Goal: Task Accomplishment & Management: Complete application form

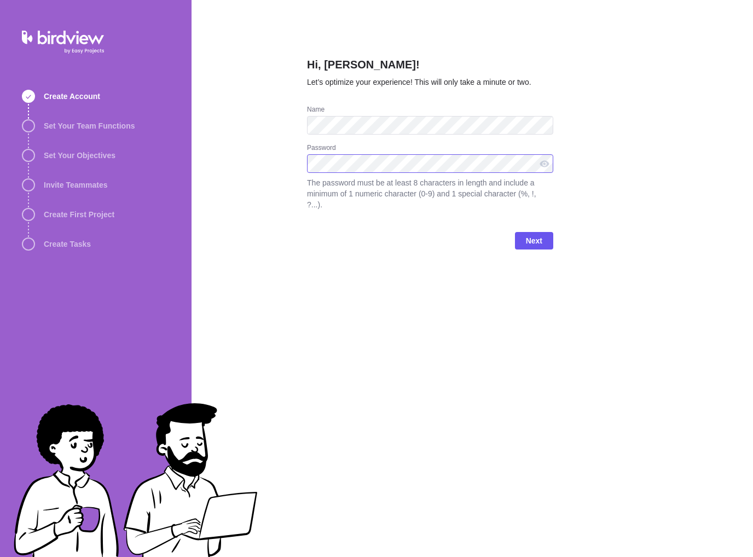
drag, startPoint x: 359, startPoint y: 173, endPoint x: 552, endPoint y: 150, distance: 194.1
click at [0, 557] on com-1password-button at bounding box center [0, 557] width 0 height 0
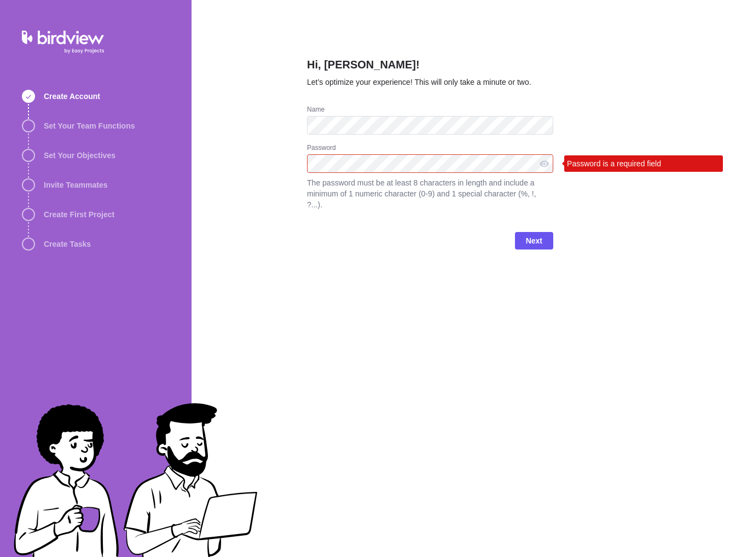
click at [0, 557] on com-1password-button at bounding box center [0, 557] width 0 height 0
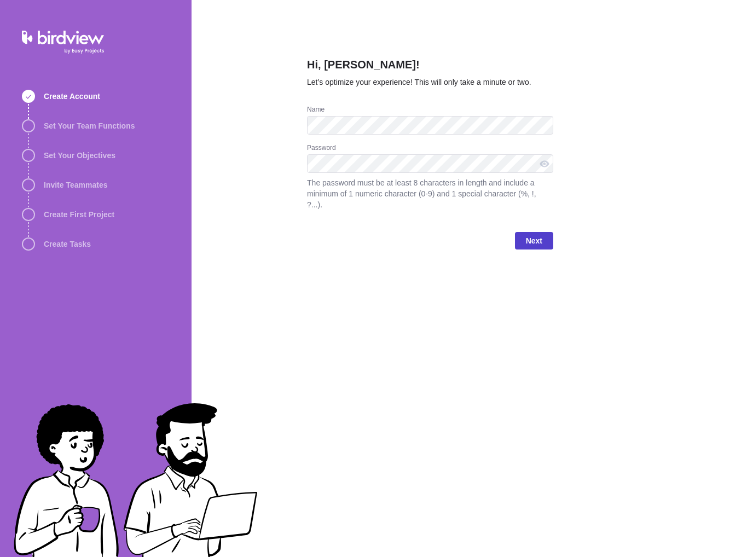
click at [528, 234] on span "Next" at bounding box center [534, 240] width 16 height 13
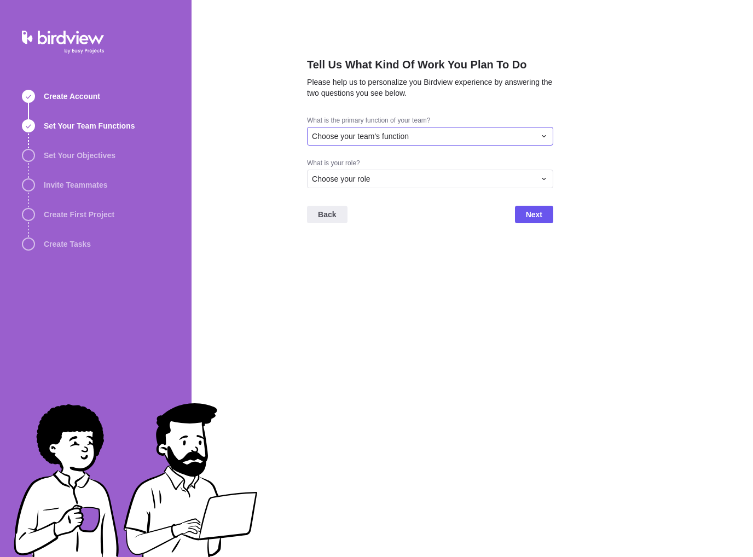
click at [435, 139] on div "Choose your team's function" at bounding box center [423, 136] width 223 height 11
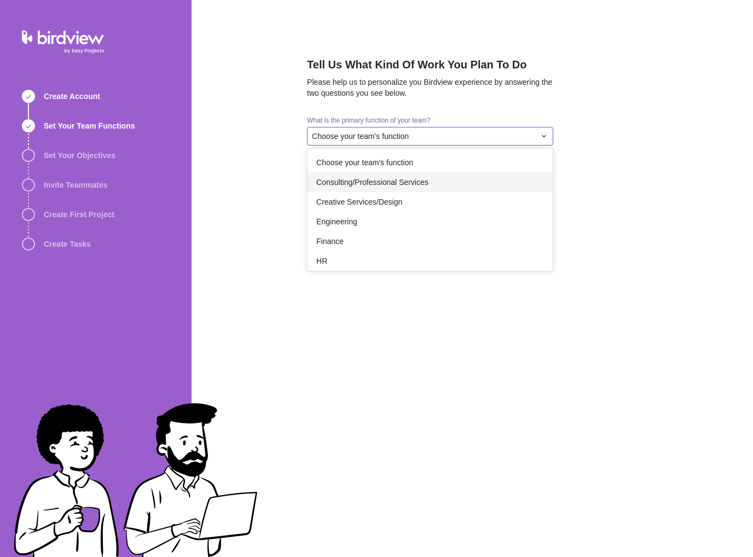
click at [427, 180] on div "Consulting/Professional Services" at bounding box center [430, 182] width 245 height 20
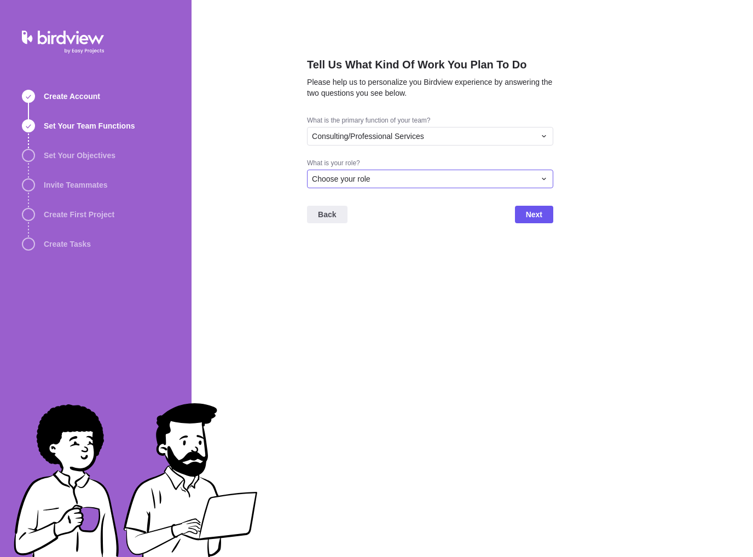
click at [425, 182] on div "Choose your role" at bounding box center [423, 179] width 223 height 11
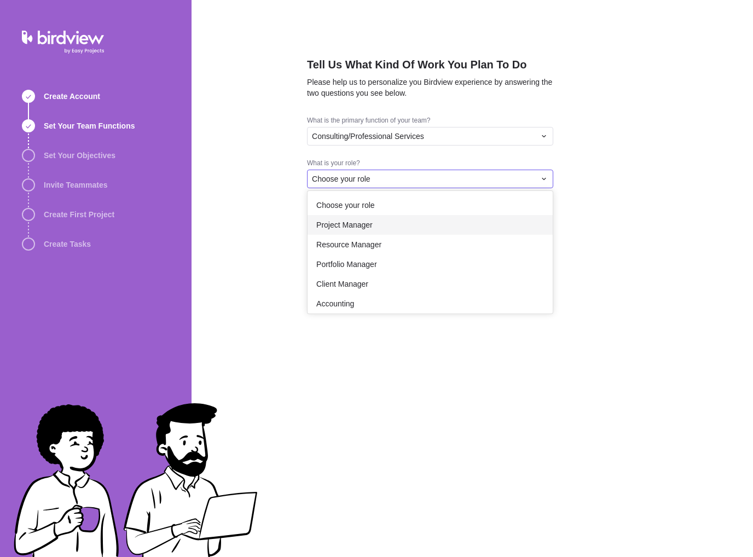
click at [357, 231] on div "Project Manager" at bounding box center [430, 225] width 245 height 20
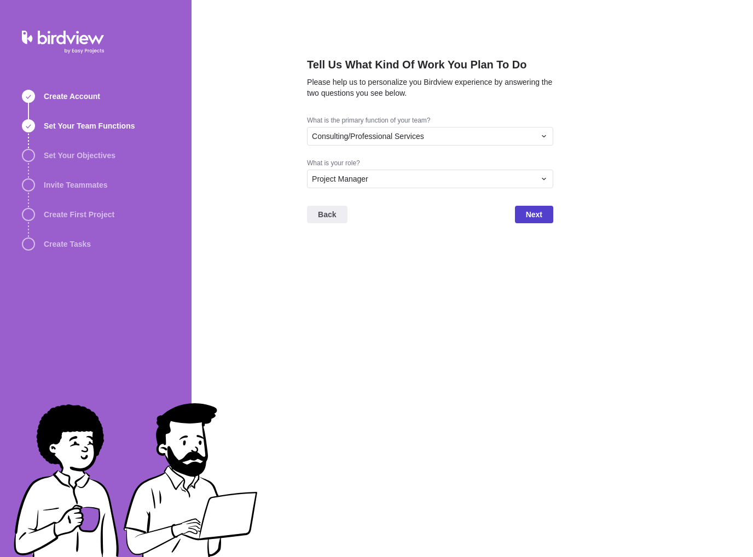
click at [534, 220] on span "Next" at bounding box center [534, 214] width 16 height 13
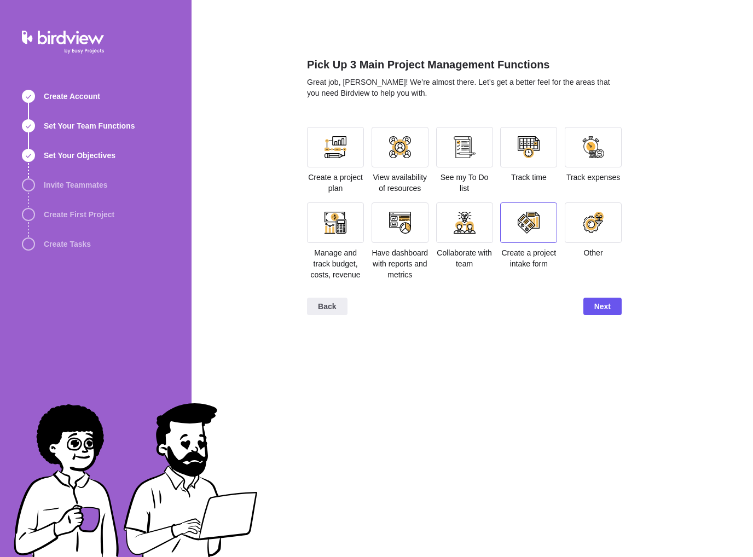
click at [539, 216] on div at bounding box center [529, 223] width 22 height 22
click at [475, 159] on div at bounding box center [464, 147] width 57 height 41
click at [344, 160] on div at bounding box center [335, 147] width 57 height 41
click at [606, 302] on span "Next" at bounding box center [603, 306] width 16 height 13
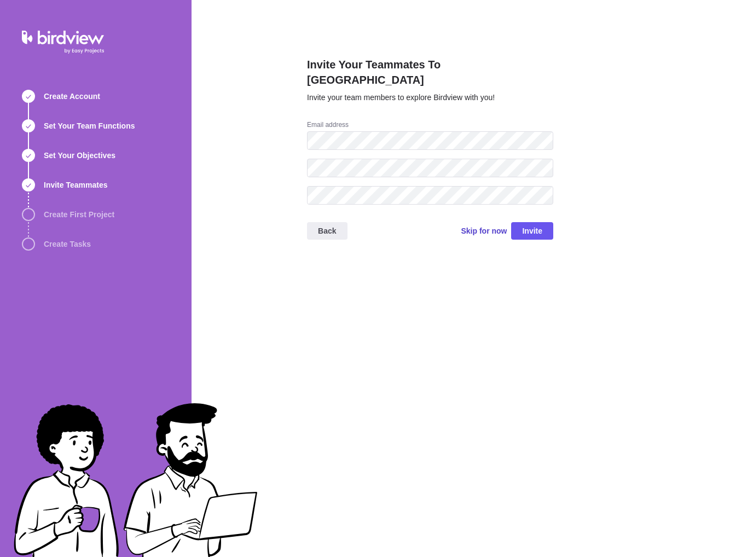
click at [481, 226] on span "Skip for now" at bounding box center [484, 231] width 46 height 11
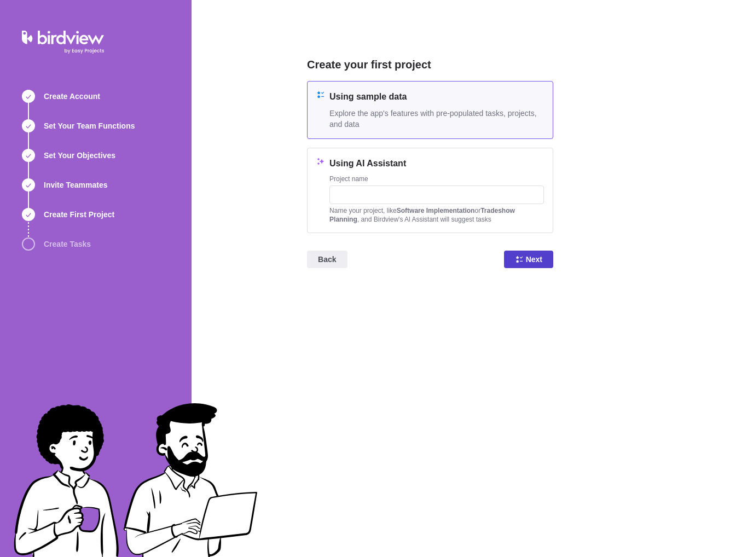
click at [523, 261] on icon at bounding box center [519, 259] width 9 height 9
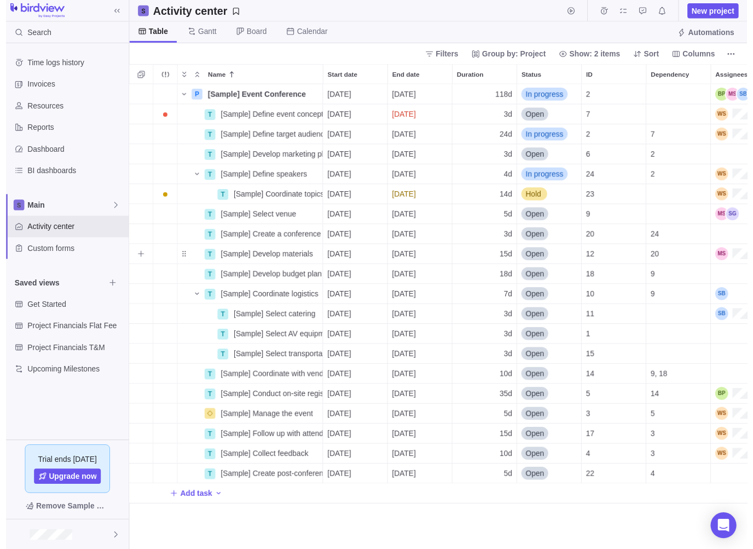
scroll to position [463, 620]
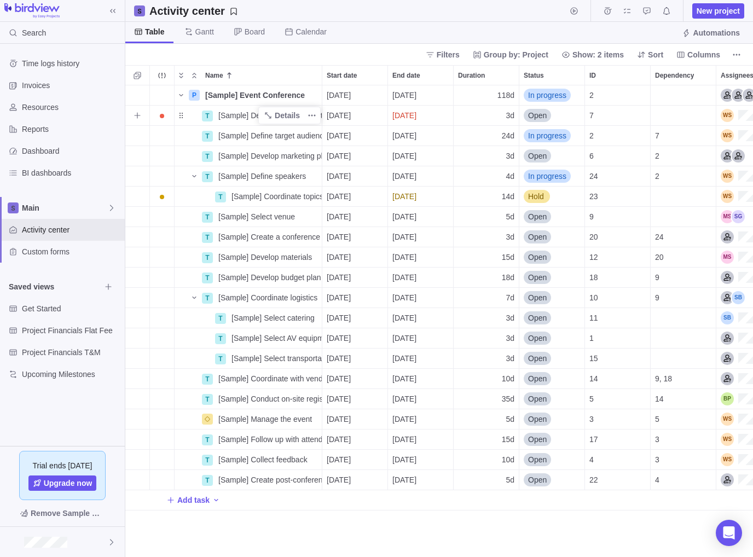
click at [246, 116] on span "[Sample] Define event concept" at bounding box center [269, 115] width 103 height 11
click at [256, 136] on div "P [Sample] Event Conference Details 08/18/2025 01/28/2026 118d In progress 2 T …" at bounding box center [439, 321] width 628 height 472
click at [276, 175] on span "Details" at bounding box center [282, 176] width 45 height 15
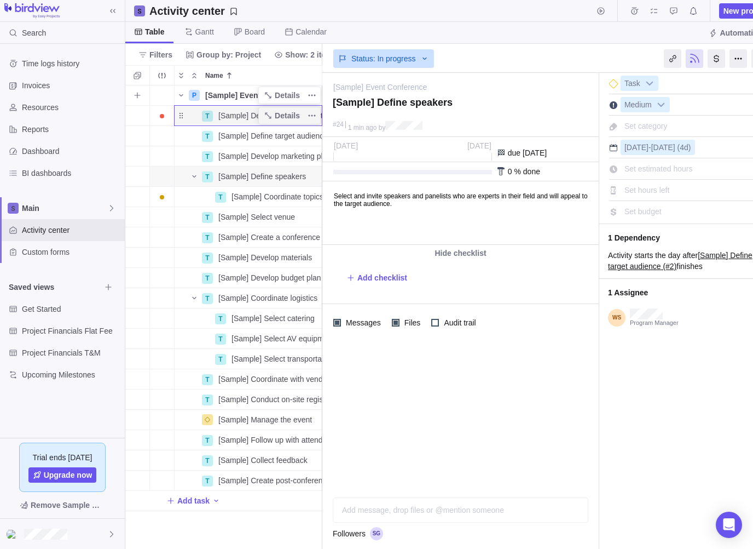
click at [237, 96] on span "[Sample] Event Conference" at bounding box center [255, 95] width 100 height 11
click at [254, 131] on div "P [Sample] Event Conference 08/18/2025 01/28/2026 118d In progress 2 T [Sample]…" at bounding box center [223, 317] width 197 height 464
click at [280, 100] on span "Details" at bounding box center [287, 95] width 25 height 11
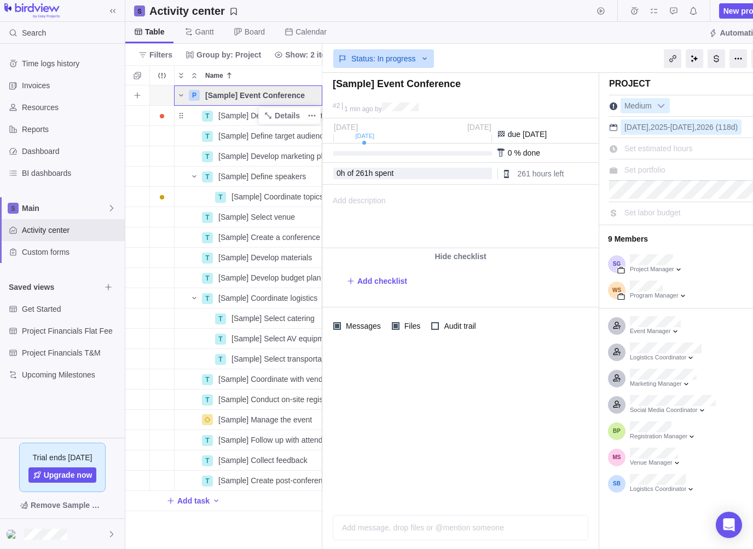
click at [210, 97] on span "[Sample] Event Conference" at bounding box center [255, 95] width 100 height 11
click at [114, 12] on body "Search Time logs history Invoices Resources Reports Dashboard BI dashboards Mai…" at bounding box center [376, 274] width 753 height 549
click at [106, 8] on span at bounding box center [112, 10] width 15 height 15
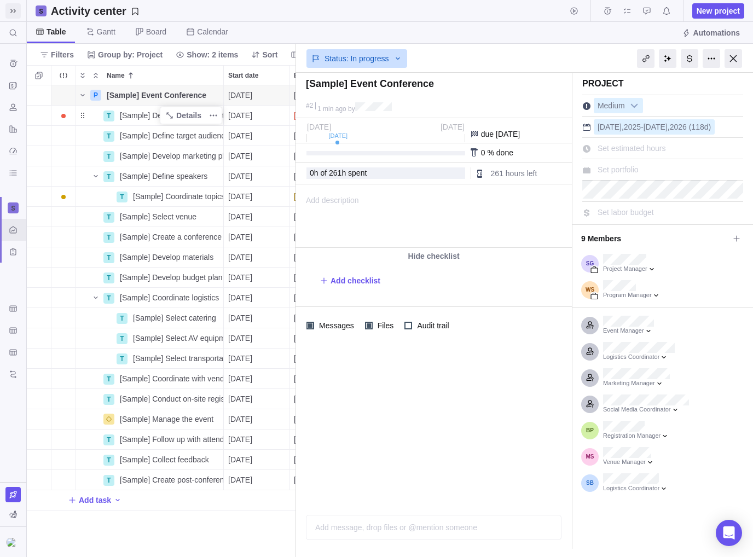
scroll to position [463, 261]
click at [730, 54] on div at bounding box center [734, 58] width 18 height 19
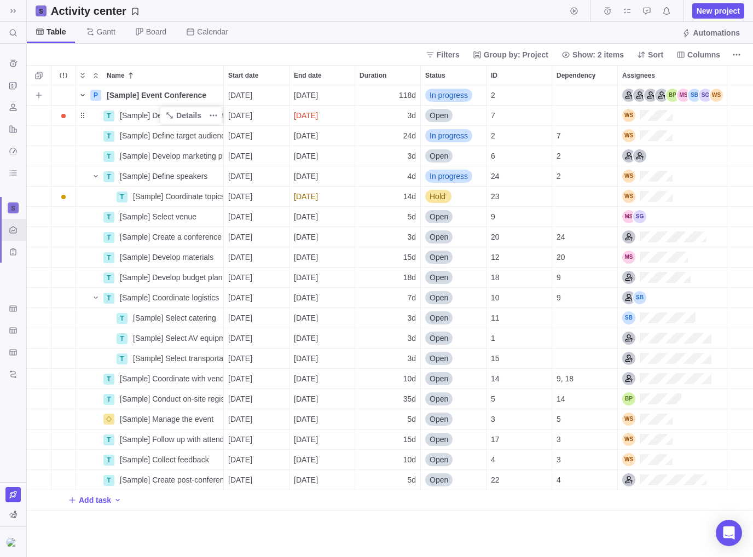
click at [78, 95] on icon "Name" at bounding box center [82, 95] width 9 height 9
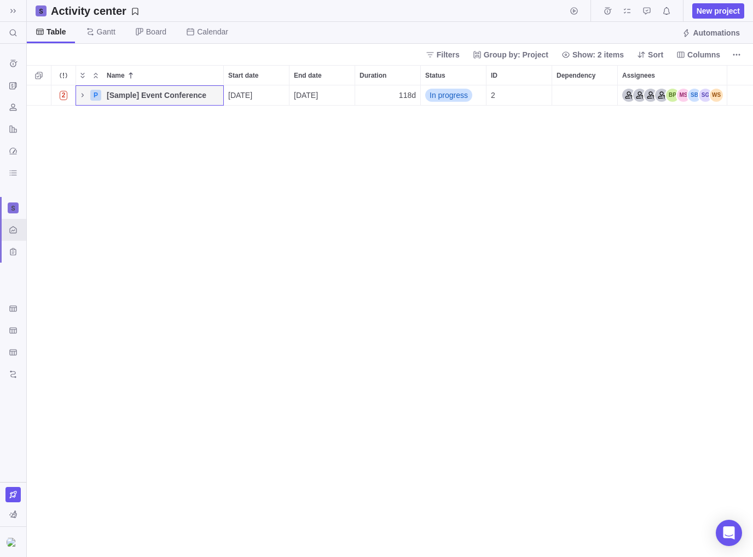
click at [98, 125] on div "2 P [Sample] Event Conference Details 08/18/2025 01/28/2026 118d In progress 2" at bounding box center [390, 321] width 727 height 472
drag, startPoint x: 98, startPoint y: 128, endPoint x: 78, endPoint y: 125, distance: 19.8
click at [78, 125] on div "2 P [Sample] Event Conference Details 08/18/2025 01/28/2026 118d In progress 2" at bounding box center [390, 321] width 727 height 472
click at [708, 4] on span "New project" at bounding box center [719, 10] width 52 height 15
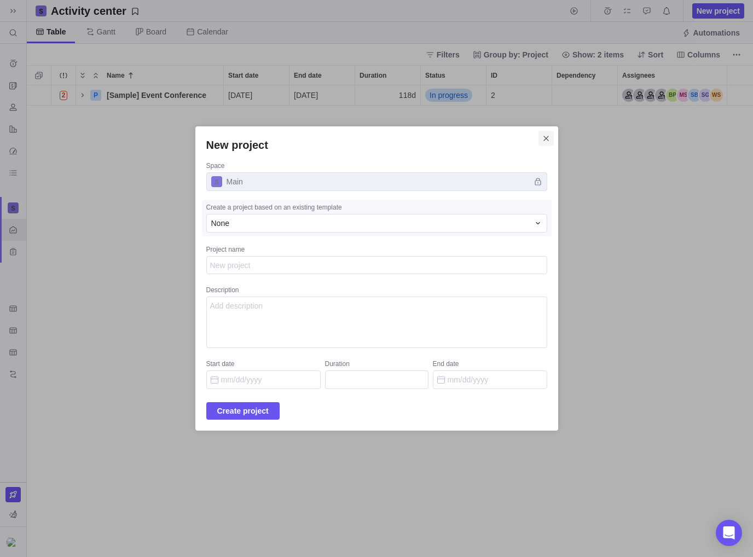
click at [539, 137] on span "Close" at bounding box center [546, 138] width 15 height 15
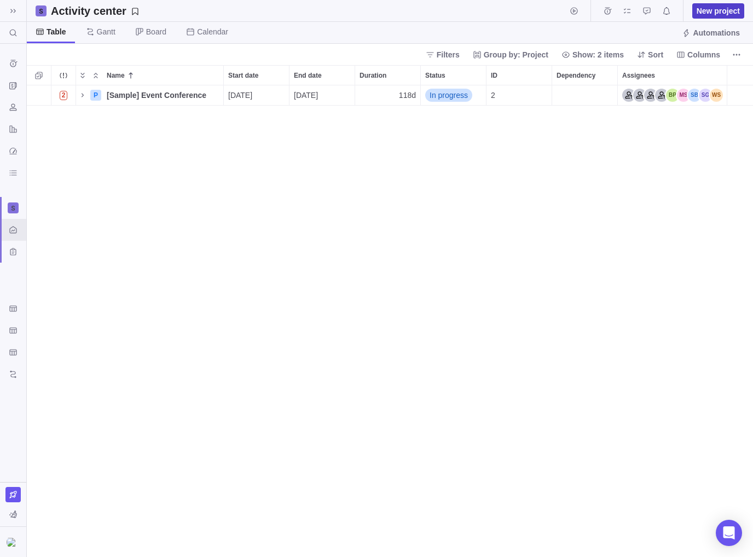
click at [733, 11] on span "New project" at bounding box center [718, 10] width 43 height 11
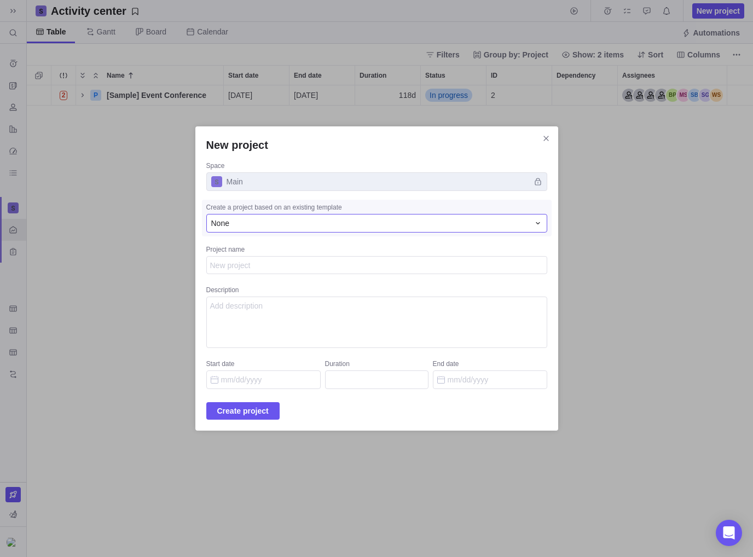
click at [256, 226] on div "None" at bounding box center [370, 223] width 318 height 11
click at [256, 262] on textarea "Project name" at bounding box center [376, 265] width 341 height 19
type textarea "x"
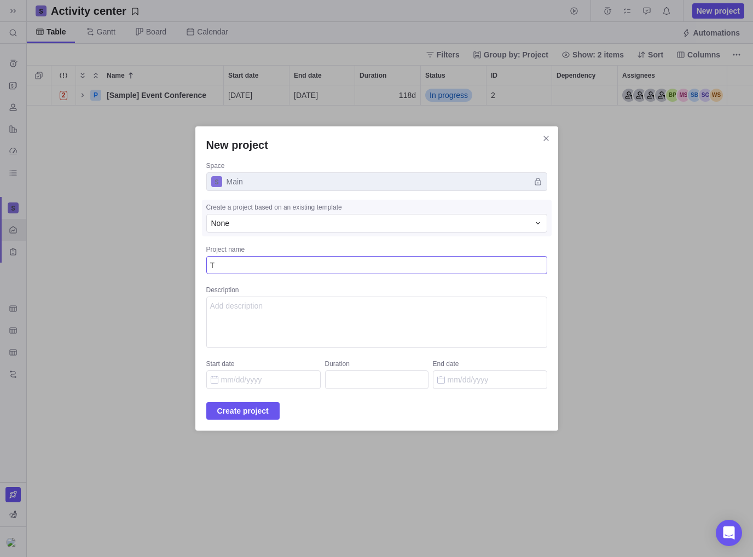
type textarea "TE"
type textarea "x"
type textarea "TEs"
type textarea "x"
type textarea "TEst"
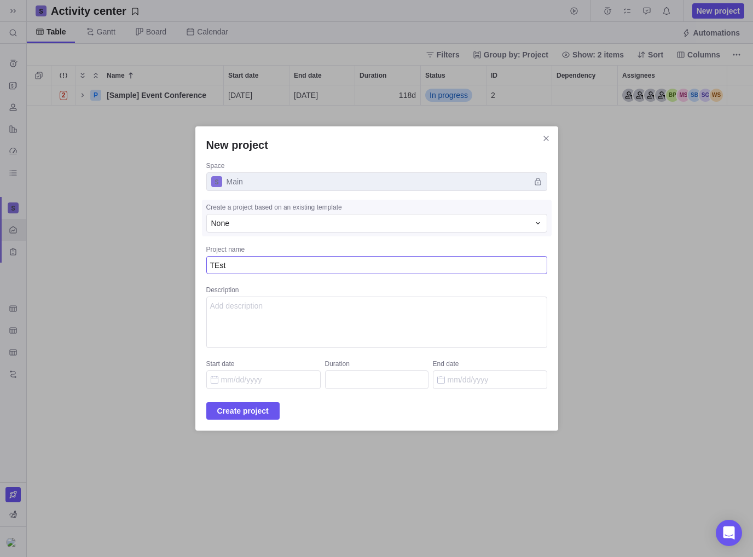
type textarea "x"
type textarea "TEst"
type textarea "x"
type textarea "TEst"
type textarea "x"
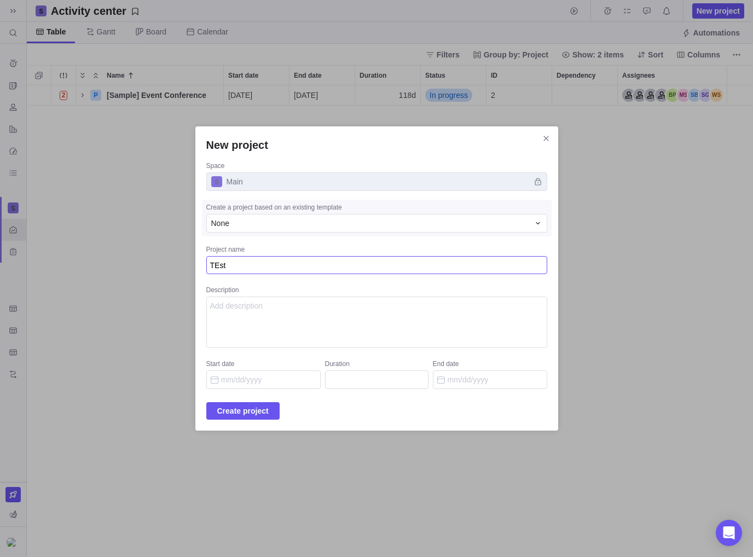
type textarea "TEs"
type textarea "x"
type textarea "TE"
type textarea "x"
type textarea "T"
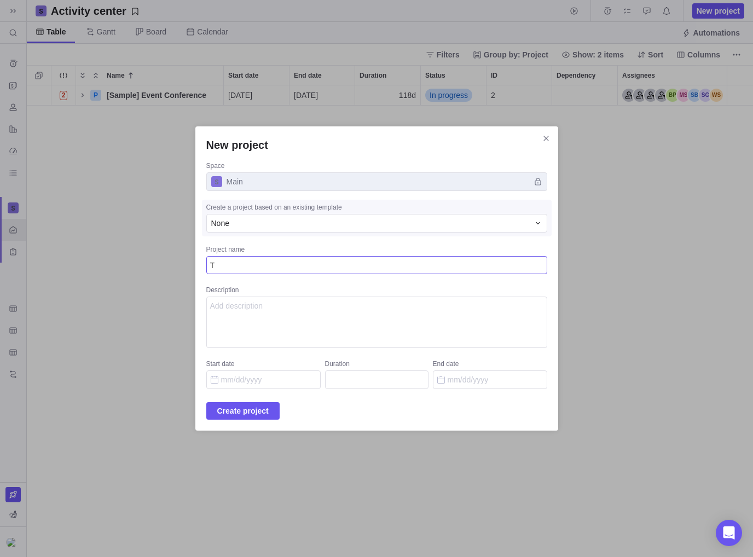
type textarea "x"
type textarea "Te"
type textarea "x"
type textarea "Tes"
type textarea "x"
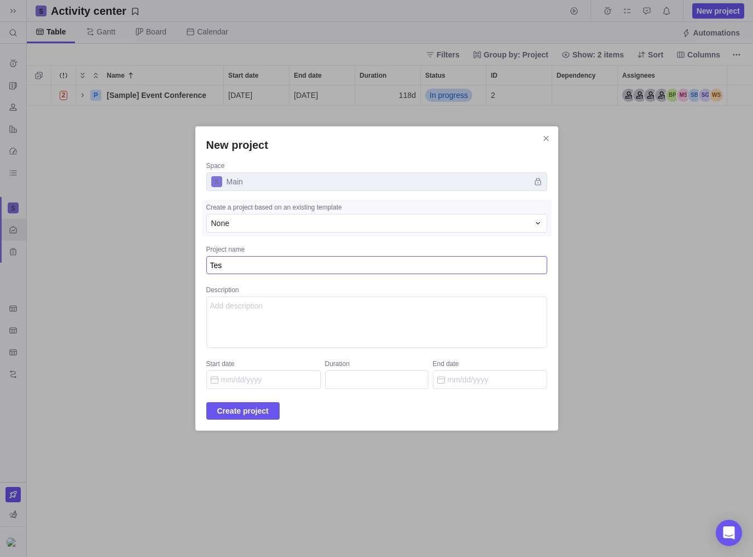
type textarea "Test"
type textarea "x"
type textarea "Test"
type textarea "x"
type textarea "Test P"
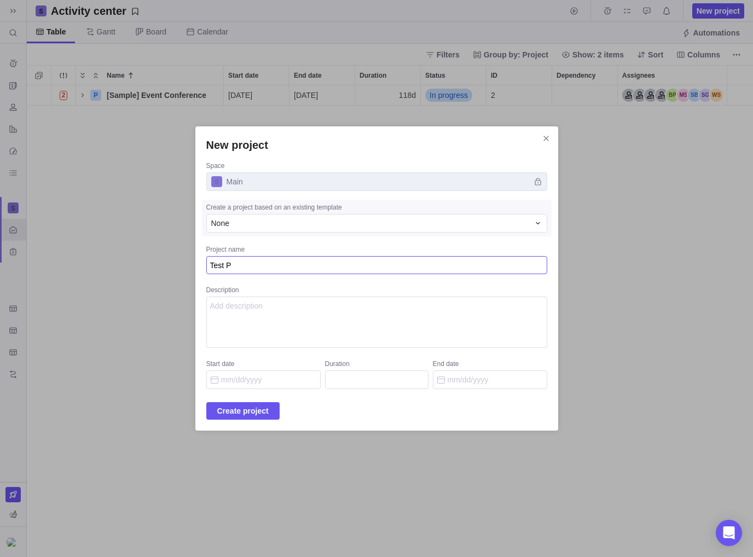
type textarea "x"
type textarea "Test Pr"
type textarea "x"
type textarea "Test Pro"
type textarea "x"
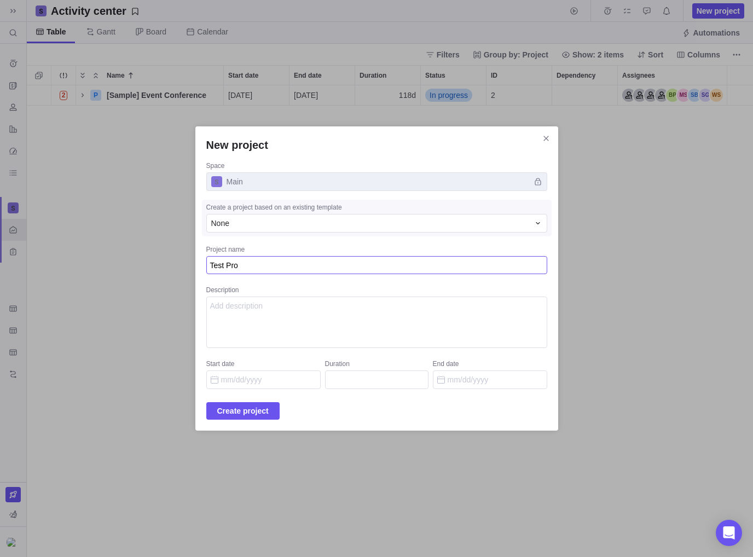
type textarea "Test Proj"
type textarea "x"
type textarea "Test Proje"
type textarea "x"
type textarea "Test Projec"
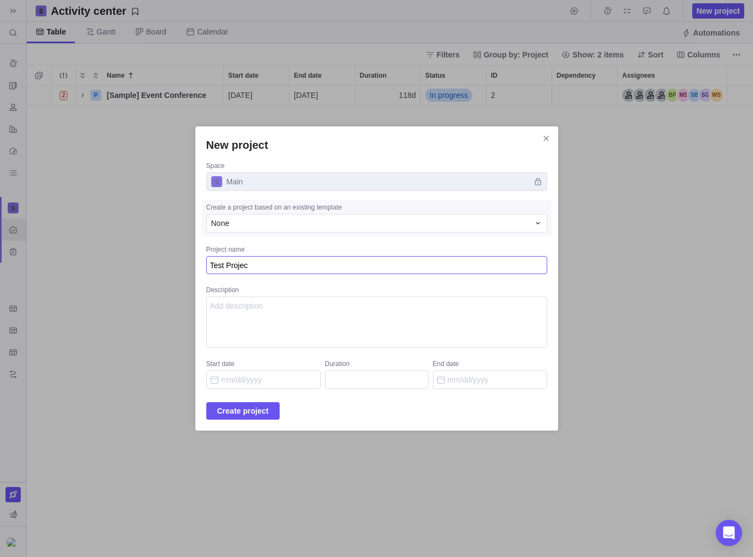
type textarea "x"
type textarea "Test Project"
click at [236, 413] on span "Create project" at bounding box center [242, 411] width 51 height 13
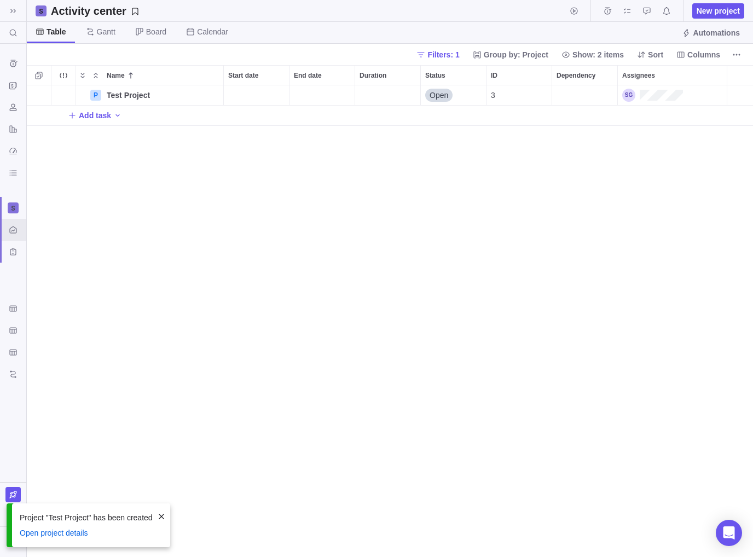
scroll to position [463, 718]
click at [113, 114] on icon "Add activity" at bounding box center [117, 115] width 9 height 9
click at [131, 136] on div "T" at bounding box center [126, 139] width 11 height 11
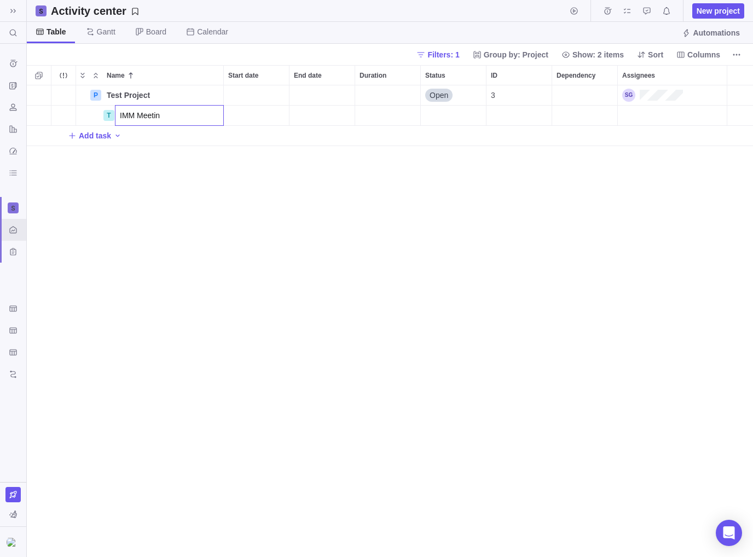
type input "IMM Meeting"
click at [183, 302] on div "Name Start date End date Duration Status ID Dependency Assignees P Test Project…" at bounding box center [390, 311] width 727 height 492
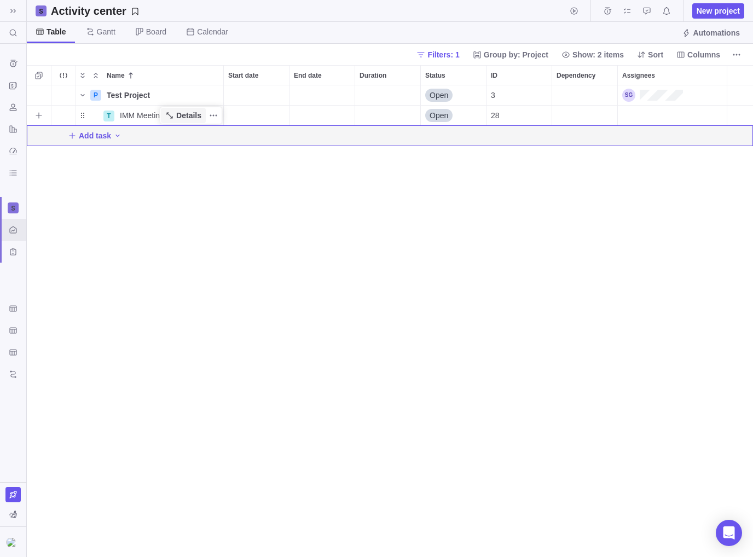
click at [176, 117] on span "Details" at bounding box center [183, 115] width 45 height 15
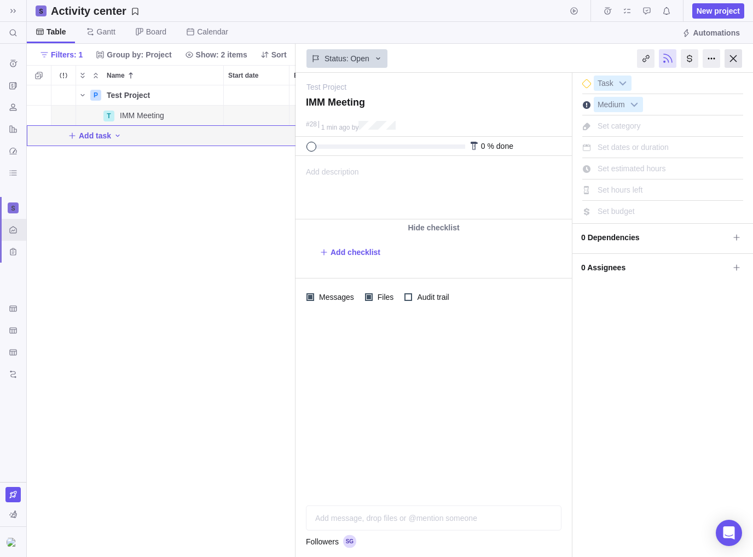
click at [733, 59] on div at bounding box center [734, 58] width 18 height 19
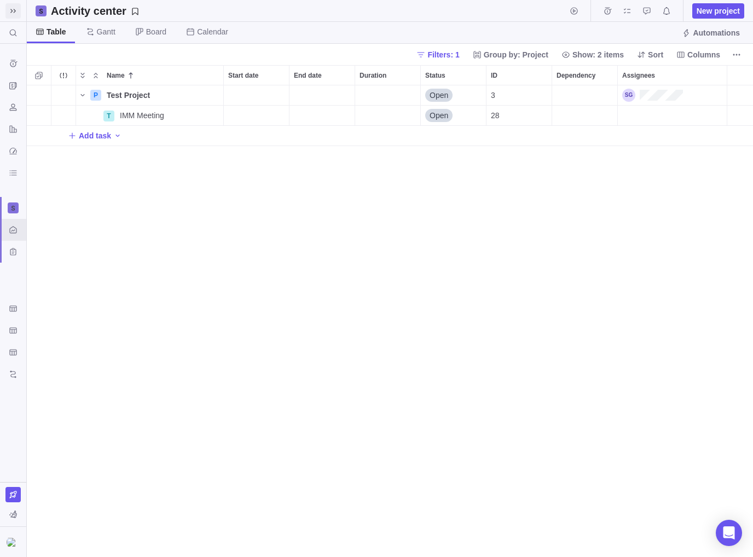
click at [13, 9] on icon at bounding box center [13, 11] width 9 height 9
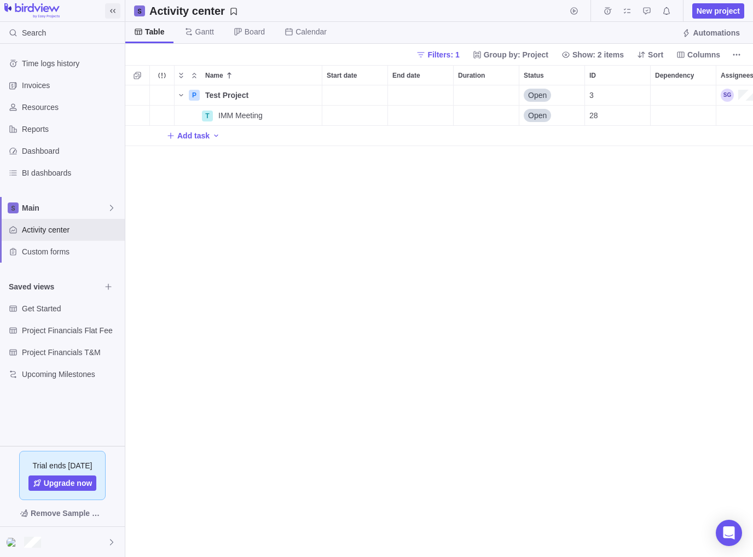
scroll to position [9, 9]
click at [65, 253] on span "Custom forms" at bounding box center [71, 251] width 99 height 11
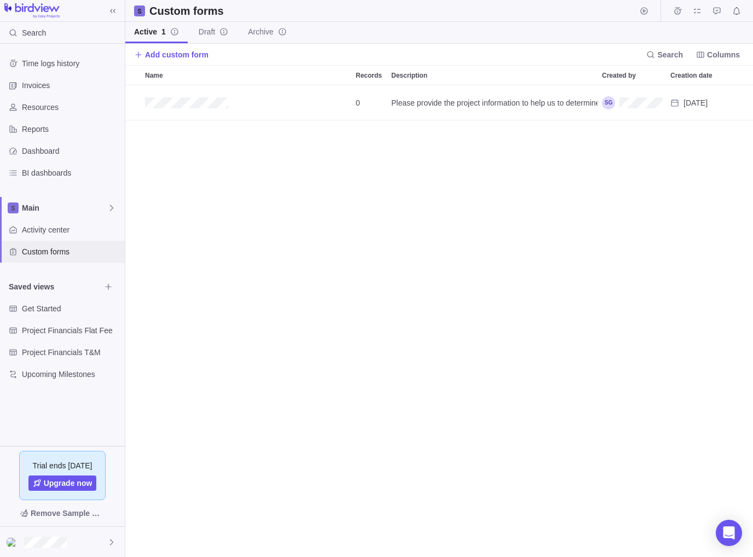
scroll to position [463, 620]
click at [173, 53] on span "Add custom form" at bounding box center [177, 54] width 64 height 11
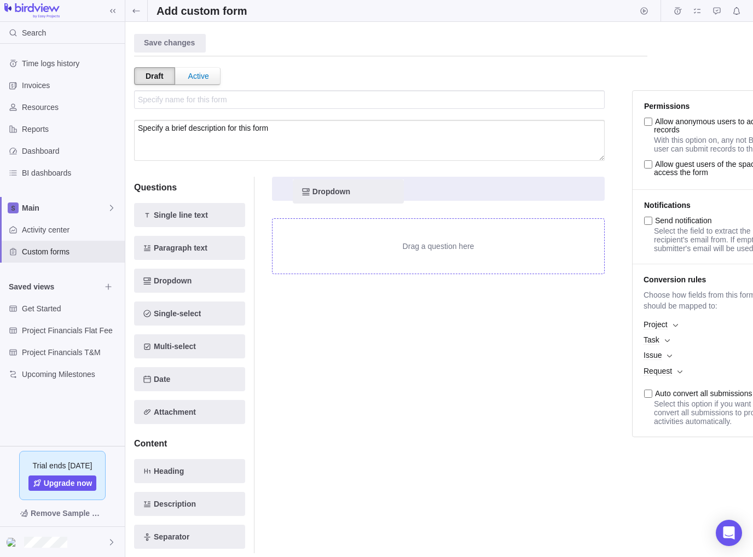
drag, startPoint x: 173, startPoint y: 280, endPoint x: 336, endPoint y: 192, distance: 185.4
click at [336, 192] on div "Questions Single line text Paragraph text Dropdown Dropdown Single-select Multi…" at bounding box center [369, 365] width 471 height 403
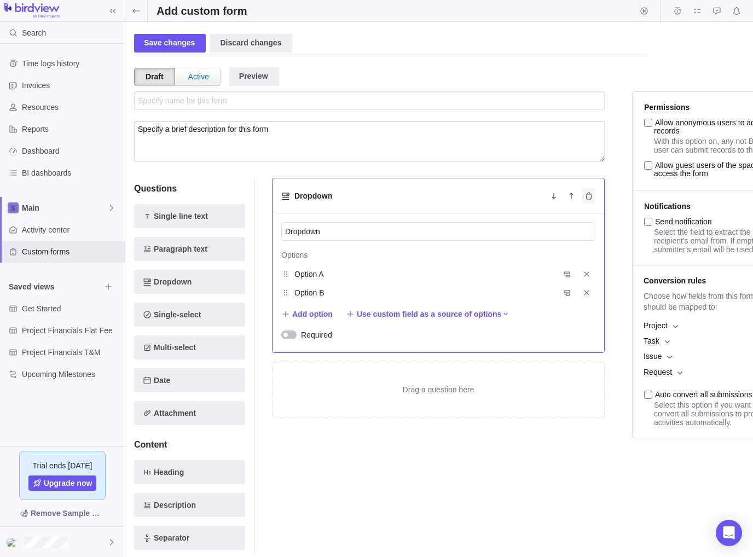
click at [589, 195] on icon "Delete" at bounding box center [589, 196] width 9 height 9
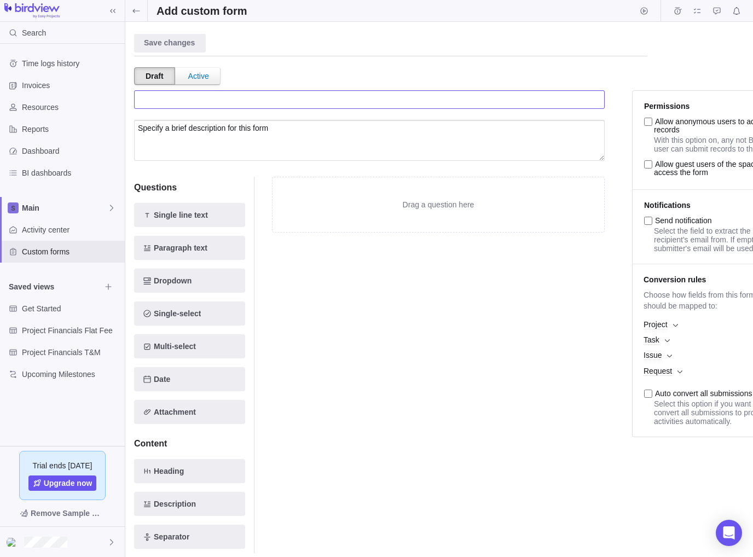
click at [189, 97] on input "text" at bounding box center [369, 99] width 471 height 19
type input "IMM Meeting Notes"
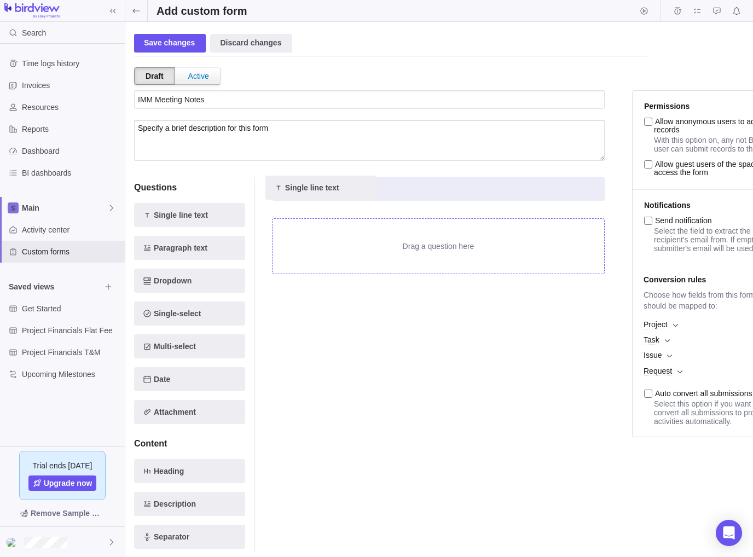
drag, startPoint x: 191, startPoint y: 215, endPoint x: 298, endPoint y: 195, distance: 108.7
click at [327, 188] on div "Questions Single line text Single line text Paragraph text Dropdown Single-sele…" at bounding box center [369, 365] width 471 height 403
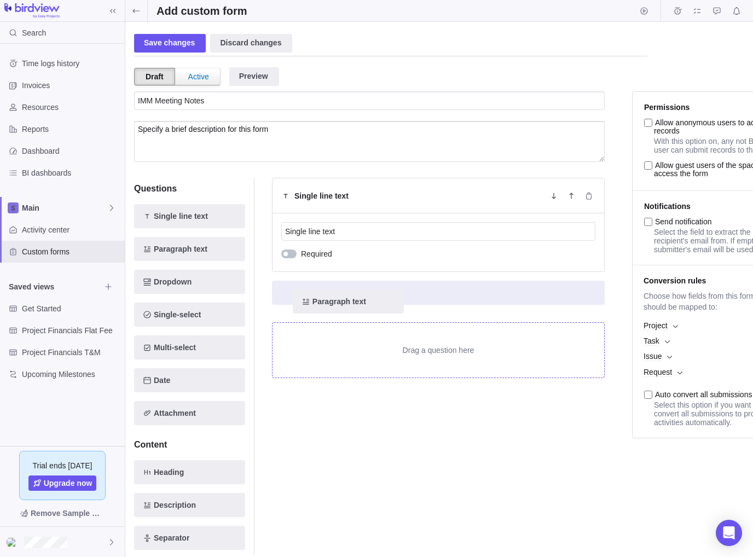
drag, startPoint x: 180, startPoint y: 249, endPoint x: 342, endPoint y: 303, distance: 170.2
click at [342, 303] on div "Questions Single line text Paragraph text Paragraph text Dropdown Single-select…" at bounding box center [369, 366] width 471 height 403
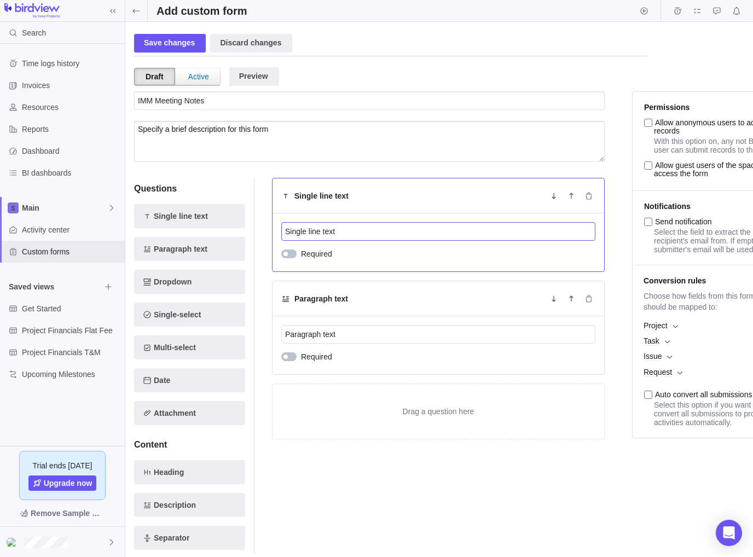
click at [310, 230] on input "Single line text" at bounding box center [438, 231] width 314 height 19
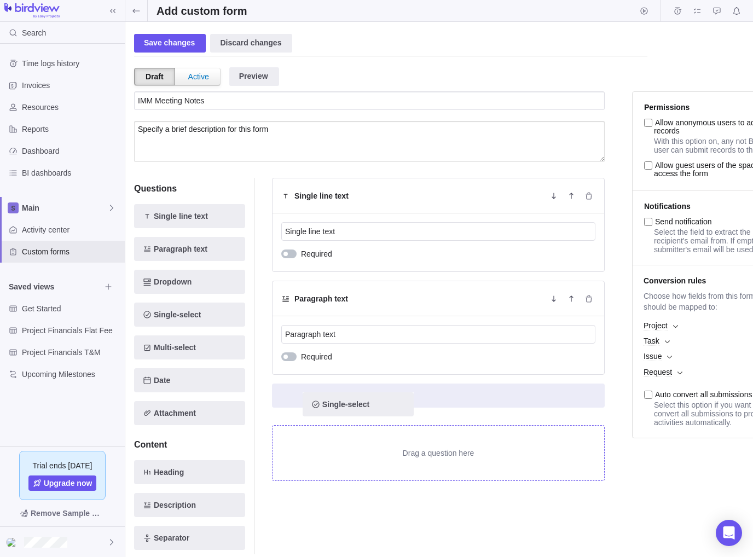
drag, startPoint x: 184, startPoint y: 315, endPoint x: 353, endPoint y: 405, distance: 191.3
click at [353, 405] on div "Questions Single line text Paragraph text Dropdown Single-select Single-select …" at bounding box center [369, 366] width 471 height 403
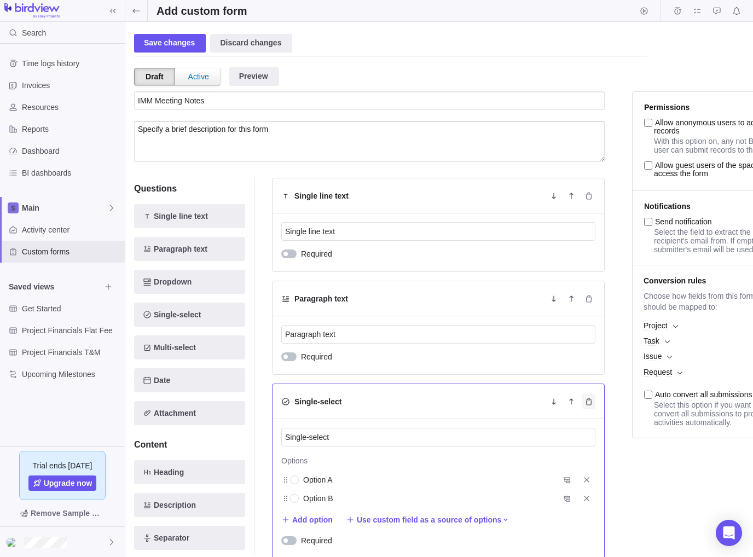
click at [589, 397] on icon "Delete" at bounding box center [589, 401] width 9 height 9
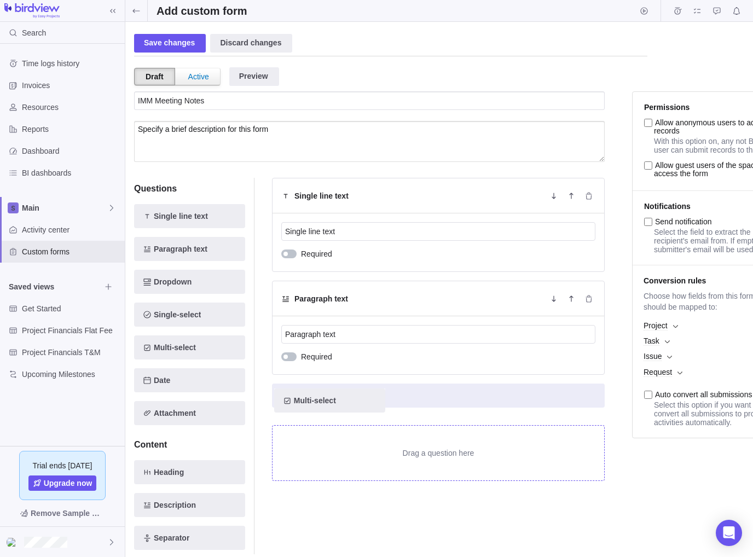
drag, startPoint x: 171, startPoint y: 343, endPoint x: 319, endPoint y: 397, distance: 157.8
click at [319, 397] on div "Questions Single line text Paragraph text Dropdown Single-select Multi-select M…" at bounding box center [369, 366] width 471 height 403
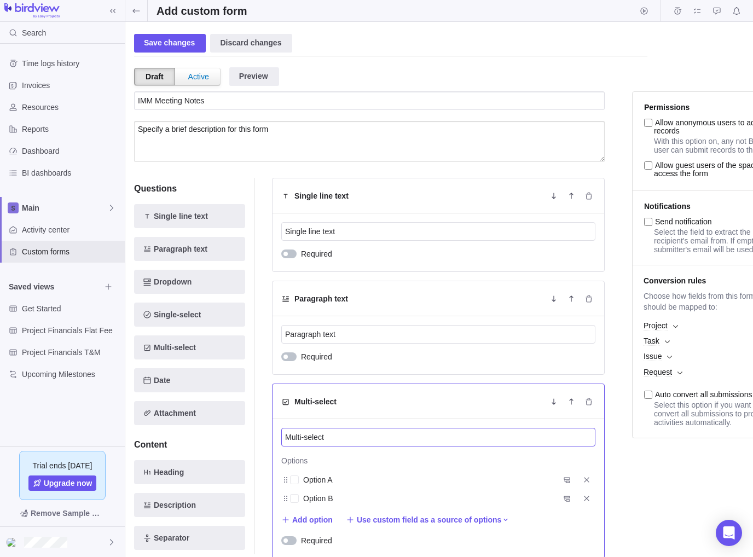
click at [312, 439] on input "Multi-select" at bounding box center [438, 437] width 314 height 19
type input "Mark off required elements for this stage"
click at [314, 485] on input "Option A" at bounding box center [428, 480] width 250 height 13
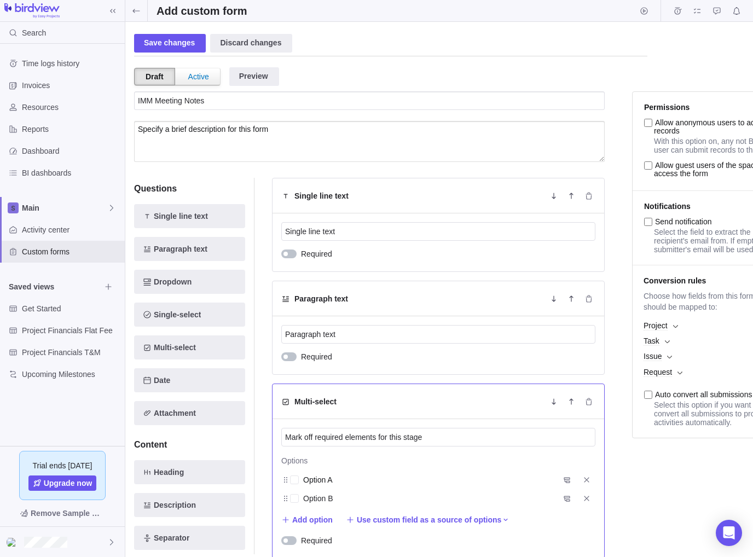
click at [314, 485] on input "Option A" at bounding box center [428, 480] width 250 height 13
type input "Subconsultants selected"
click at [324, 498] on input "Option B" at bounding box center [428, 498] width 250 height 13
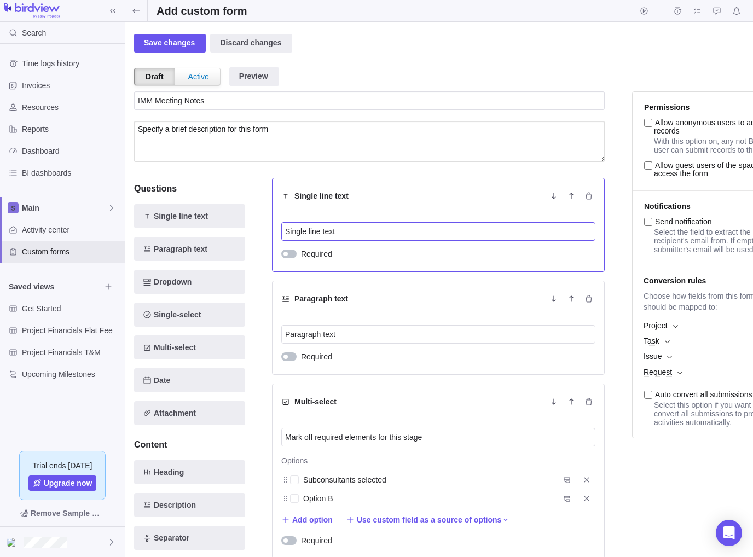
click at [299, 226] on input "Single line text" at bounding box center [438, 231] width 314 height 19
click at [303, 226] on input "Single line text" at bounding box center [438, 231] width 314 height 19
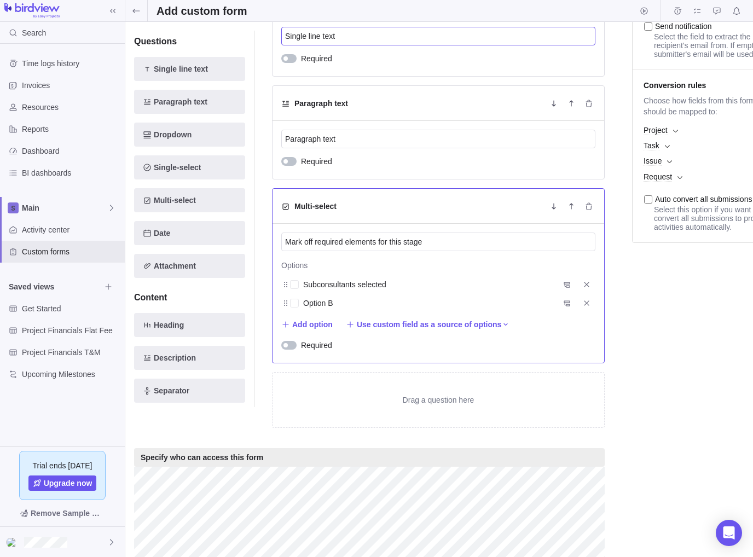
scroll to position [52, 0]
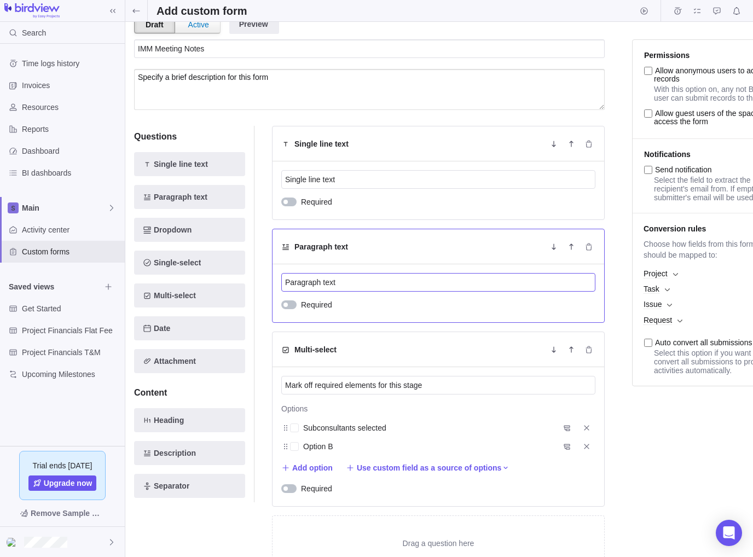
click at [325, 280] on input "Paragraph text" at bounding box center [438, 282] width 314 height 19
type input "What were your biggest challenges?"
click at [343, 182] on input "Single line text" at bounding box center [438, 179] width 314 height 19
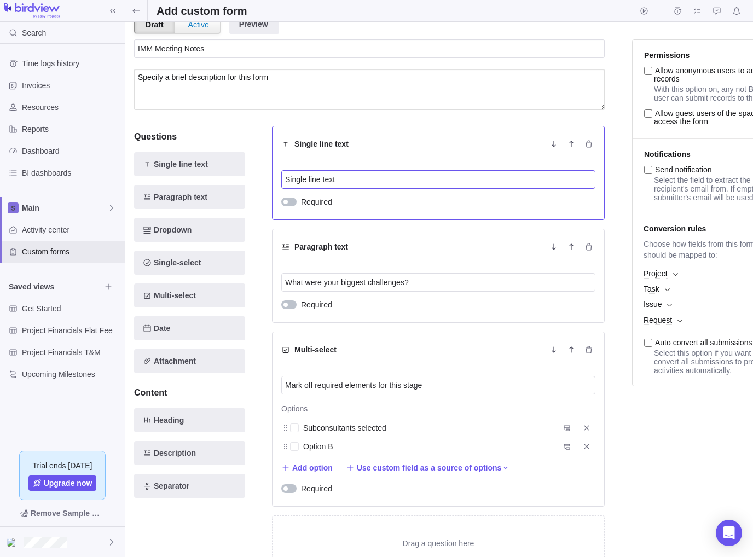
click at [343, 182] on input "Single line text" at bounding box center [438, 179] width 314 height 19
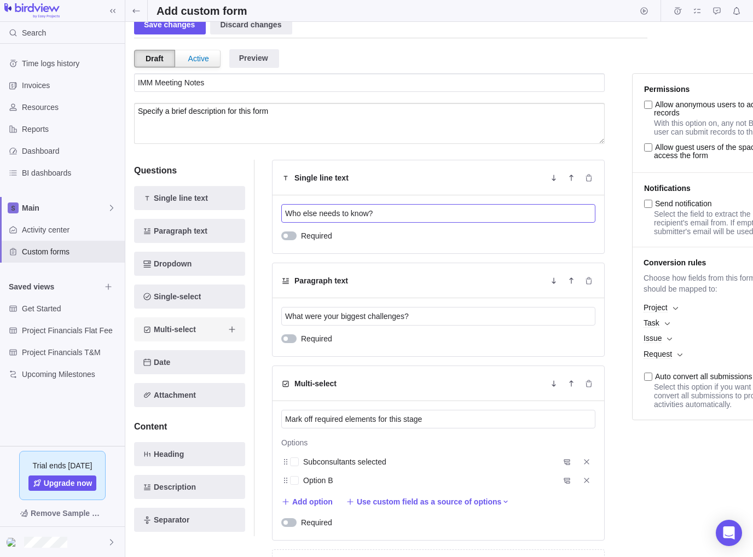
scroll to position [0, 0]
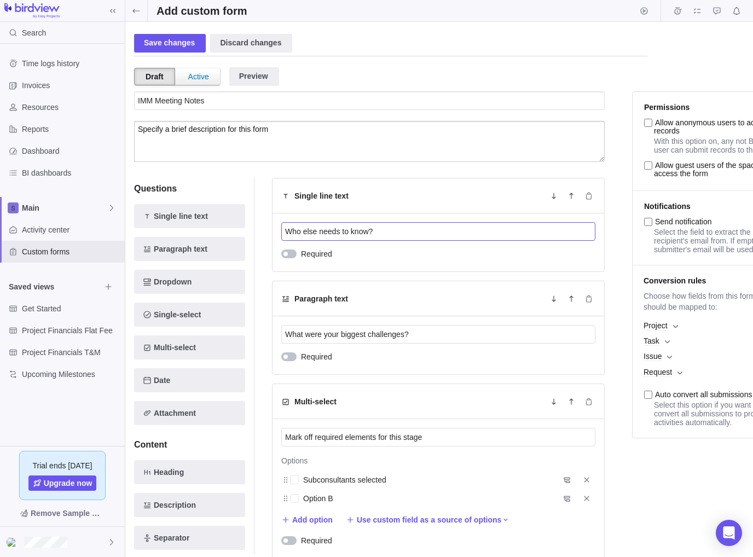
type input "Who else needs to know?"
click at [163, 145] on textarea at bounding box center [369, 141] width 471 height 41
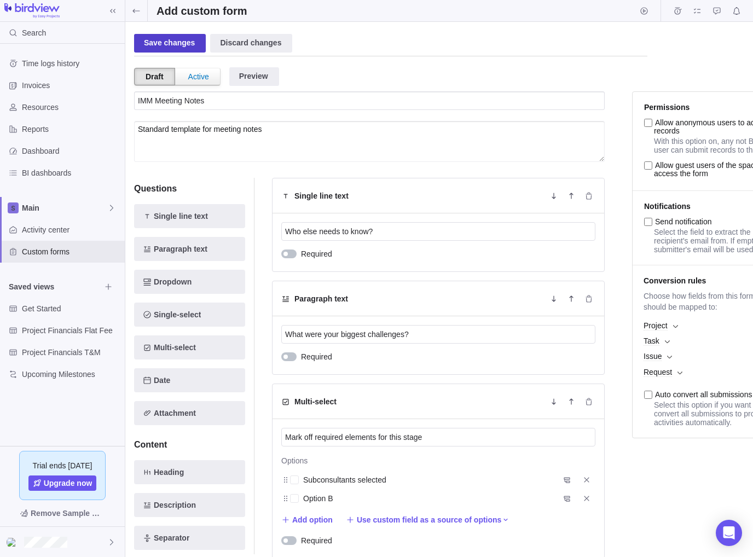
type textarea "Standard template for meeting notes"
click at [154, 40] on div "Save changes" at bounding box center [170, 43] width 72 height 19
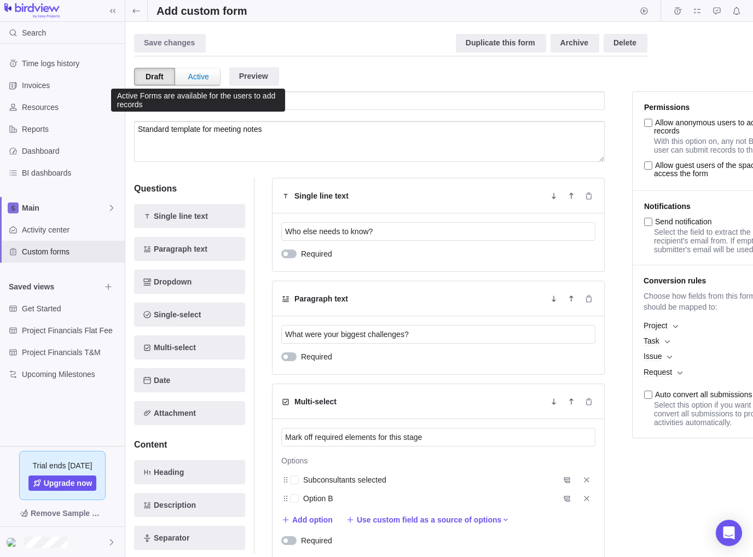
click at [192, 77] on div "Active" at bounding box center [198, 76] width 43 height 16
click at [192, 77] on div "Active" at bounding box center [198, 77] width 46 height 18
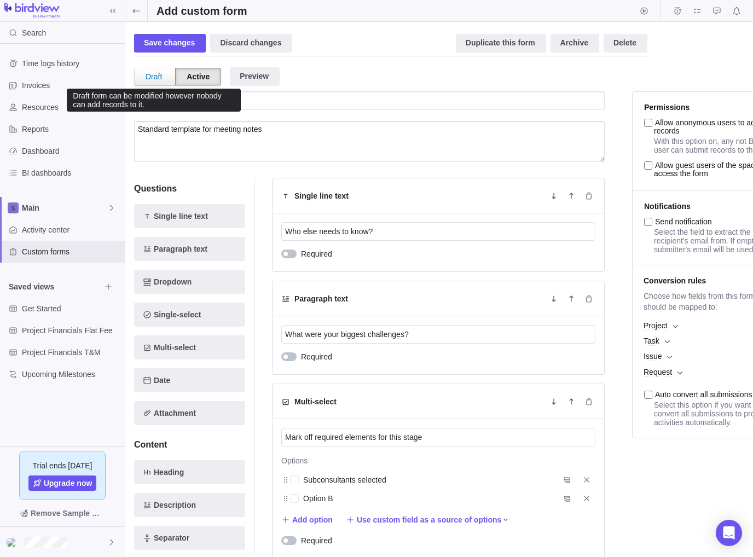
click at [159, 77] on div "Draft" at bounding box center [154, 76] width 38 height 16
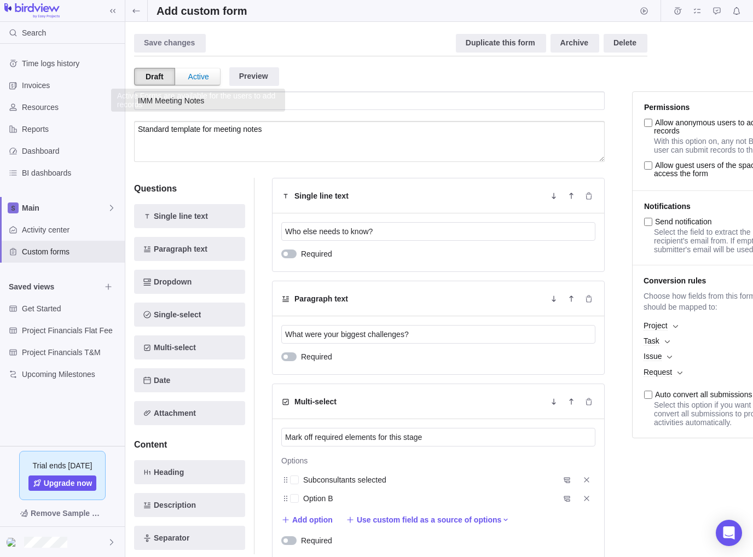
click at [188, 77] on div "Active" at bounding box center [198, 76] width 43 height 16
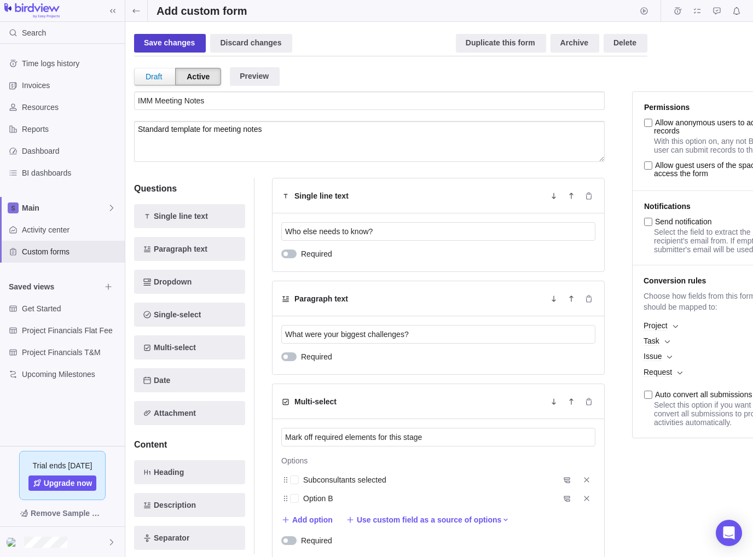
click at [184, 41] on div "Save changes" at bounding box center [170, 43] width 72 height 19
click at [64, 230] on span "Activity center" at bounding box center [71, 229] width 99 height 11
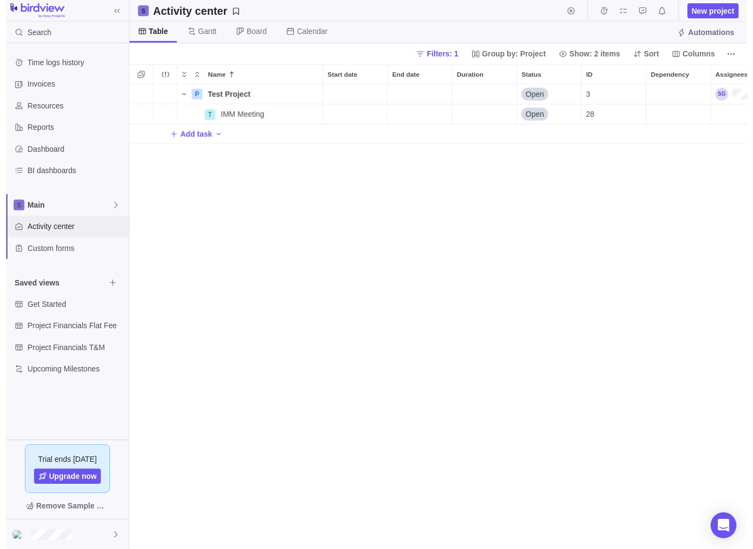
scroll to position [463, 620]
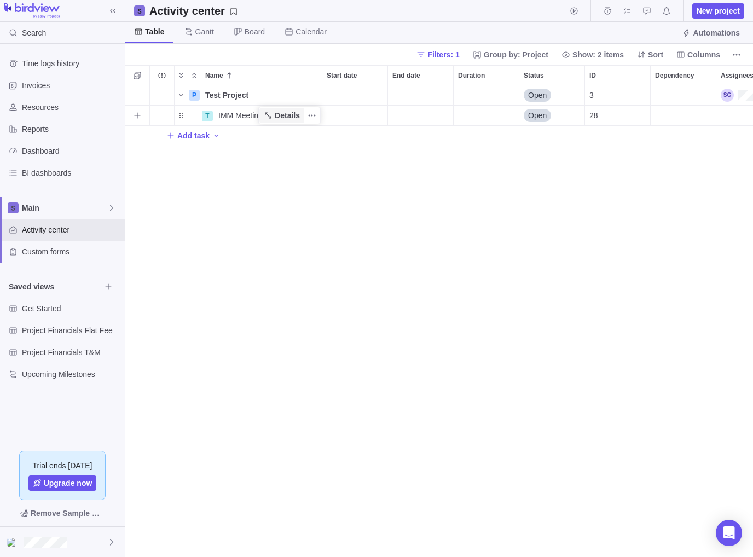
click at [289, 117] on span "Details" at bounding box center [287, 115] width 25 height 11
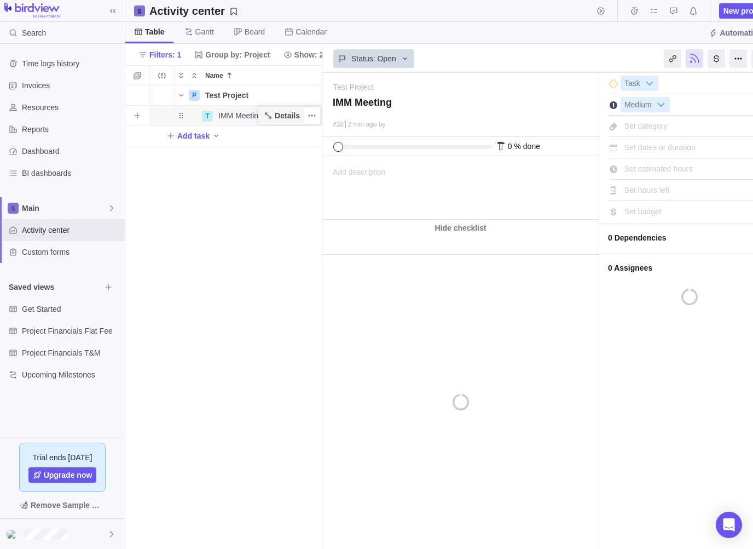
scroll to position [455, 188]
click at [260, 194] on div "P Test Project Details Open 3 T IMM Meeting Details Open 28 Add task" at bounding box center [223, 317] width 197 height 464
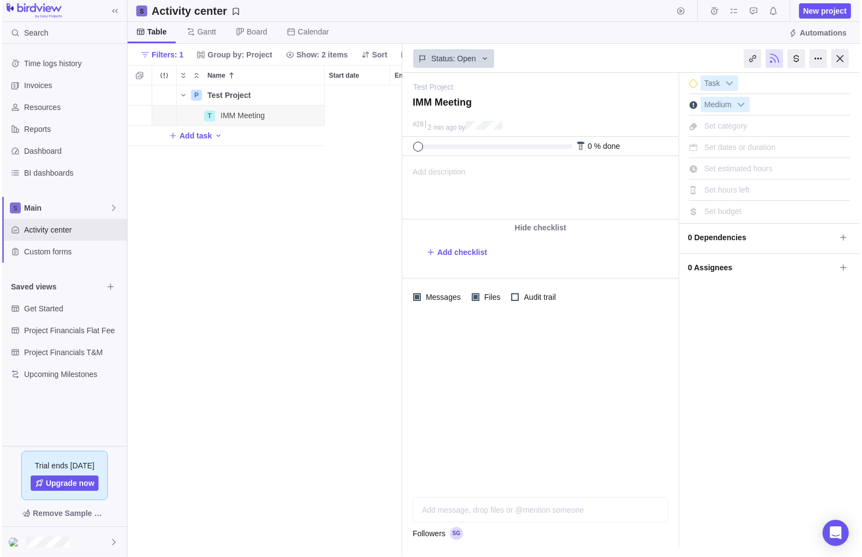
scroll to position [463, 271]
click at [753, 60] on div at bounding box center [843, 58] width 18 height 19
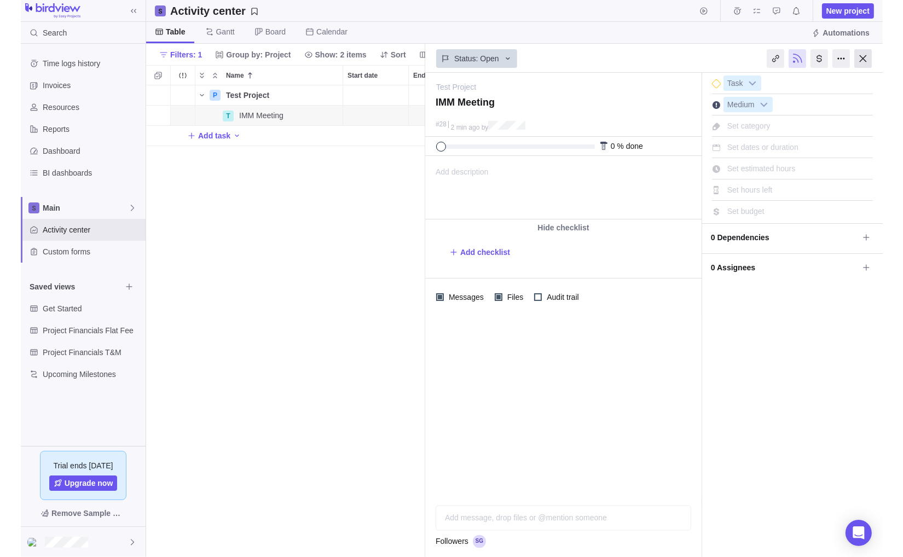
scroll to position [463, 729]
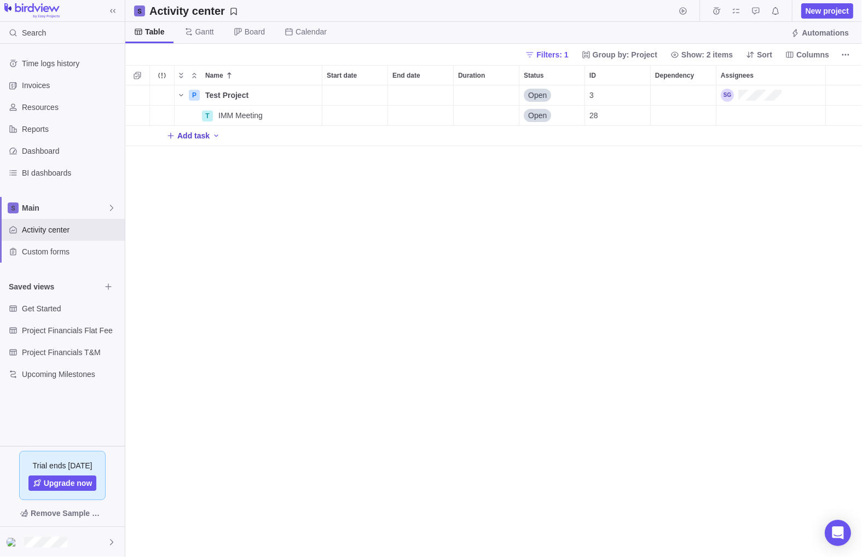
click at [201, 136] on span "Add task" at bounding box center [193, 135] width 32 height 11
click at [252, 182] on div "Name Start date End date Duration Status ID Dependency Assignees P Test Project…" at bounding box center [493, 311] width 737 height 492
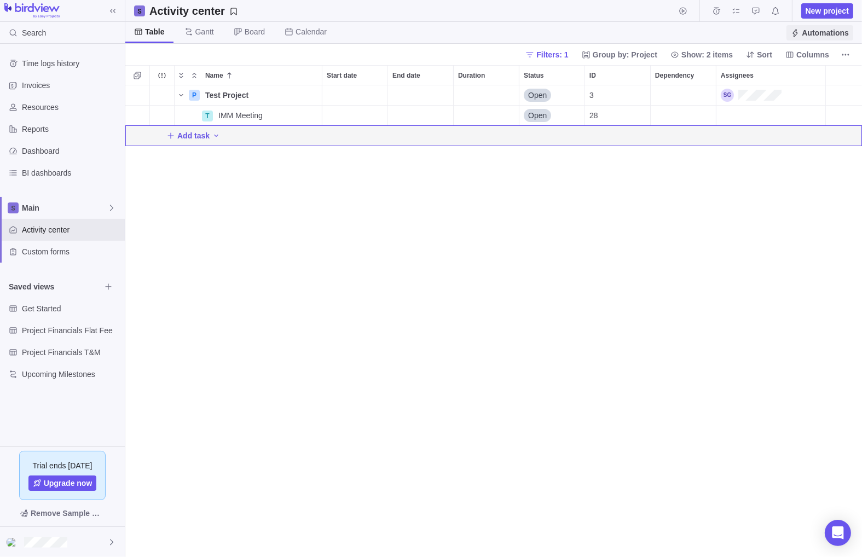
click at [753, 38] on span "Automations" at bounding box center [825, 32] width 47 height 11
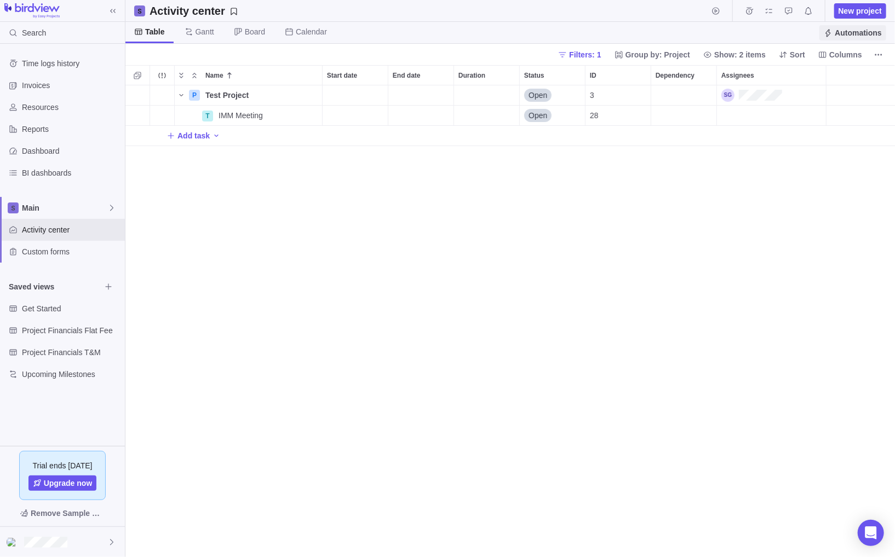
scroll to position [463, 761]
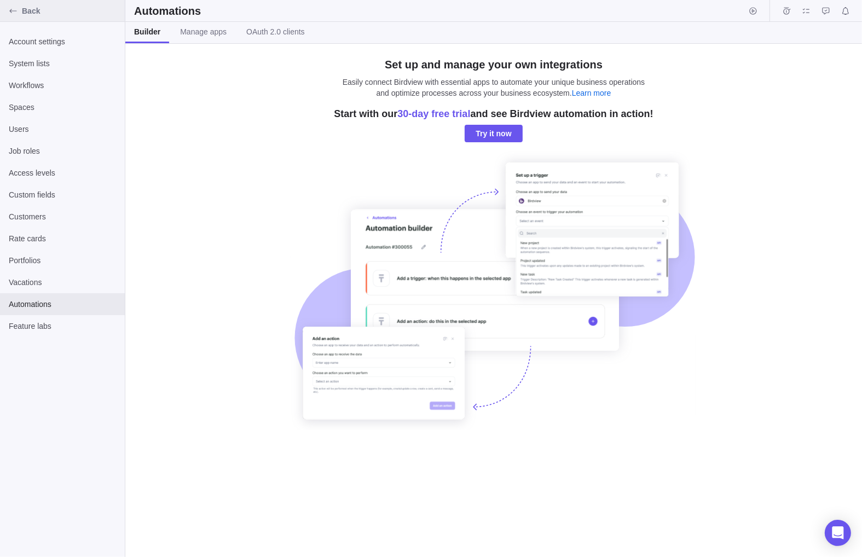
click at [11, 11] on icon "Back" at bounding box center [13, 11] width 9 height 9
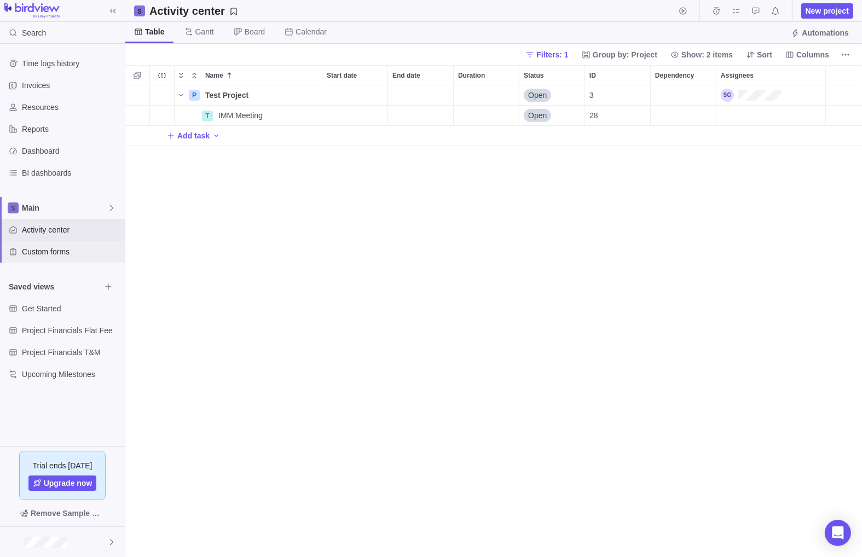
scroll to position [463, 729]
click at [55, 259] on div "Custom forms" at bounding box center [62, 252] width 125 height 22
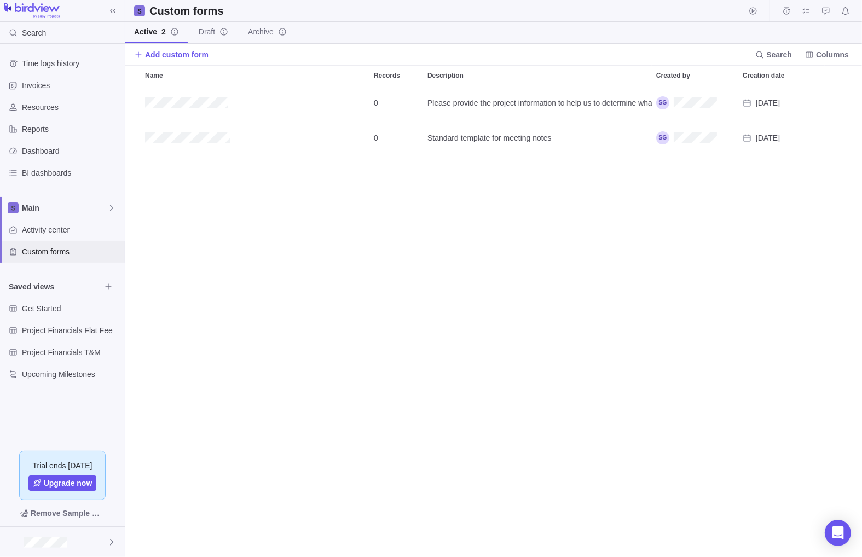
scroll to position [463, 729]
click at [808, 139] on icon "Add record" at bounding box center [812, 138] width 9 height 9
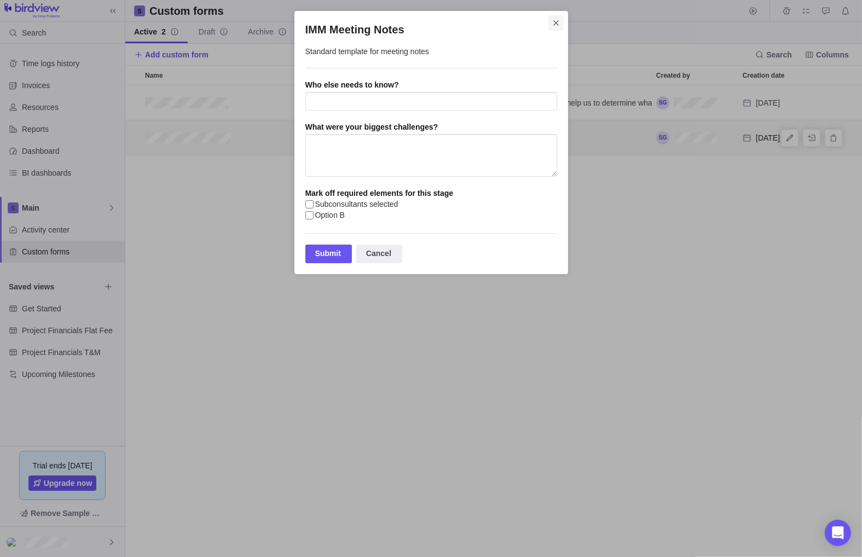
click at [561, 18] on span "Close" at bounding box center [556, 22] width 15 height 15
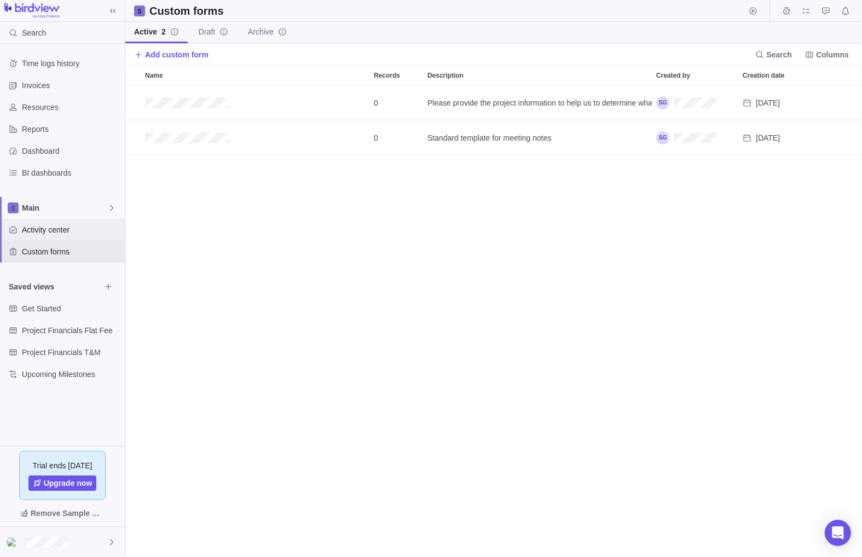
click at [59, 234] on span "Activity center" at bounding box center [71, 229] width 99 height 11
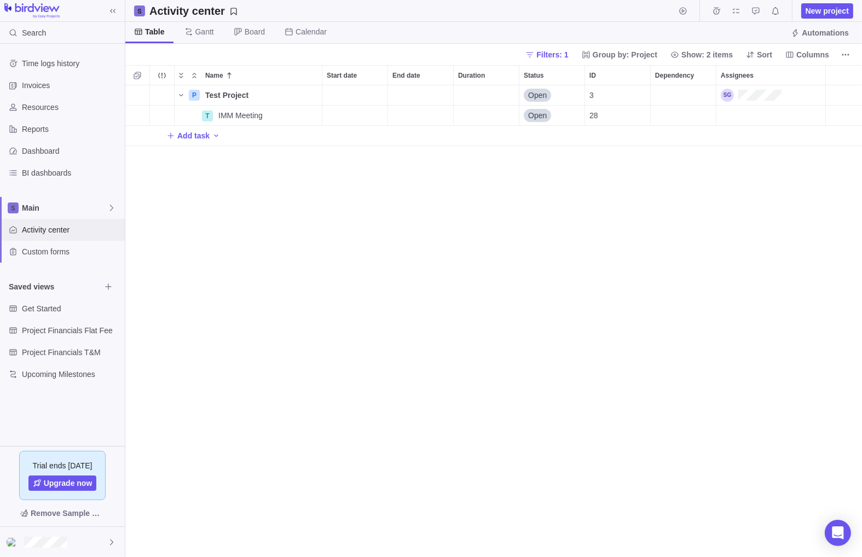
scroll to position [463, 729]
click at [197, 139] on span "Add task" at bounding box center [193, 135] width 32 height 11
click at [211, 181] on div "Name Start date End date Duration Status ID Dependency Assignees P Test Project…" at bounding box center [493, 311] width 737 height 492
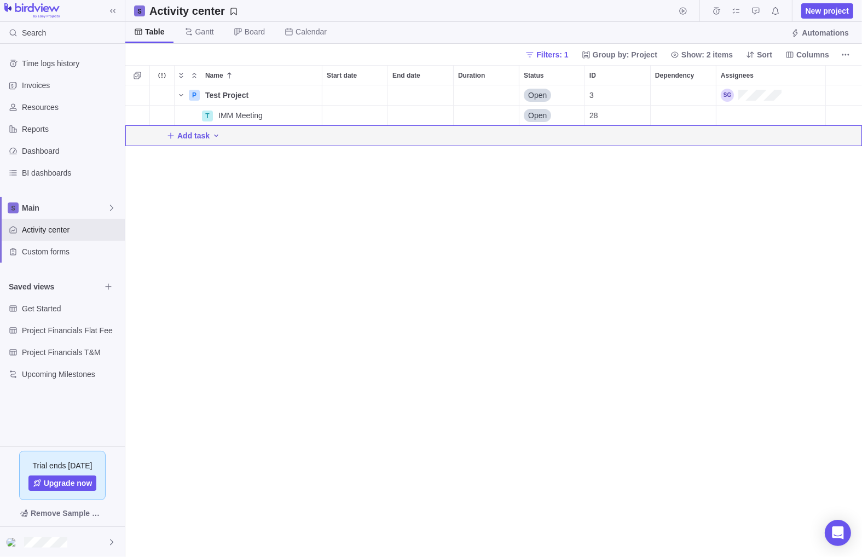
click at [215, 137] on icon "Add activity" at bounding box center [216, 135] width 9 height 9
click at [198, 244] on div "Name Start date End date Duration Status ID Dependency Assignees P Test Project…" at bounding box center [493, 311] width 737 height 492
click at [161, 77] on icon "More actions" at bounding box center [162, 75] width 9 height 9
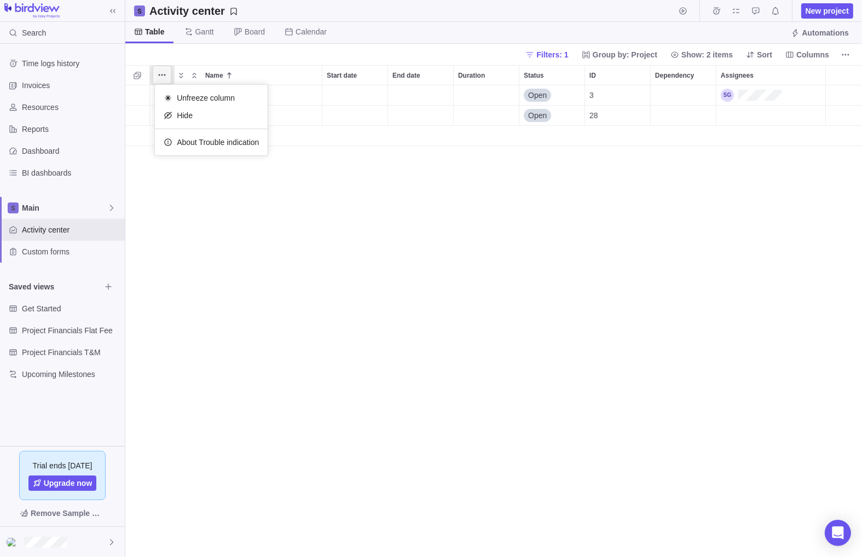
click at [161, 77] on icon "More actions" at bounding box center [162, 75] width 9 height 9
click at [844, 53] on icon "More actions" at bounding box center [846, 54] width 9 height 9
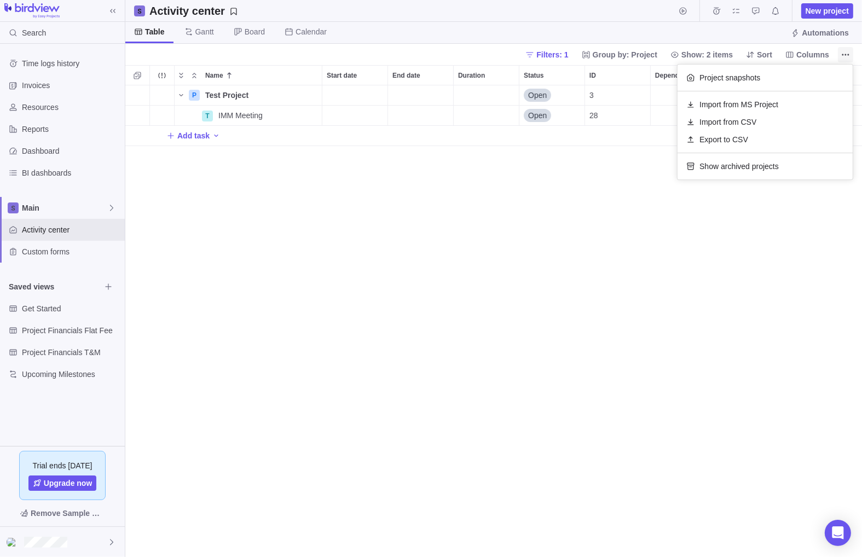
click at [844, 53] on icon "More actions" at bounding box center [846, 54] width 9 height 9
click at [809, 53] on span "Columns" at bounding box center [813, 54] width 33 height 11
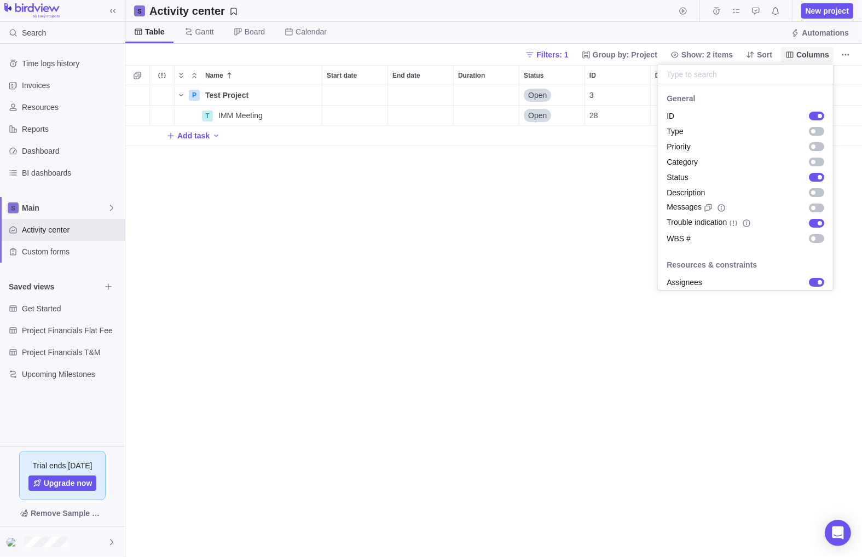
click at [809, 53] on span "Columns" at bounding box center [813, 54] width 33 height 11
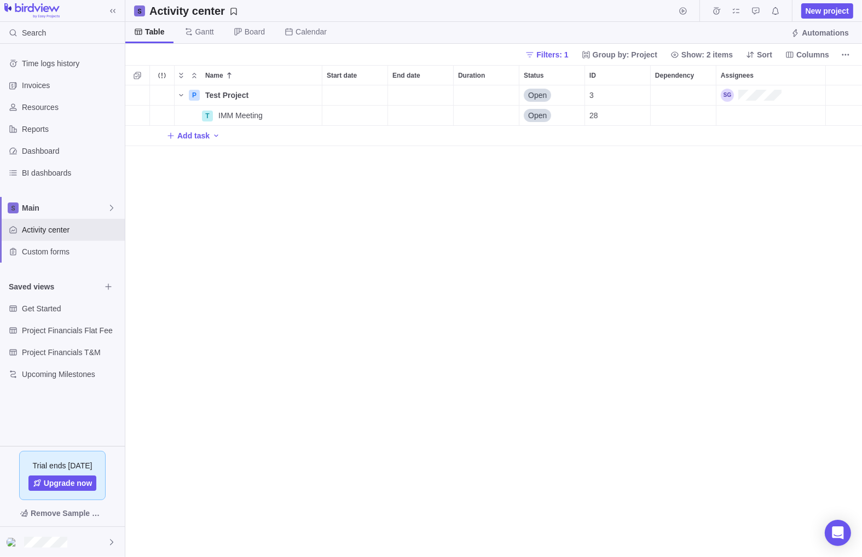
click at [182, 176] on div "P Test Project Details Open 3 T IMM Meeting Details Open 28 Add task" at bounding box center [493, 321] width 737 height 472
drag, startPoint x: 182, startPoint y: 176, endPoint x: 162, endPoint y: 175, distance: 20.8
click at [162, 175] on div "P Test Project Details Open 3 T IMM Meeting Details Open 28 Add task" at bounding box center [493, 321] width 737 height 472
click at [61, 251] on span "Custom forms" at bounding box center [71, 251] width 99 height 11
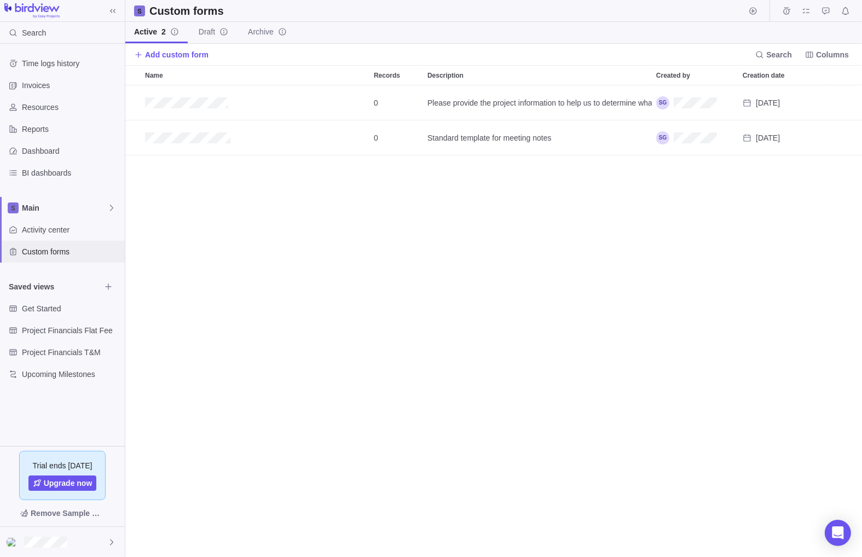
scroll to position [463, 729]
click at [815, 137] on icon "Add record" at bounding box center [812, 138] width 9 height 9
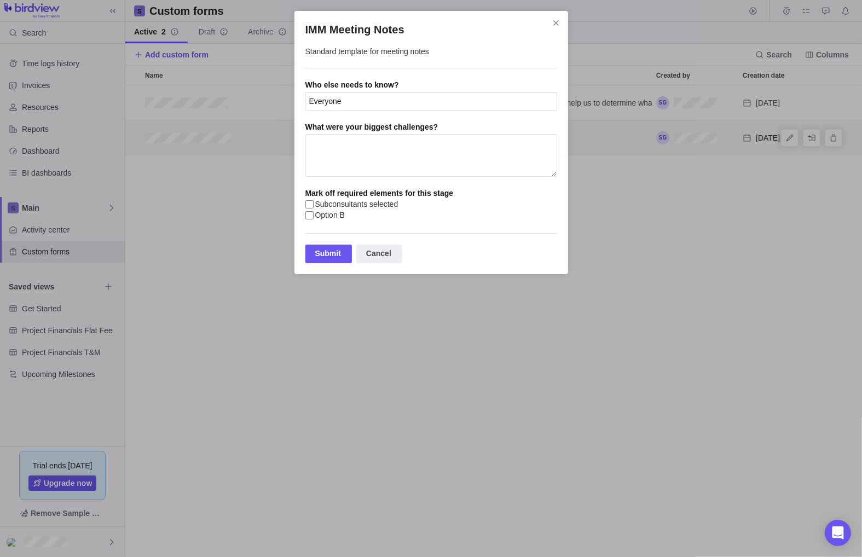
type input "Everyone"
type textarea "Lots of them"
click at [309, 209] on input "Subconsultants selected" at bounding box center [310, 204] width 8 height 8
checkbox input "true"
click at [321, 255] on div "Submit" at bounding box center [329, 254] width 47 height 19
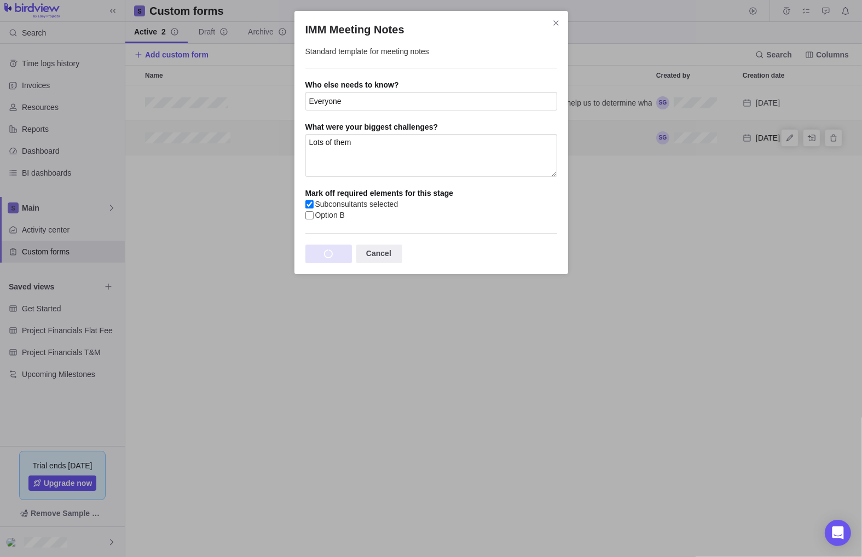
scroll to position [0, 0]
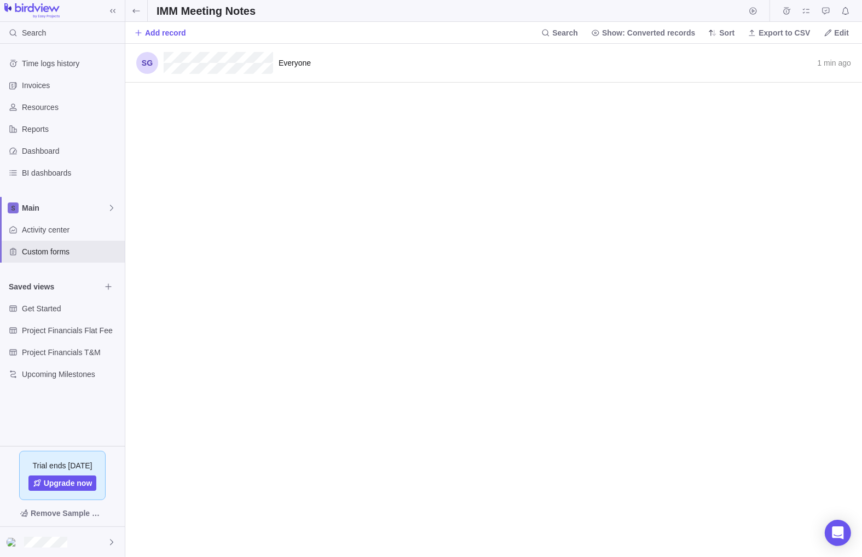
scroll to position [9, 9]
click at [839, 62] on icon "Record actions" at bounding box center [843, 63] width 9 height 9
click at [830, 99] on span "Delete" at bounding box center [831, 104] width 22 height 11
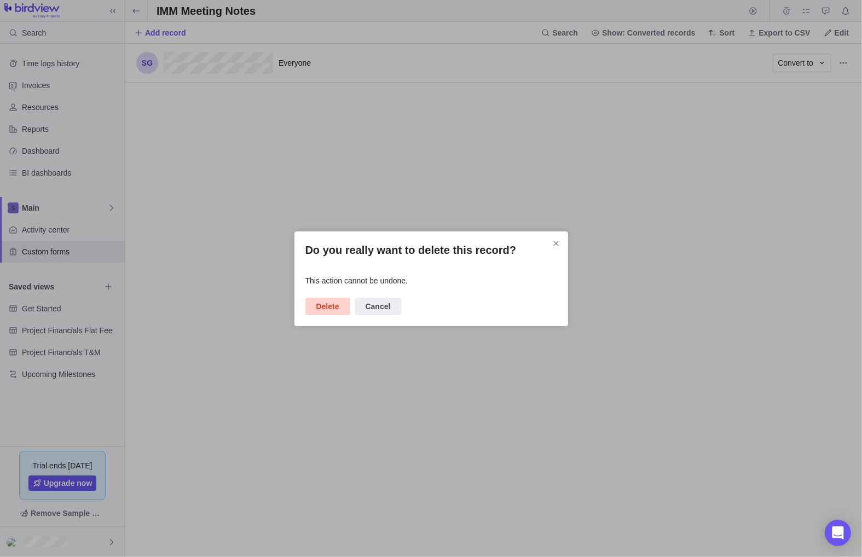
click at [321, 309] on span "Delete" at bounding box center [327, 306] width 23 height 13
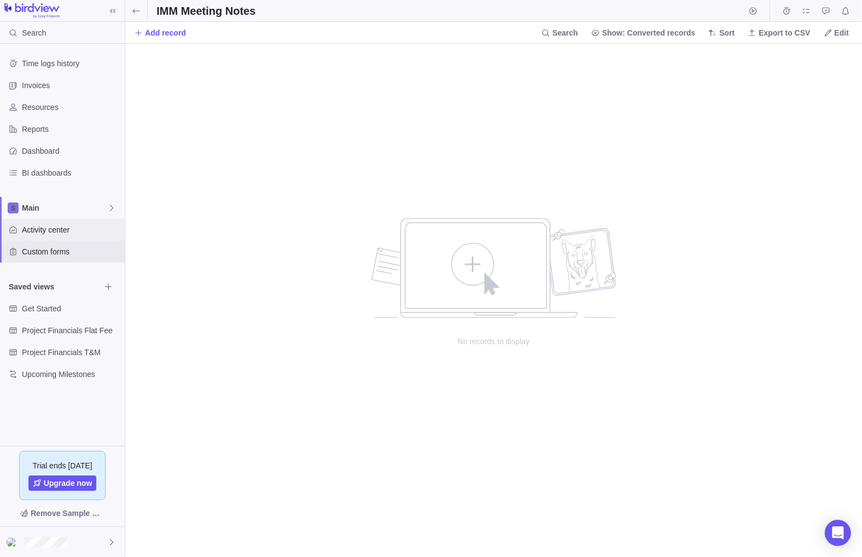
click at [33, 231] on span "Activity center" at bounding box center [71, 229] width 99 height 11
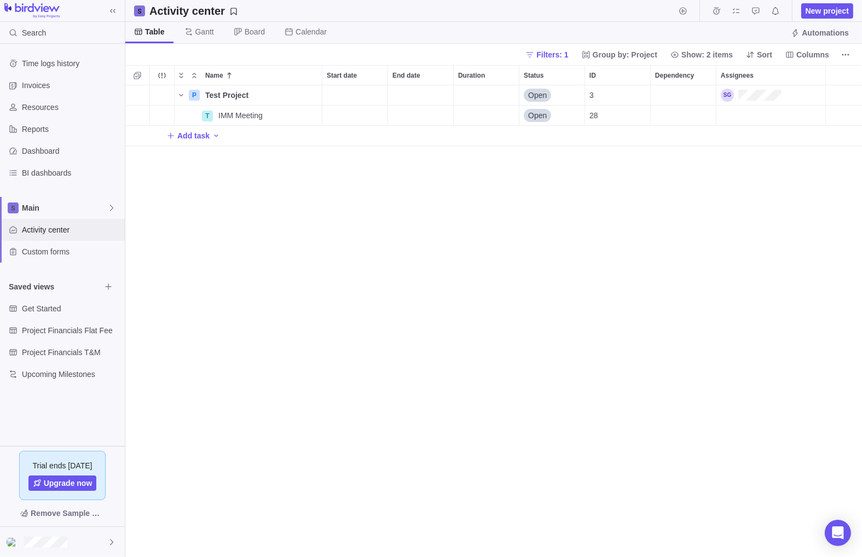
scroll to position [463, 729]
click at [317, 114] on span "More actions" at bounding box center [311, 115] width 15 height 15
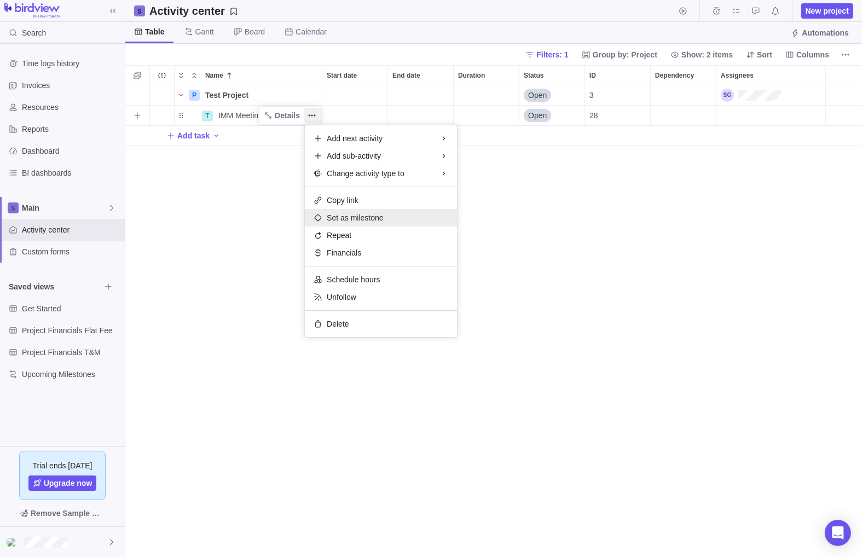
click at [363, 224] on div "Set as milestone" at bounding box center [381, 218] width 152 height 18
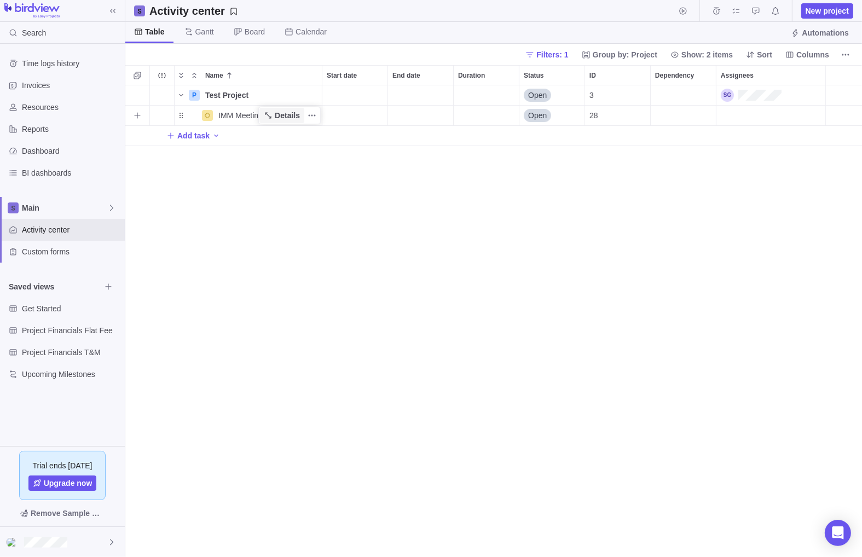
click at [285, 117] on span "Details" at bounding box center [287, 115] width 25 height 11
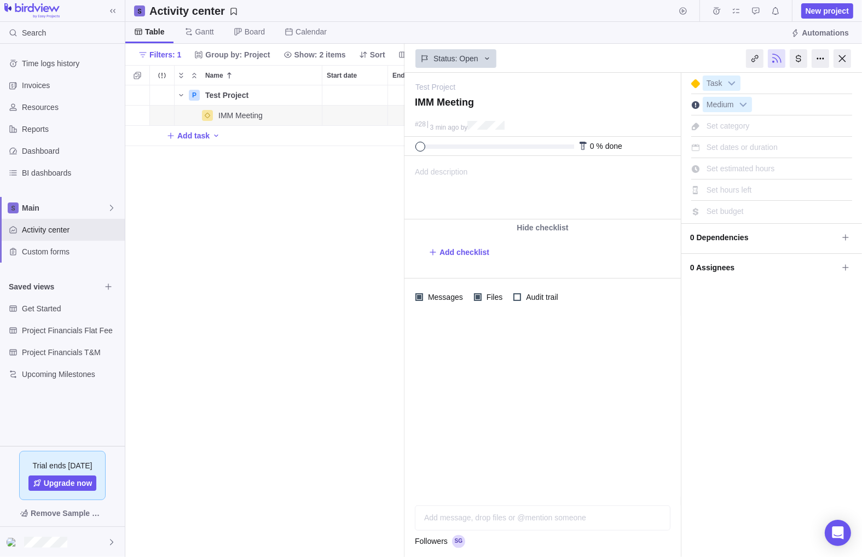
click at [442, 176] on span "Add description" at bounding box center [436, 188] width 63 height 62
click at [445, 182] on html at bounding box center [542, 187] width 274 height 62
click at [733, 84] on b at bounding box center [732, 83] width 16 height 14
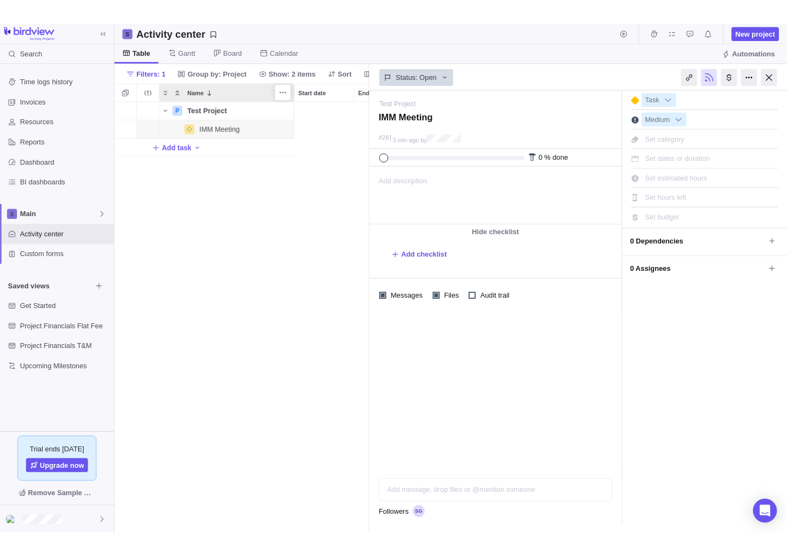
scroll to position [455, 188]
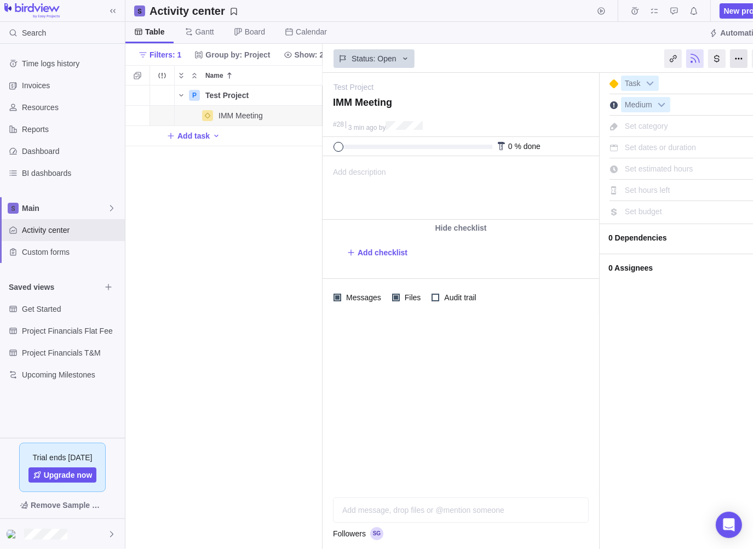
click at [735, 62] on div at bounding box center [739, 58] width 18 height 19
click at [391, 252] on span "Add checklist" at bounding box center [383, 252] width 50 height 11
click at [385, 200] on span "Add description" at bounding box center [354, 188] width 63 height 62
click at [254, 209] on div "P Test Project Details Open 3 IMM Meeting Details Open 28 Add task" at bounding box center [223, 317] width 197 height 464
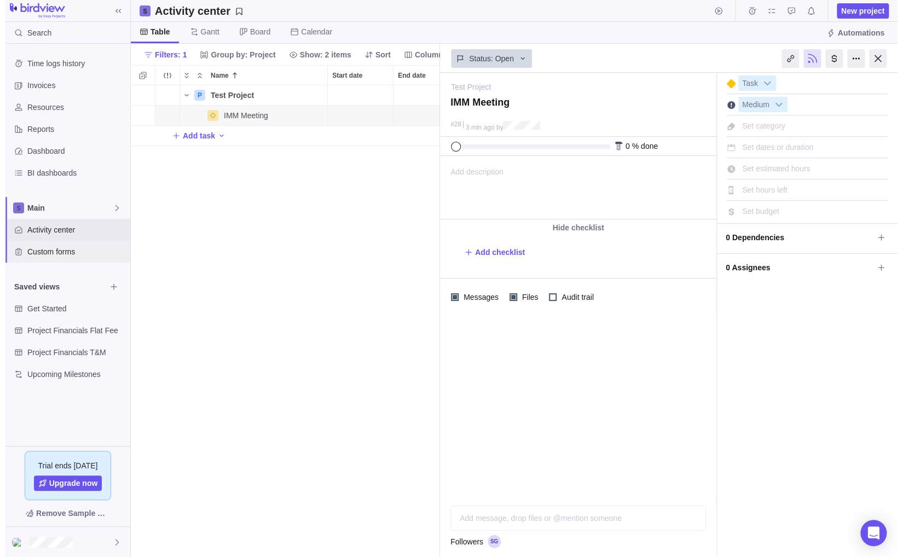
scroll to position [463, 312]
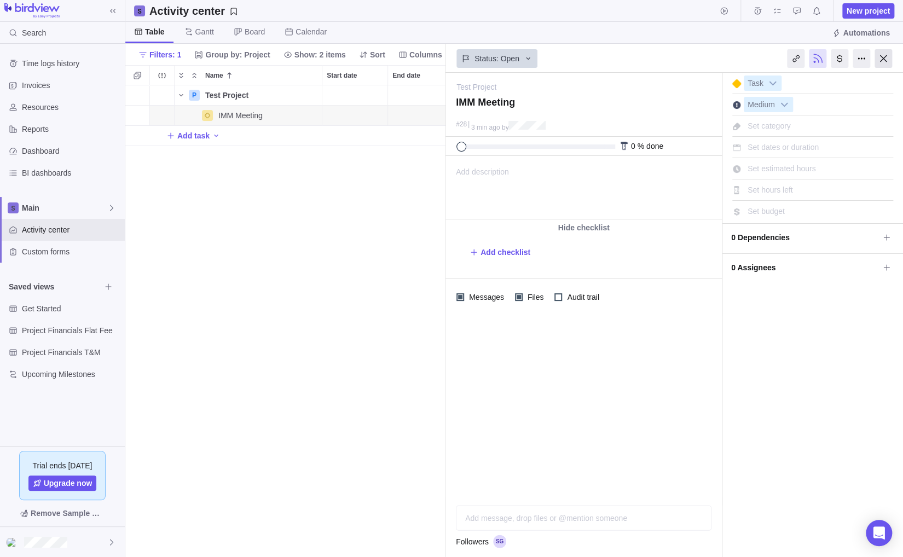
click at [862, 57] on div at bounding box center [884, 58] width 18 height 19
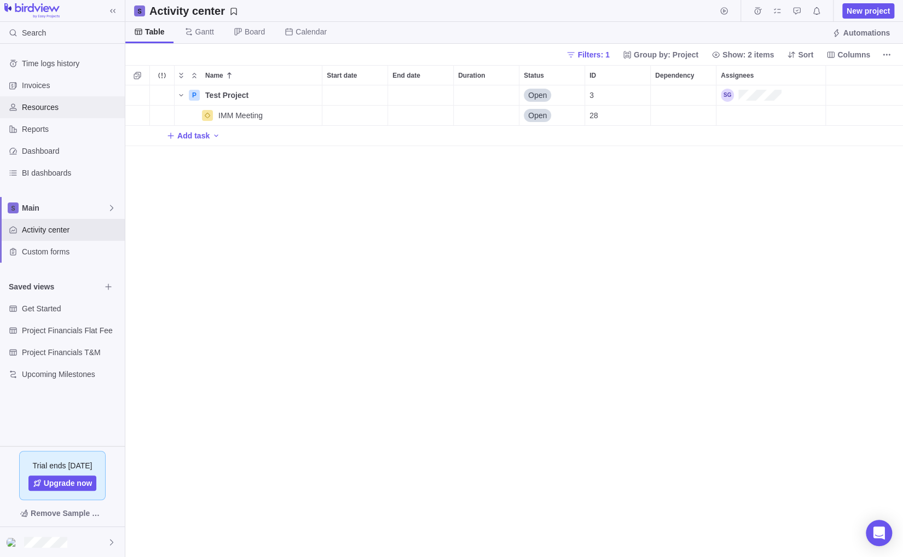
click at [69, 113] on div "Resources" at bounding box center [62, 107] width 125 height 22
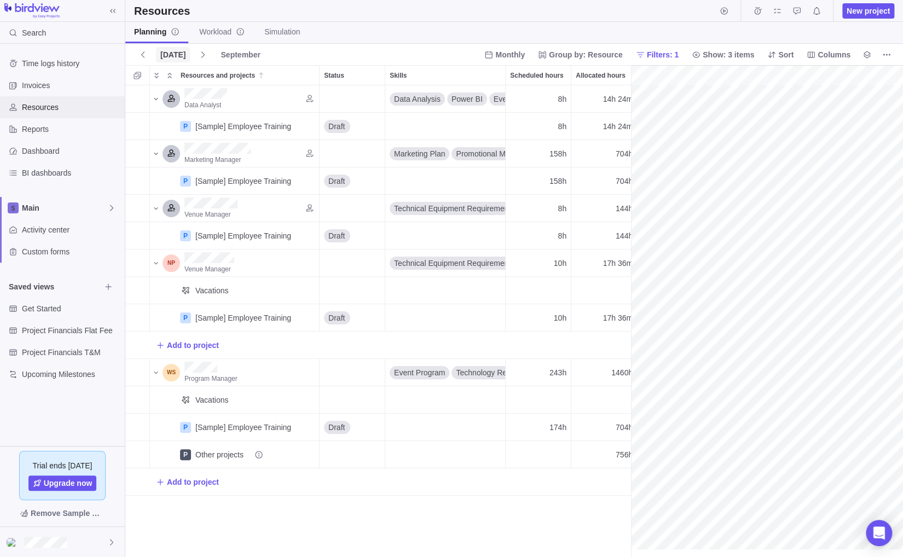
scroll to position [0, 192]
click at [54, 129] on span "Reports" at bounding box center [71, 129] width 99 height 11
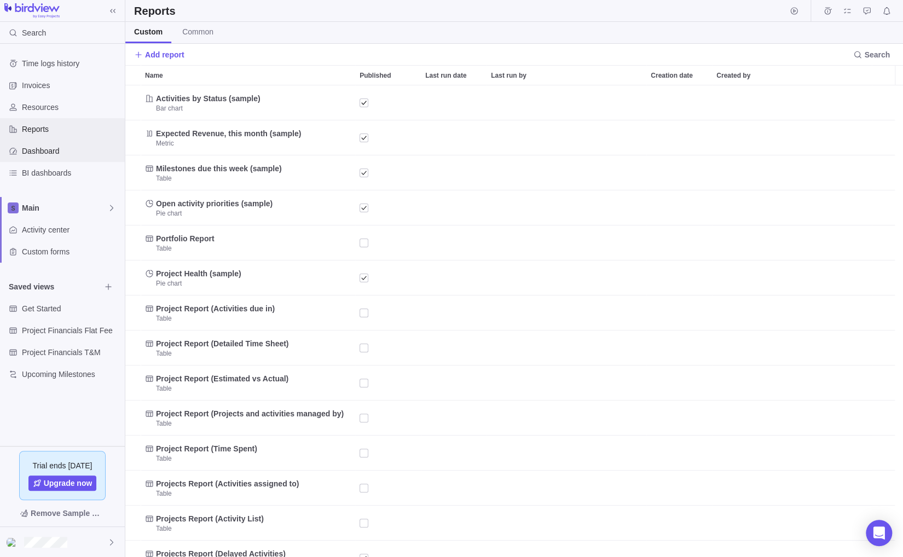
scroll to position [463, 769]
click at [51, 147] on span "Dashboard" at bounding box center [71, 151] width 99 height 11
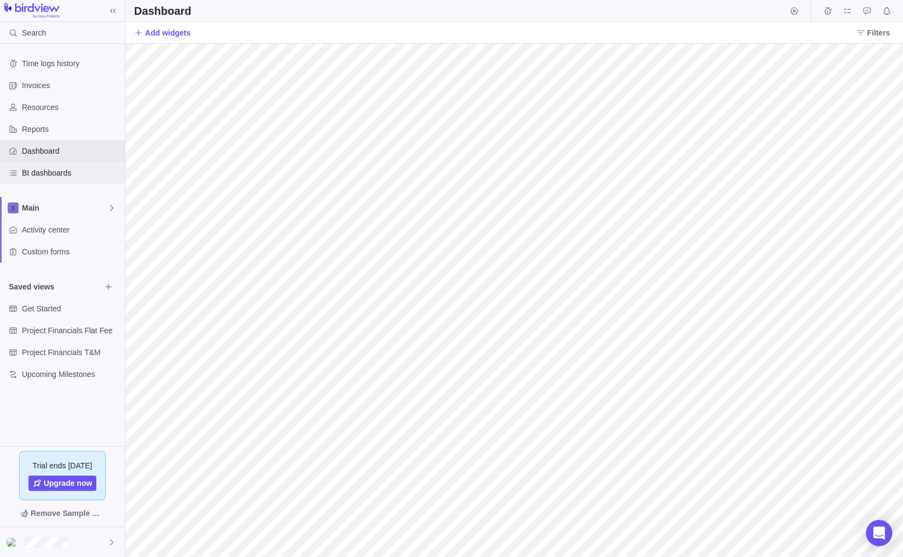
click at [47, 171] on span "BI dashboards" at bounding box center [71, 173] width 99 height 11
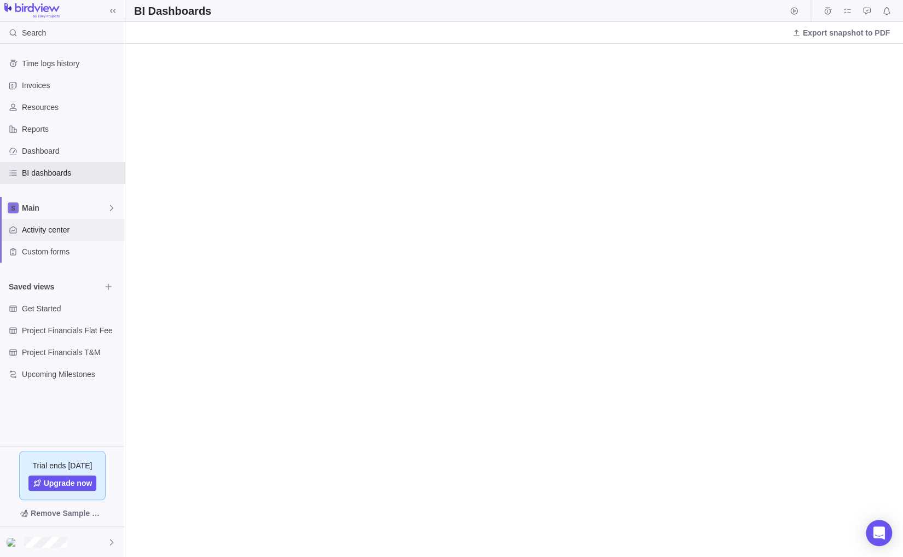
click at [39, 235] on div "Activity center" at bounding box center [62, 230] width 125 height 22
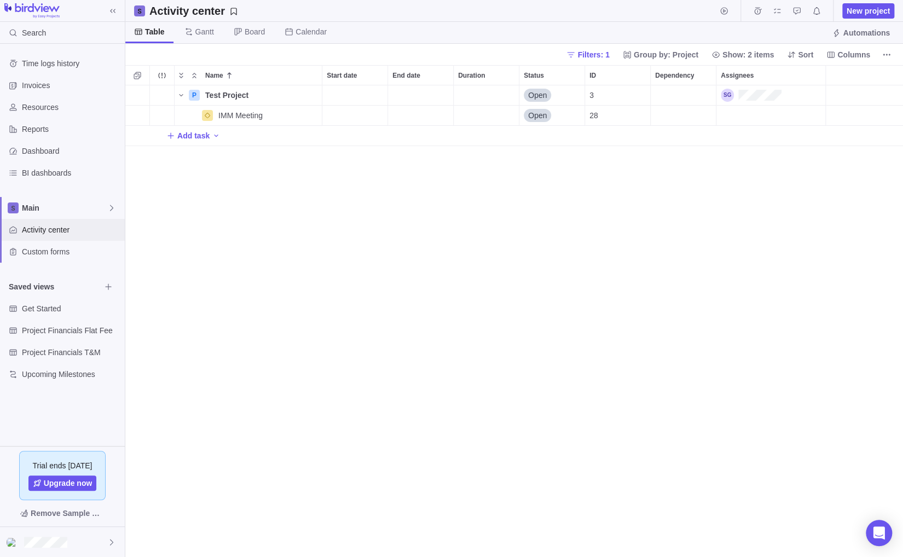
scroll to position [463, 769]
click at [114, 206] on icon at bounding box center [111, 208] width 9 height 9
click at [101, 231] on icon "Edit space settings" at bounding box center [103, 233] width 7 height 7
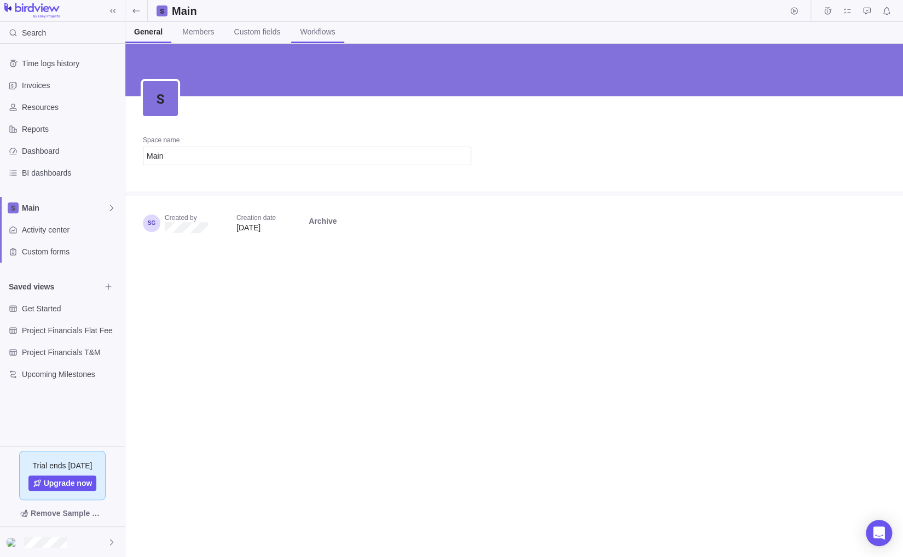
click at [313, 34] on span "Workflows" at bounding box center [317, 31] width 35 height 11
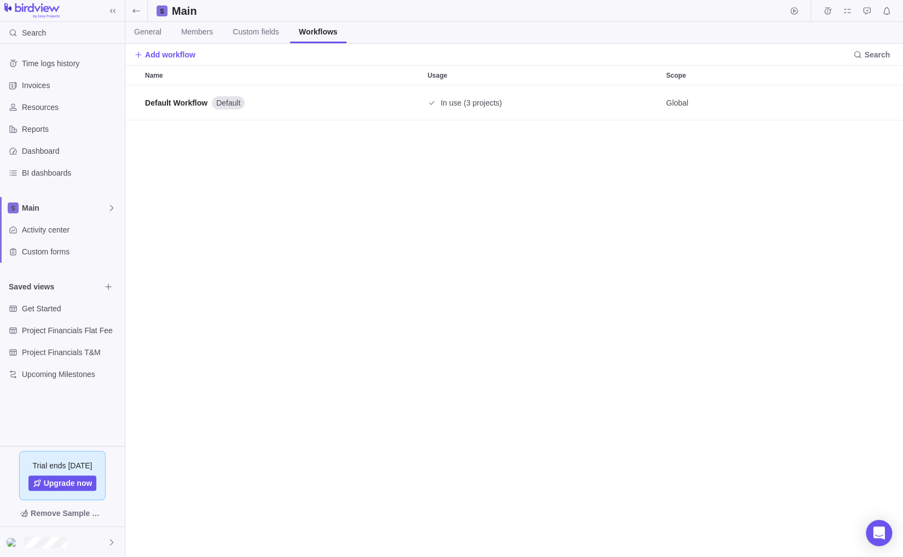
scroll to position [463, 769]
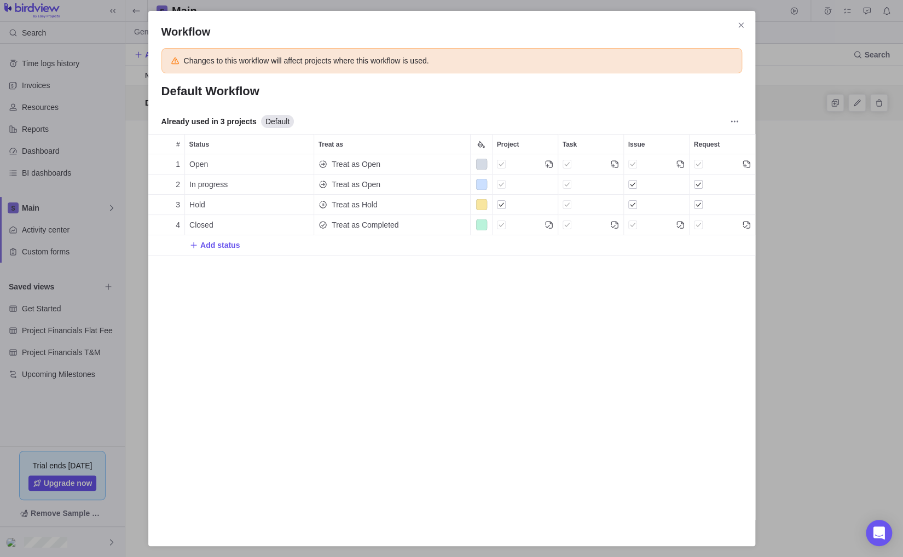
scroll to position [357, 599]
click at [221, 249] on span "Add status" at bounding box center [219, 245] width 39 height 11
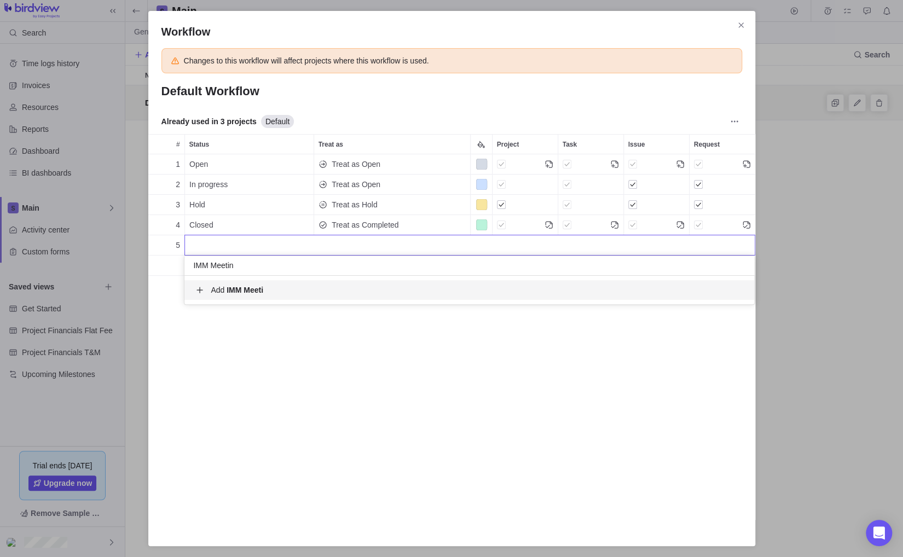
type input "IMM Meeting"
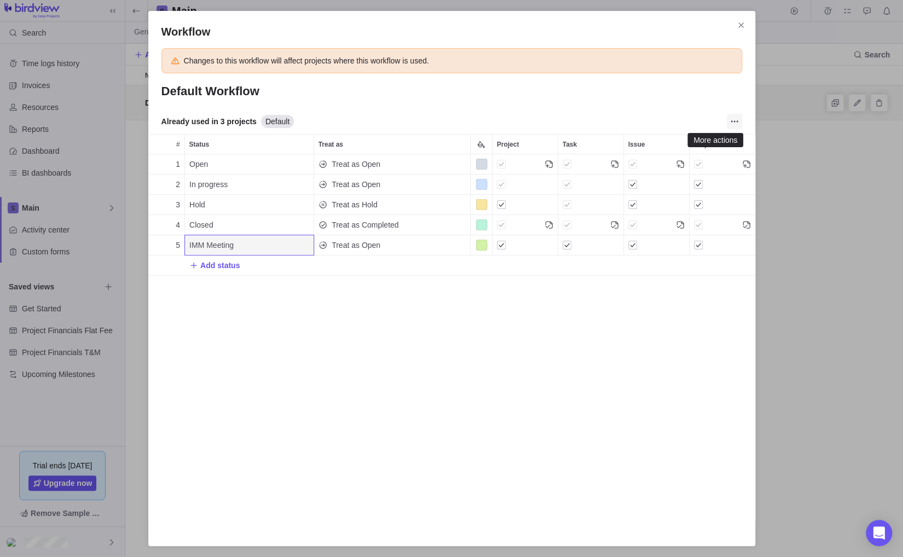
click at [736, 118] on icon "More actions" at bounding box center [734, 121] width 9 height 9
click at [268, 246] on div "IMM Meeting" at bounding box center [249, 245] width 129 height 20
click at [387, 241] on div "Workflow Changes to this workflow will affect projects where this workflow is u…" at bounding box center [451, 278] width 903 height 557
click at [362, 246] on span "Treat as Open" at bounding box center [356, 245] width 49 height 11
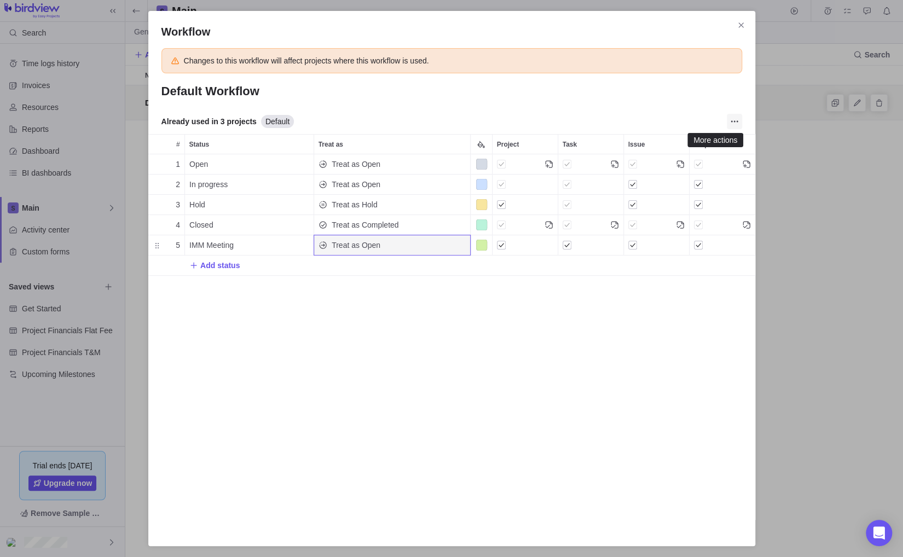
click at [734, 119] on icon "More actions" at bounding box center [734, 121] width 9 height 9
click at [747, 16] on div "Workflow Changes to this workflow will affect projects where this workflow is u…" at bounding box center [451, 278] width 607 height 535
click at [740, 22] on icon "Close" at bounding box center [741, 25] width 9 height 9
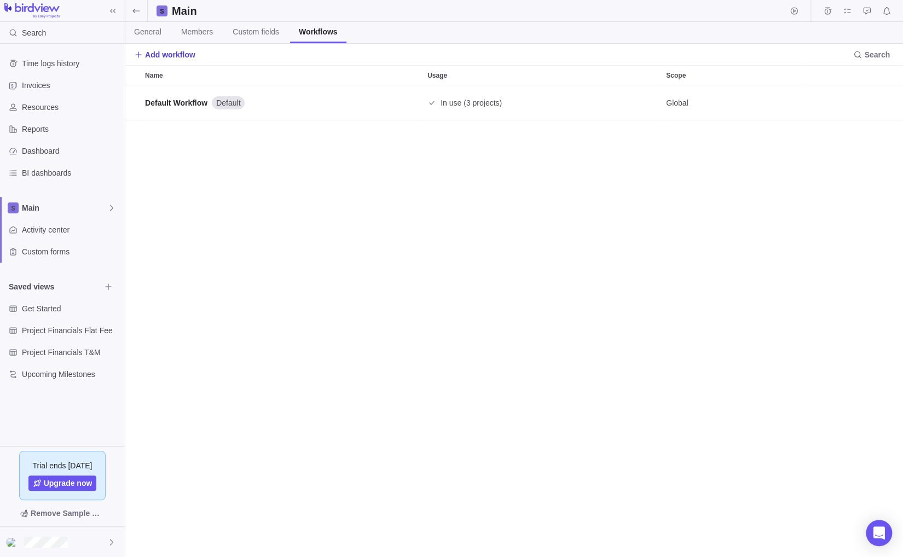
click at [157, 54] on span "Add workflow" at bounding box center [170, 54] width 50 height 11
click at [185, 89] on div "Create workflow" at bounding box center [244, 99] width 218 height 20
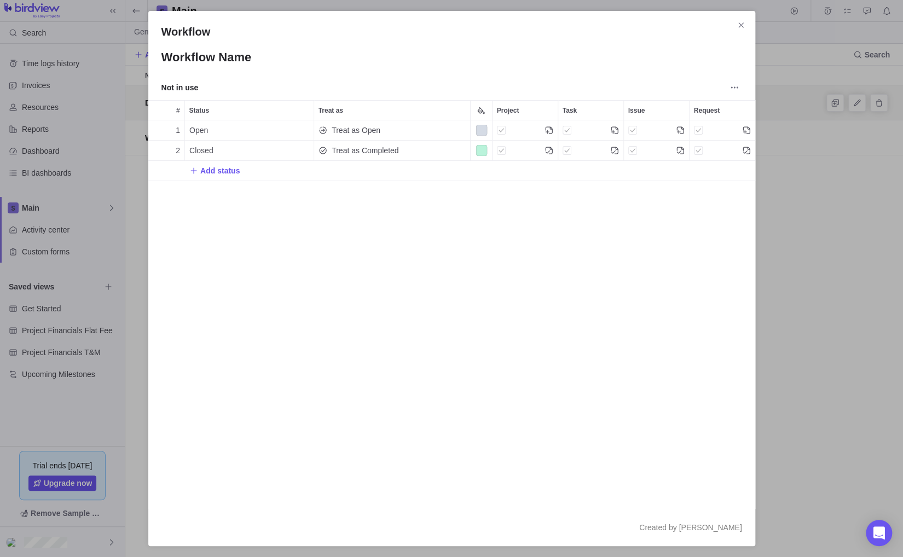
scroll to position [380, 599]
type input "IMM Meeting"
click at [216, 171] on span "Add status" at bounding box center [219, 170] width 39 height 11
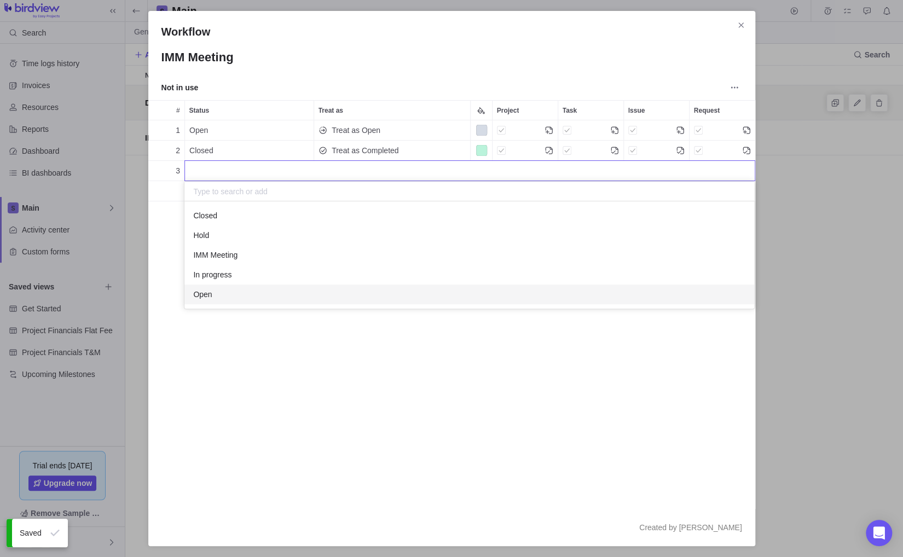
click at [228, 358] on div "Workflow IMM Meeting Not in use # Status Treat as Project Task Issue Request 1 …" at bounding box center [451, 278] width 903 height 557
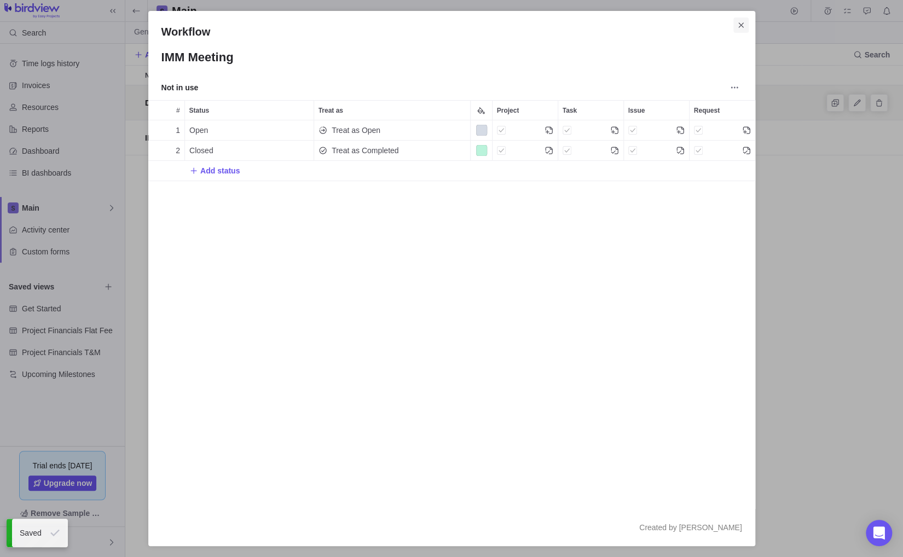
click at [740, 25] on icon "Close" at bounding box center [741, 24] width 5 height 5
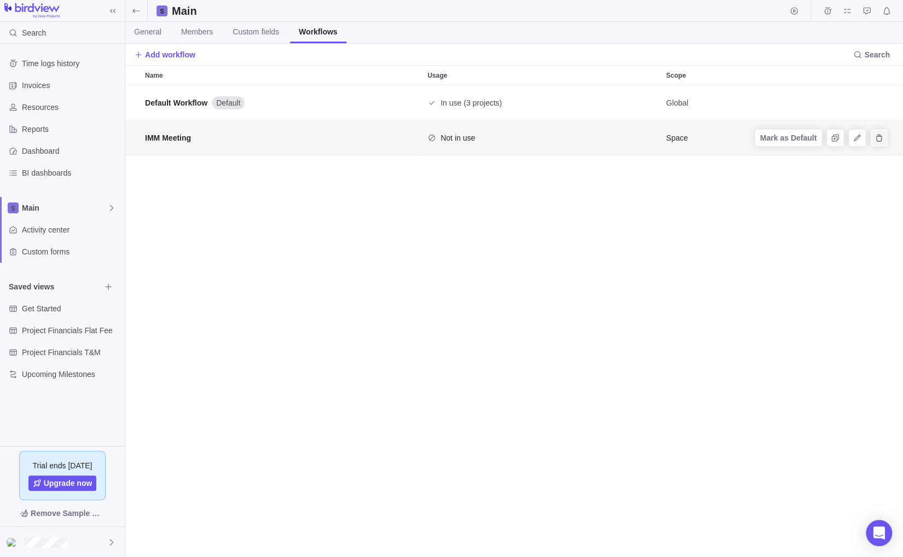
click at [862, 139] on icon "Delete" at bounding box center [879, 138] width 9 height 9
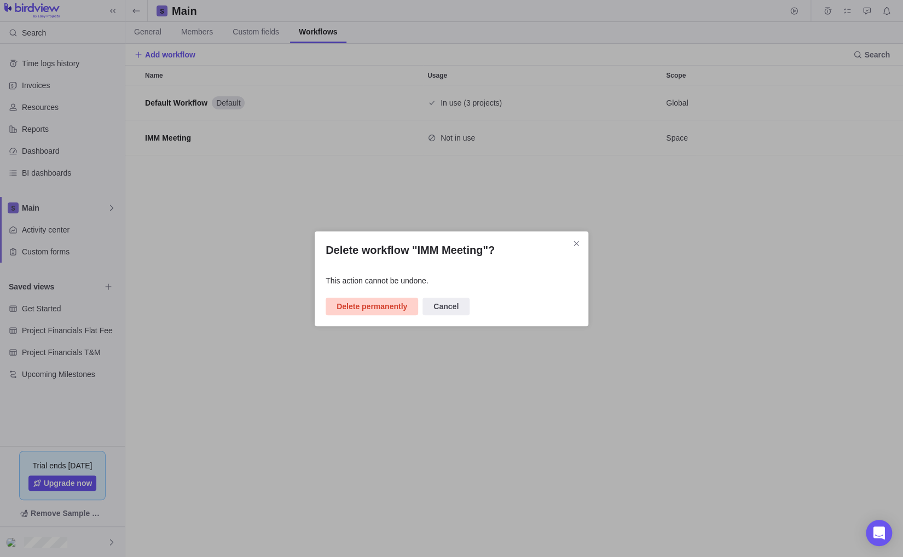
click at [368, 306] on span "Delete permanently" at bounding box center [372, 306] width 71 height 13
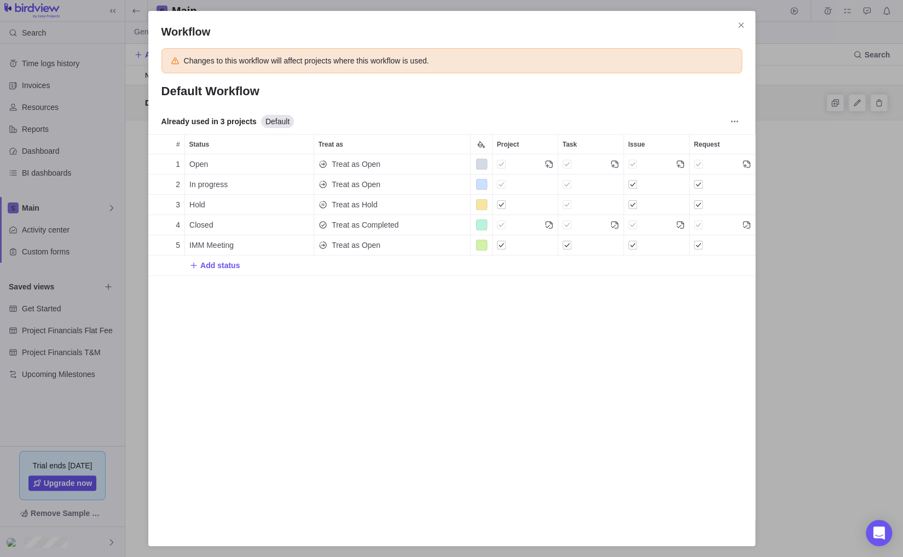
scroll to position [357, 599]
click at [548, 245] on icon "Set this status as default for project" at bounding box center [550, 245] width 9 height 9
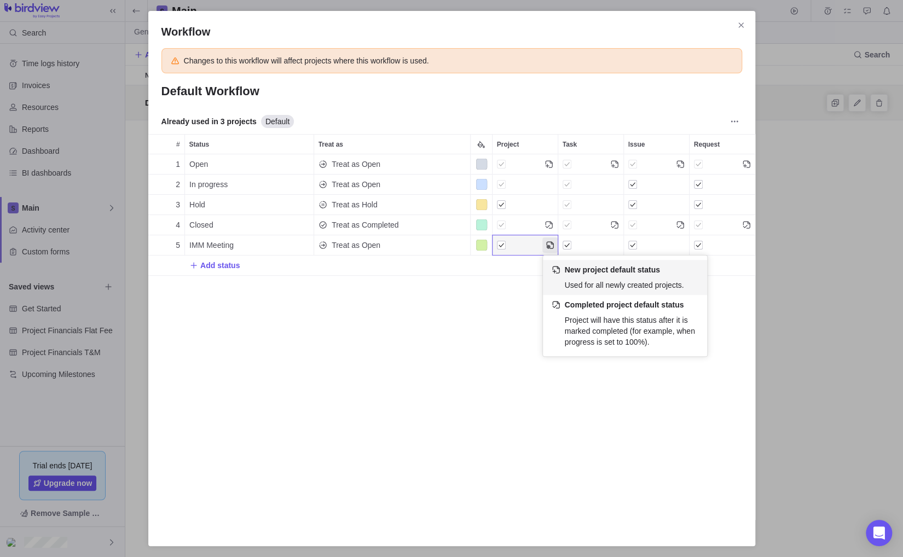
click at [525, 329] on div "Workflow Changes to this workflow will affect projects where this workflow is u…" at bounding box center [451, 278] width 903 height 557
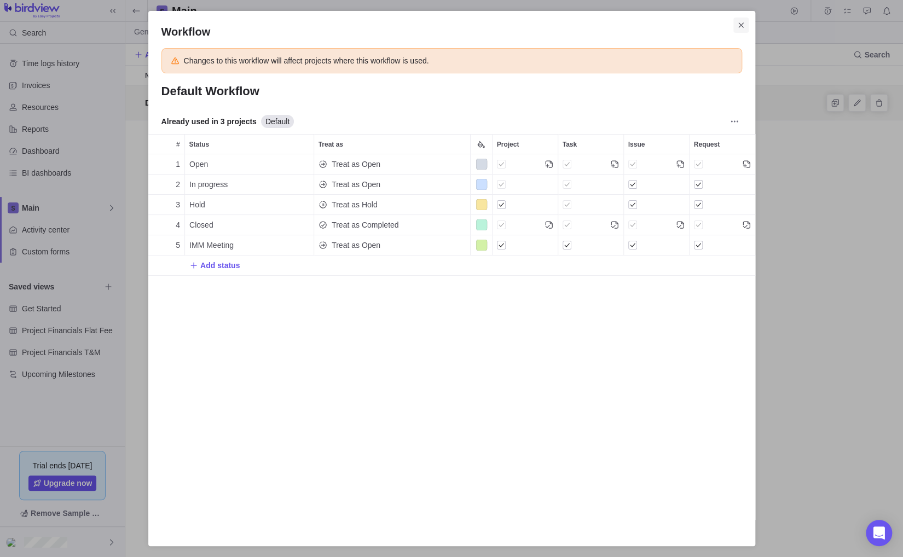
click at [734, 21] on span "Close" at bounding box center [741, 25] width 15 height 15
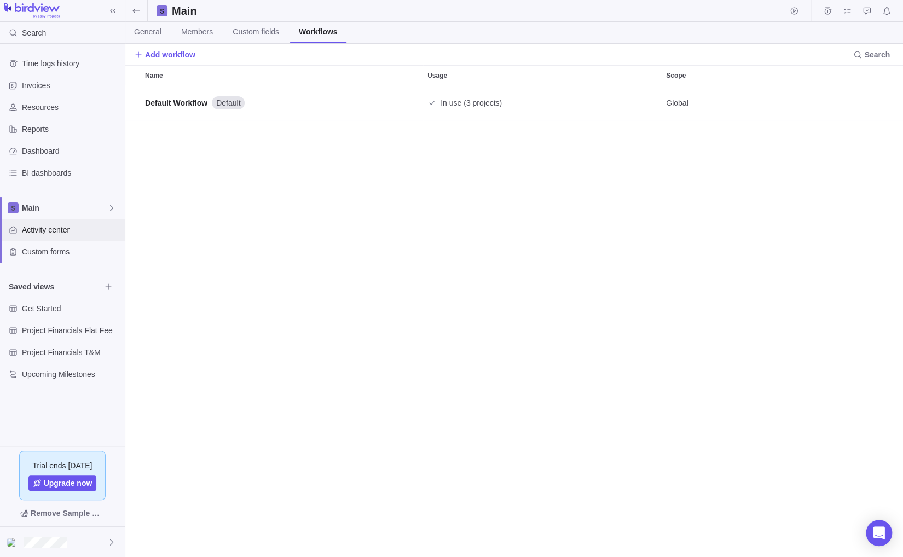
click at [39, 232] on span "Activity center" at bounding box center [71, 229] width 99 height 11
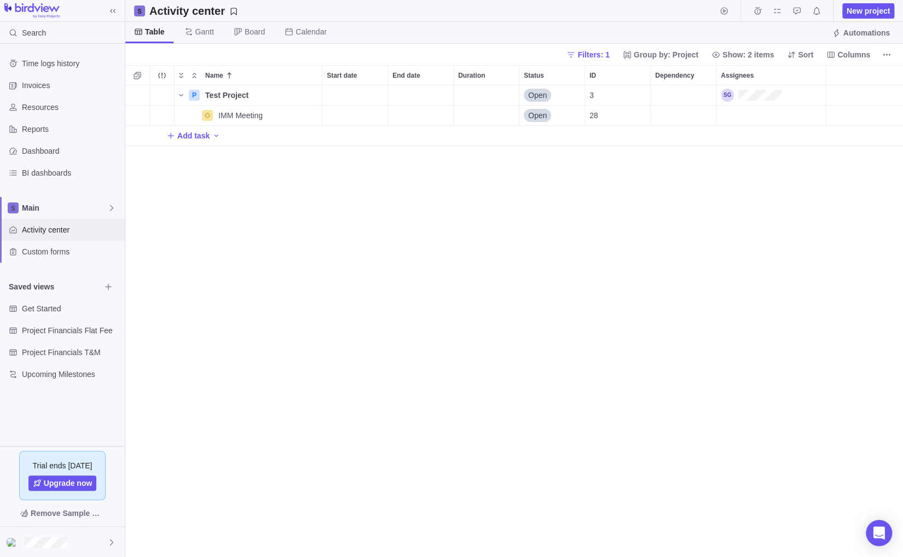
scroll to position [463, 769]
click at [318, 114] on span "More actions" at bounding box center [311, 115] width 15 height 15
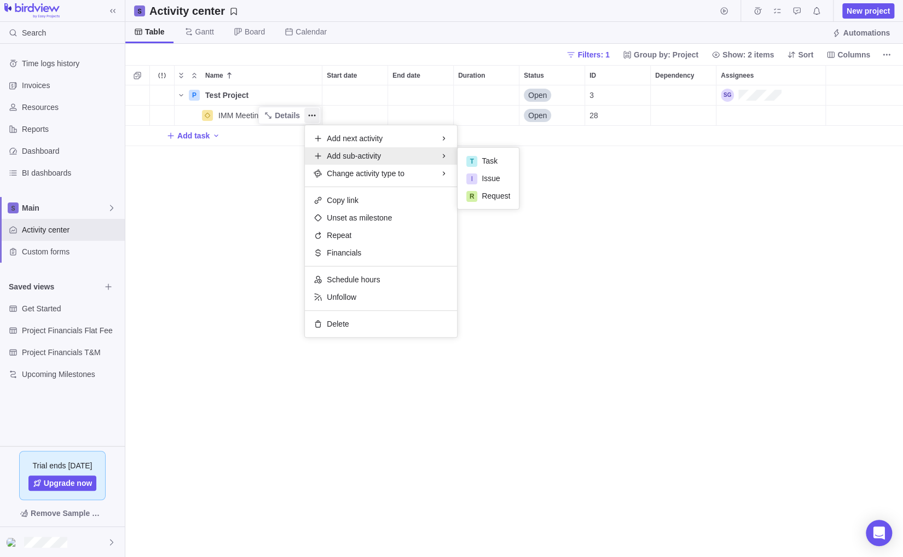
click at [209, 268] on div "Name Start date End date Duration Status ID Dependency Assignees P Test Project…" at bounding box center [514, 311] width 778 height 492
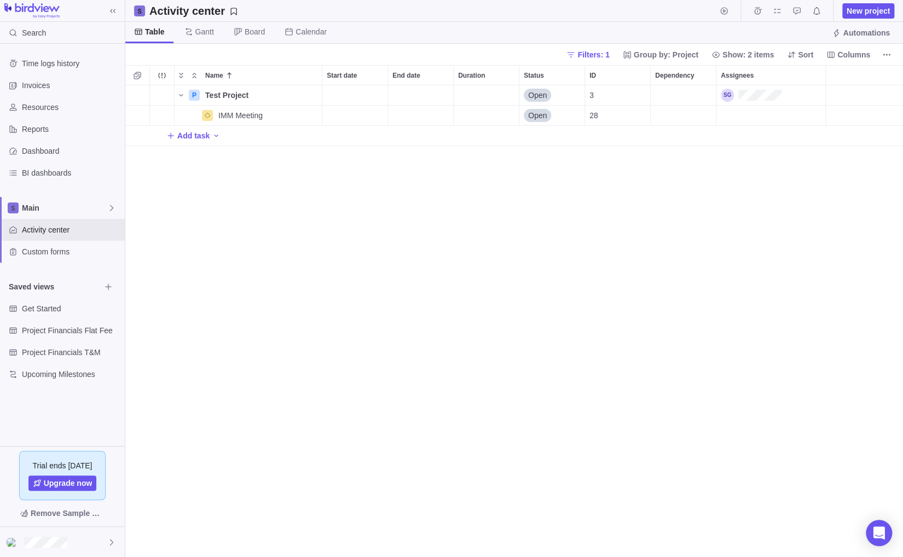
click at [664, 310] on div "P Test Project Details Open 3 IMM Meeting Details Open 28 Add task" at bounding box center [514, 321] width 778 height 472
click at [200, 137] on span "Add task" at bounding box center [193, 135] width 32 height 11
click at [250, 189] on div "Name Start date End date Duration Status ID Dependency Assignees P Test Project…" at bounding box center [514, 311] width 778 height 492
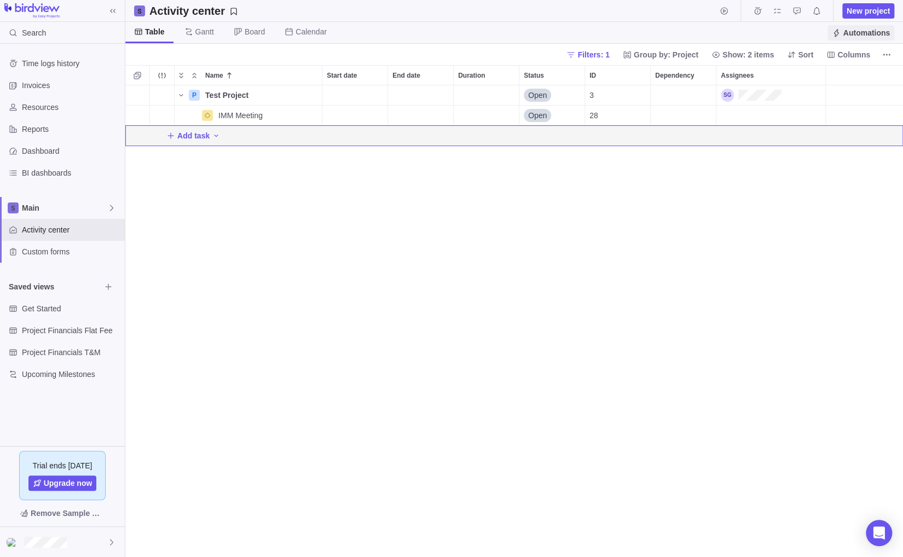
click at [854, 32] on span "Automations" at bounding box center [866, 32] width 47 height 11
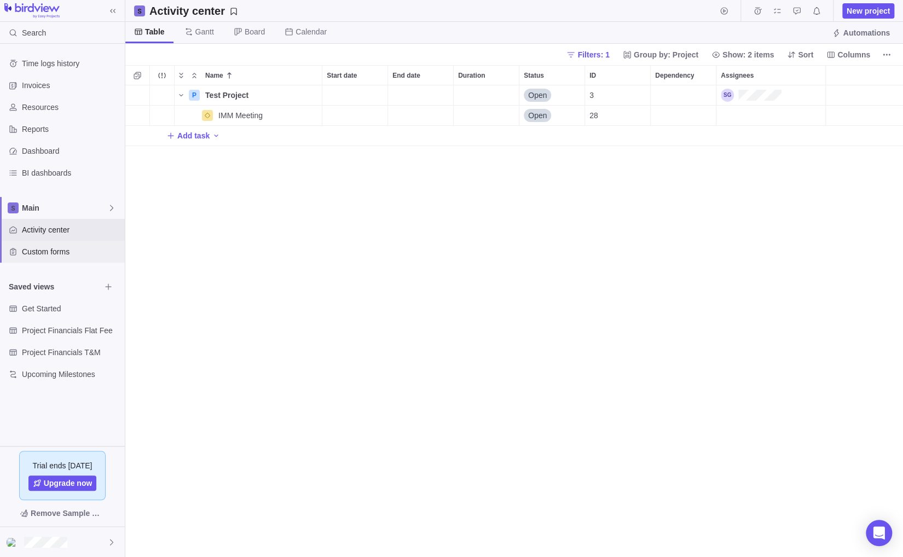
click at [64, 248] on span "Custom forms" at bounding box center [71, 251] width 99 height 11
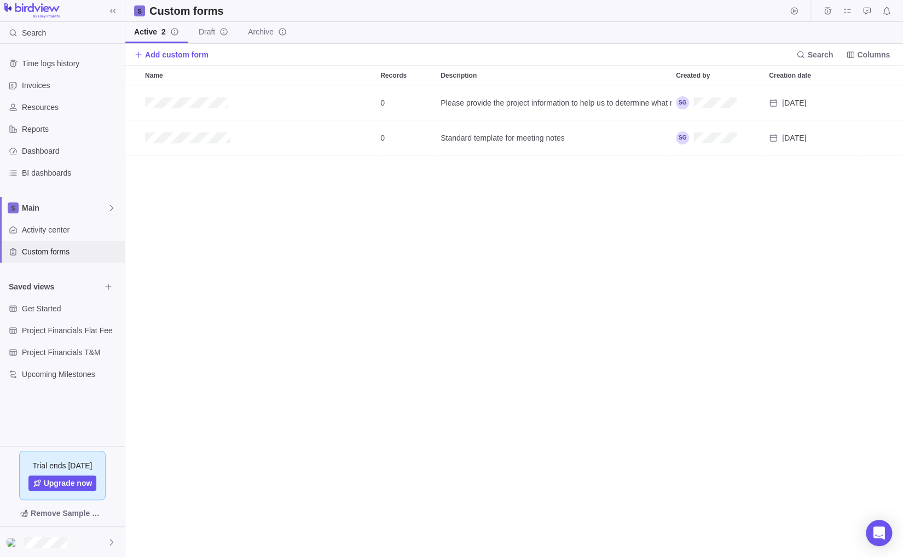
scroll to position [463, 769]
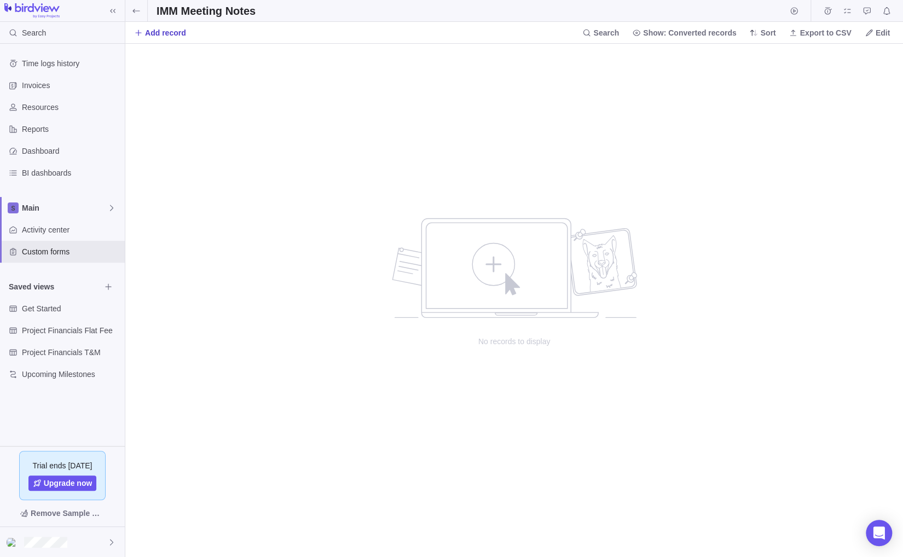
click at [160, 36] on span "Add record" at bounding box center [165, 32] width 41 height 11
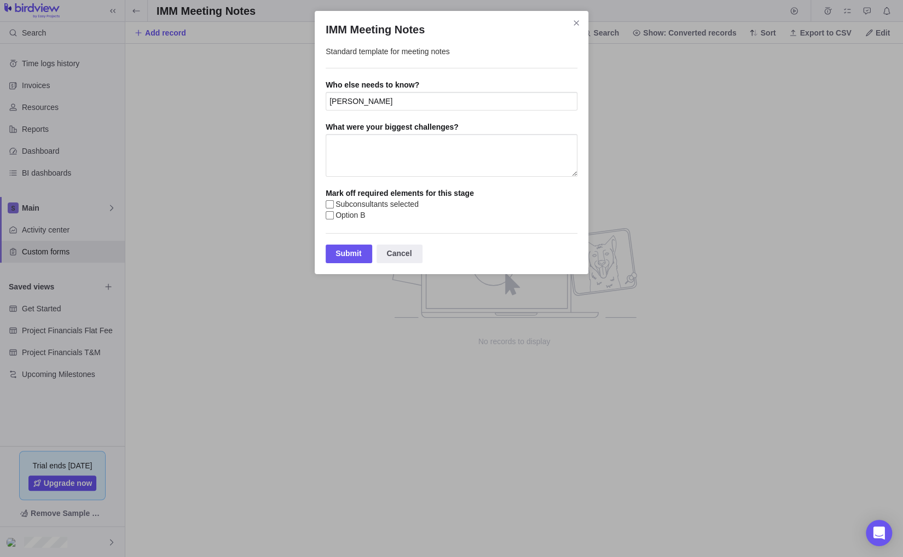
type input "[PERSON_NAME]"
type textarea "Lots of them"
click at [325, 205] on div "IMM Meeting Notes Standard template for meeting notes Who else needs to know? D…" at bounding box center [452, 142] width 274 height 263
click at [329, 209] on input "Subconsultants selected" at bounding box center [330, 204] width 8 height 8
checkbox input "true"
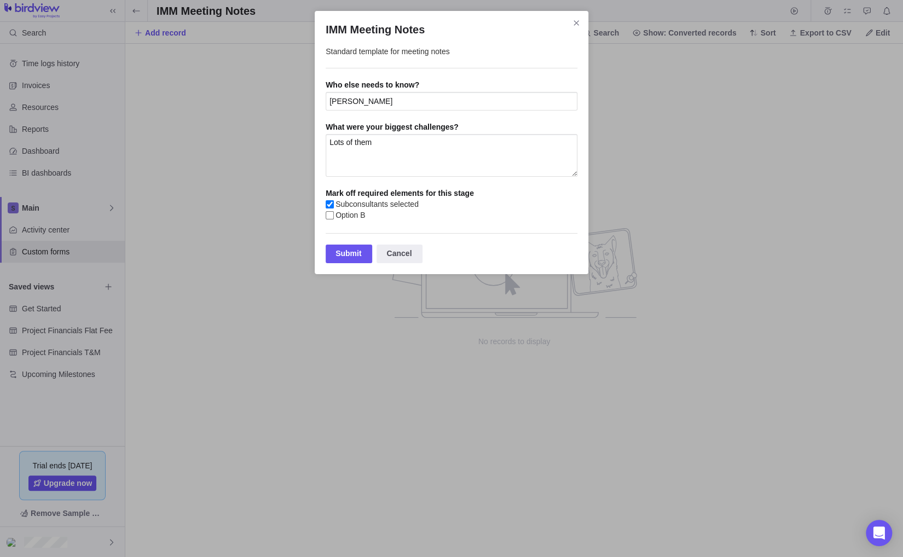
click at [332, 220] on input "Option B" at bounding box center [330, 215] width 8 height 8
checkbox input "true"
click at [339, 261] on div "Submit" at bounding box center [349, 254] width 47 height 19
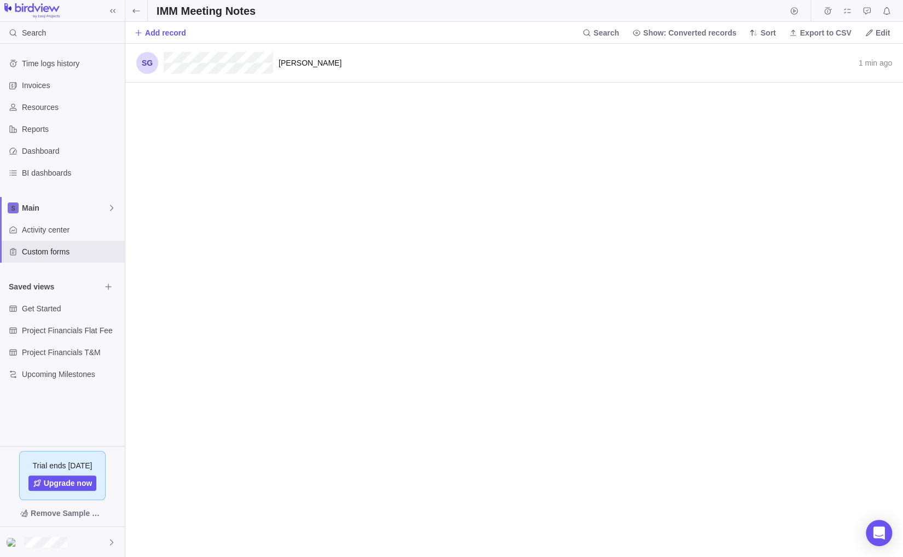
scroll to position [9, 9]
click at [861, 66] on icon "grid" at bounding box center [863, 63] width 9 height 9
click at [860, 103] on span "Convert to task" at bounding box center [848, 105] width 51 height 11
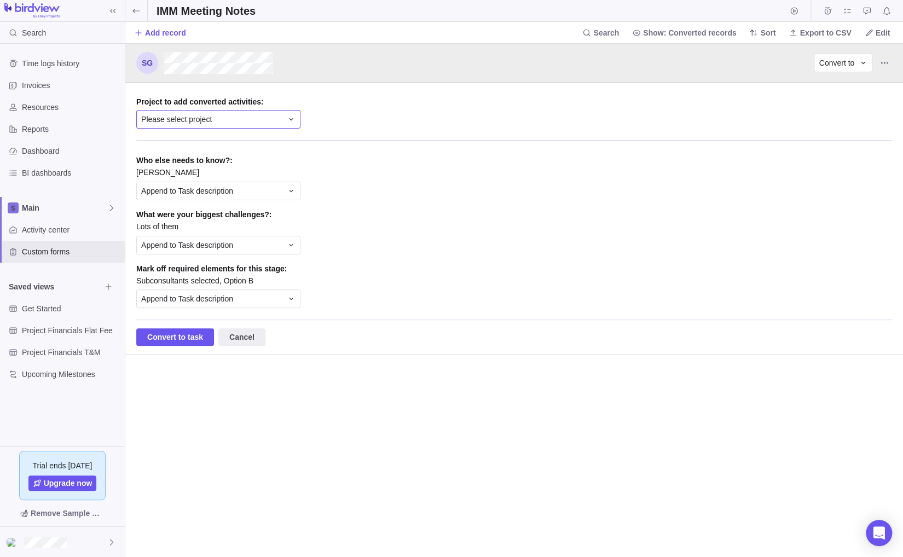
click at [206, 124] on div "Please select project" at bounding box center [218, 119] width 164 height 19
click at [191, 188] on div "Test Project" at bounding box center [218, 185] width 163 height 20
click at [197, 191] on span "Append to Task description" at bounding box center [187, 191] width 92 height 11
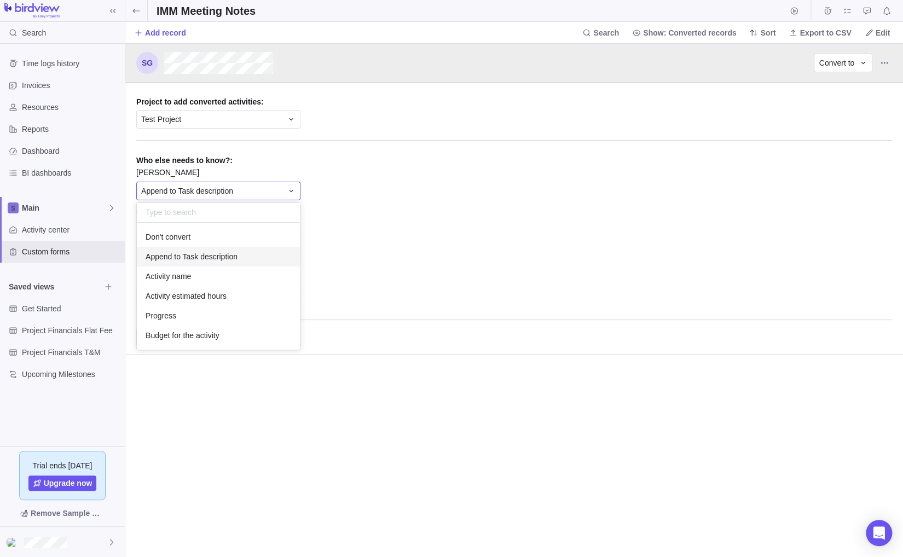
click at [197, 191] on span "Append to Task description" at bounding box center [187, 191] width 92 height 11
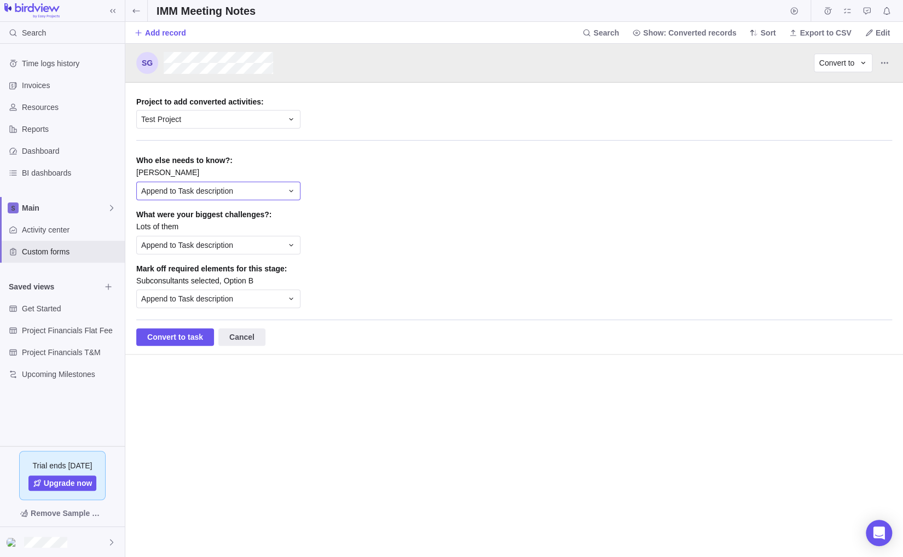
click at [197, 191] on span "Append to Task description" at bounding box center [187, 191] width 92 height 11
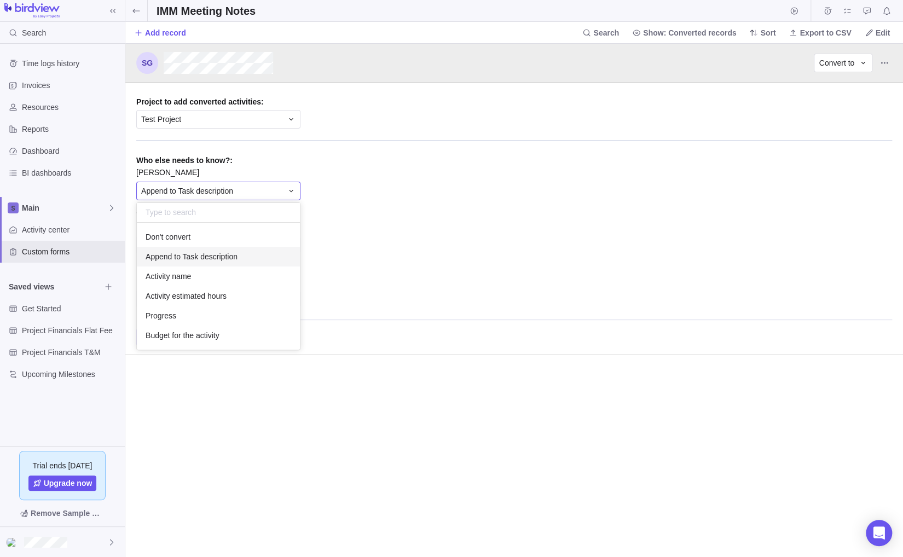
click at [197, 191] on span "Append to Task description" at bounding box center [187, 191] width 92 height 11
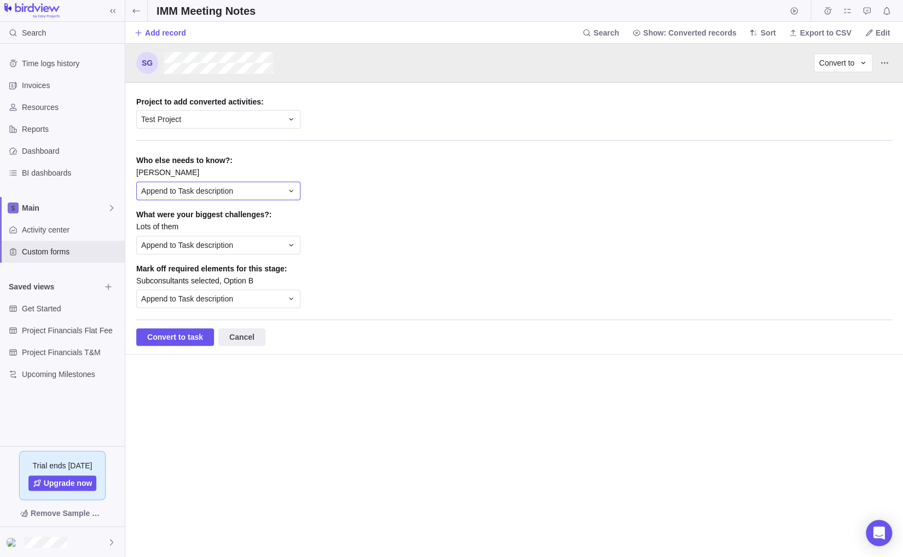
click at [180, 192] on span "Append to Task description" at bounding box center [187, 191] width 92 height 11
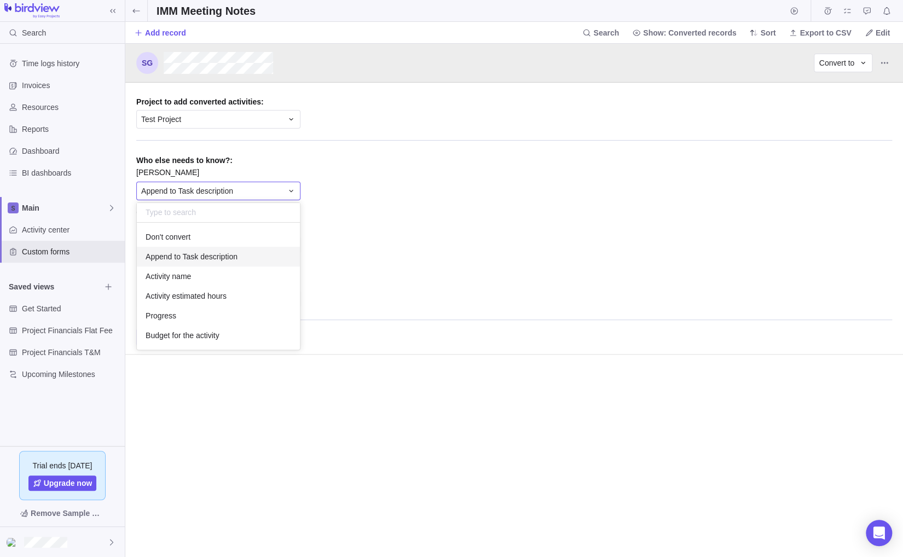
click at [180, 192] on span "Append to Task description" at bounding box center [187, 191] width 92 height 11
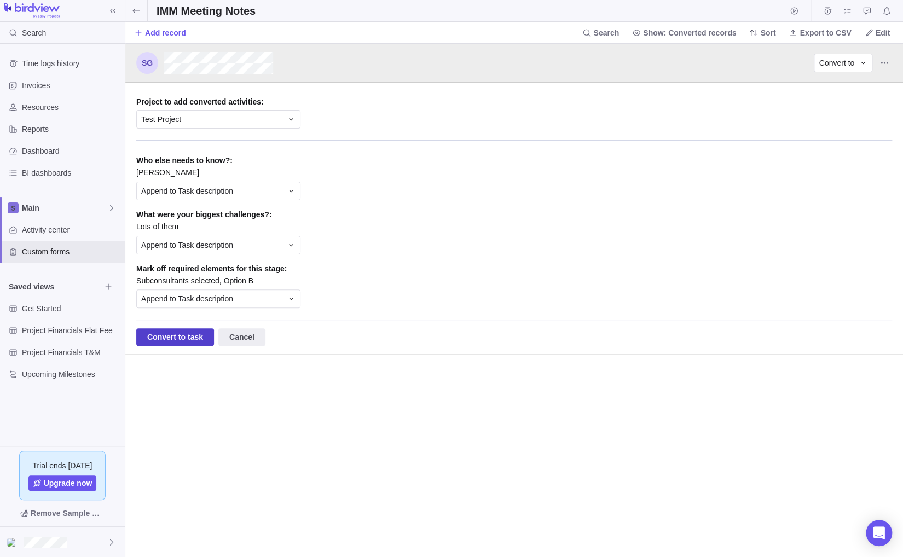
click at [175, 335] on span "Convert to task" at bounding box center [175, 337] width 56 height 13
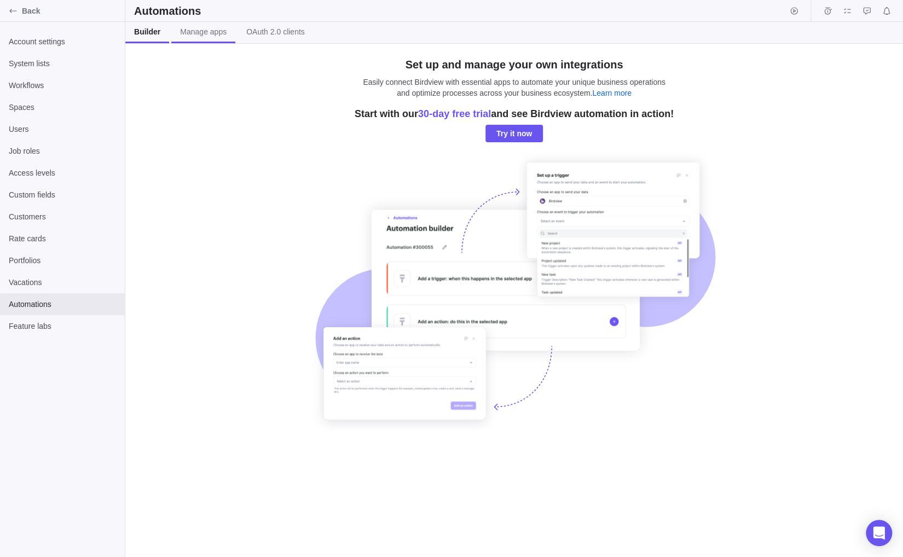
click at [214, 29] on span "Manage apps" at bounding box center [203, 31] width 47 height 11
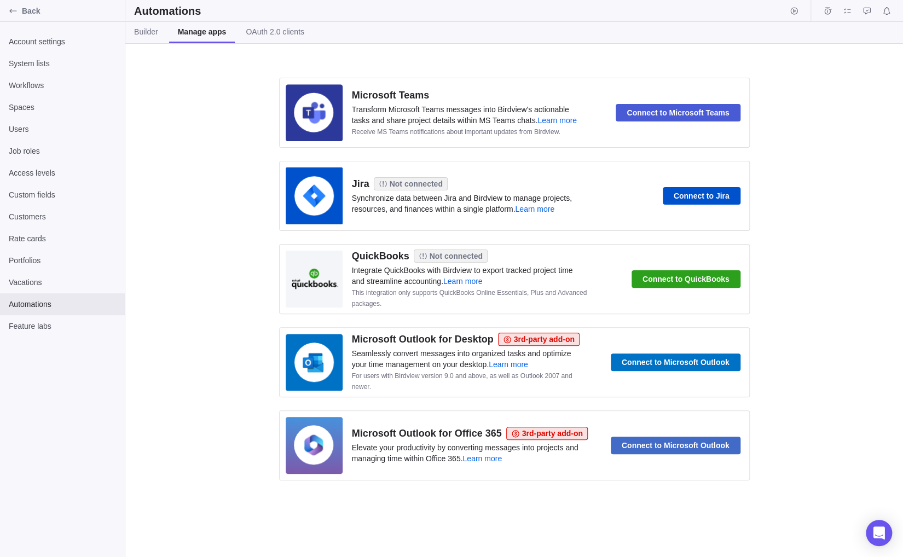
click at [176, 29] on link "Manage apps" at bounding box center [202, 32] width 66 height 21
click at [155, 30] on span "Builder" at bounding box center [146, 31] width 24 height 11
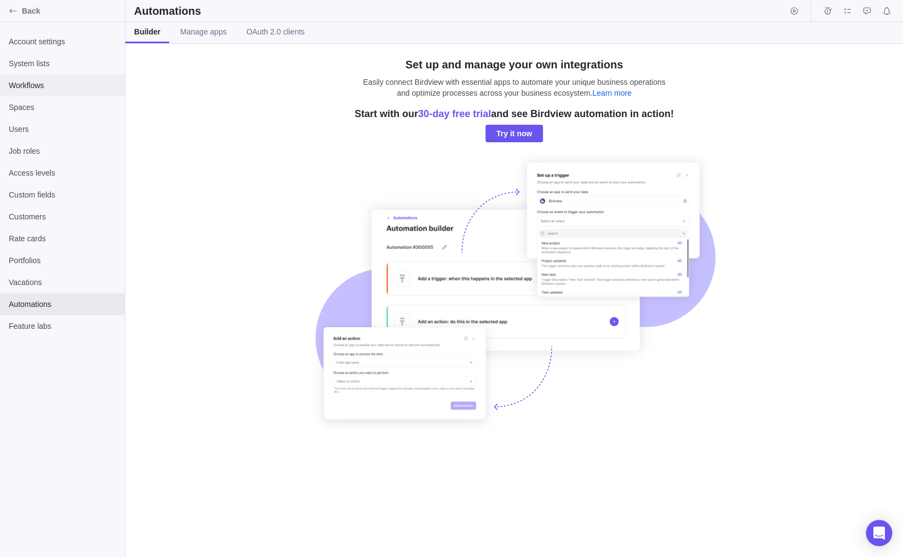
click at [63, 89] on span "Workflows" at bounding box center [62, 85] width 107 height 11
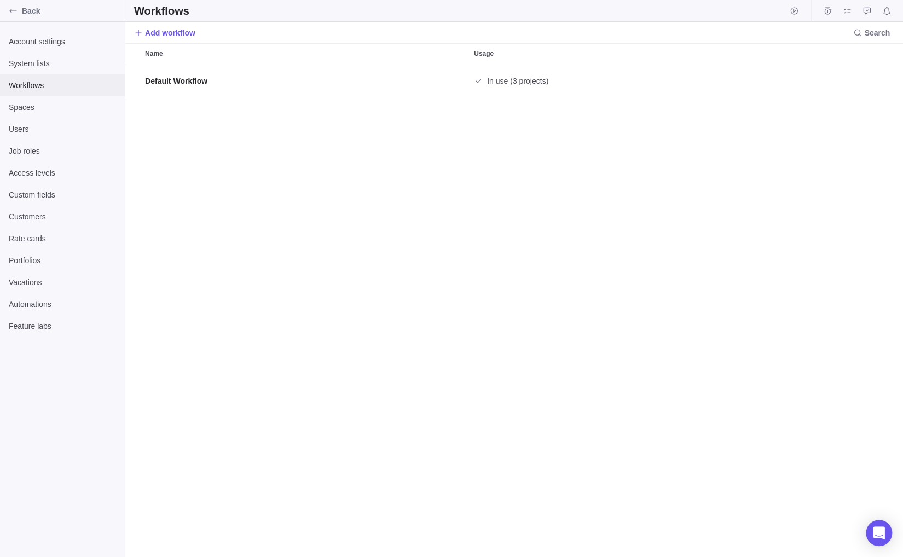
scroll to position [486, 769]
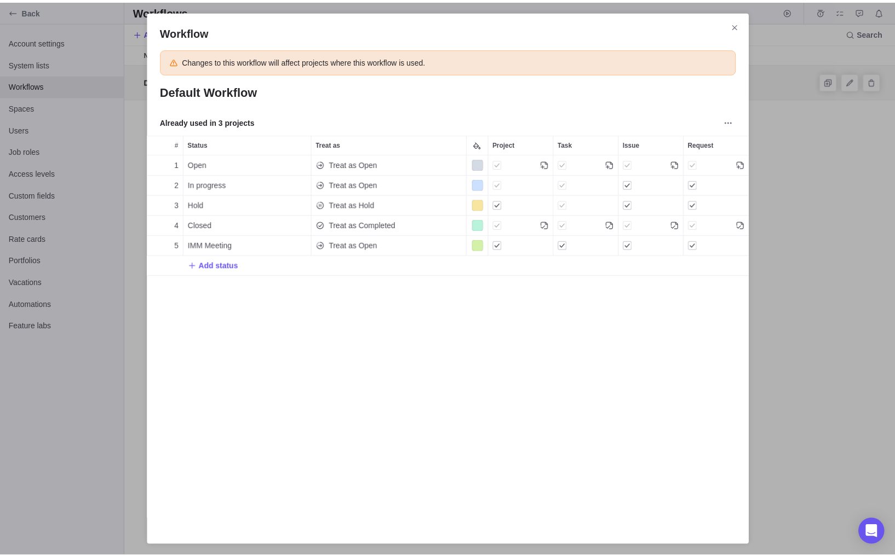
scroll to position [357, 599]
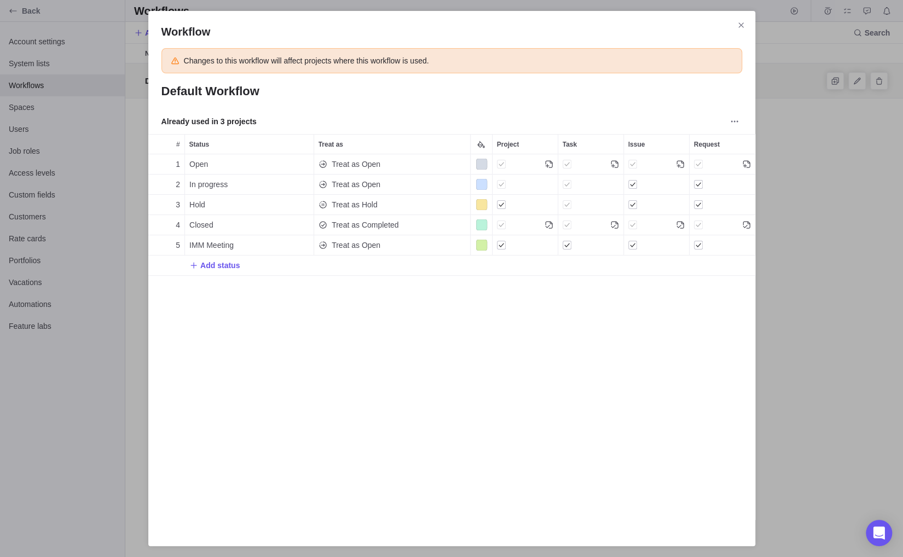
click at [872, 213] on div "Workflow Changes to this workflow will affect projects where this workflow is u…" at bounding box center [451, 278] width 903 height 557
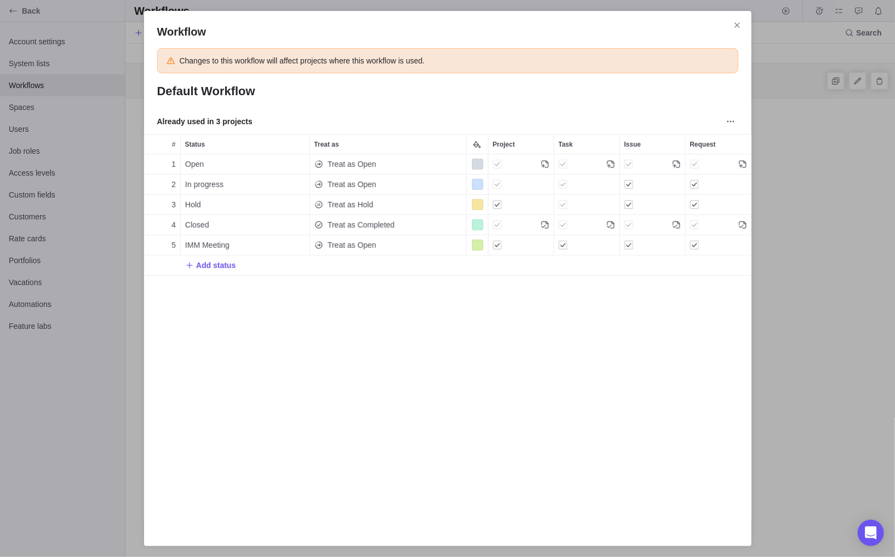
scroll to position [486, 761]
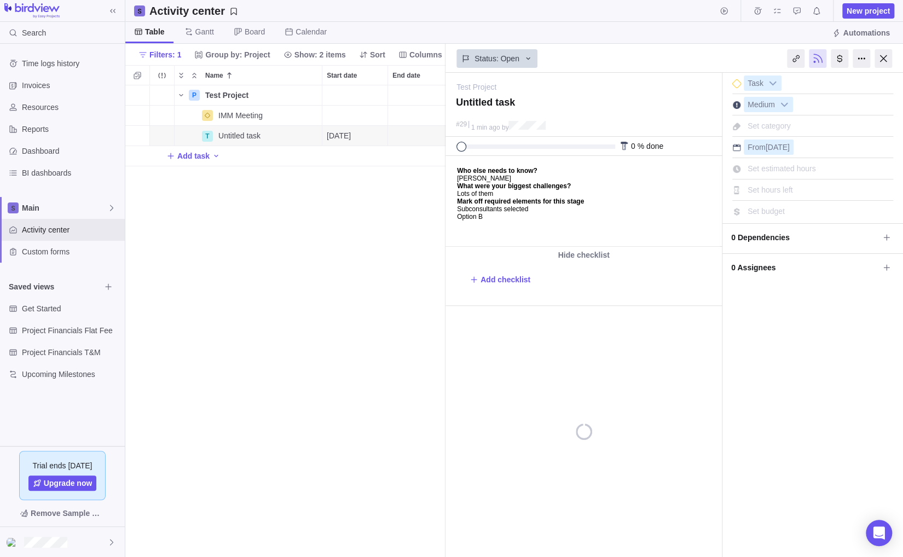
scroll to position [463, 312]
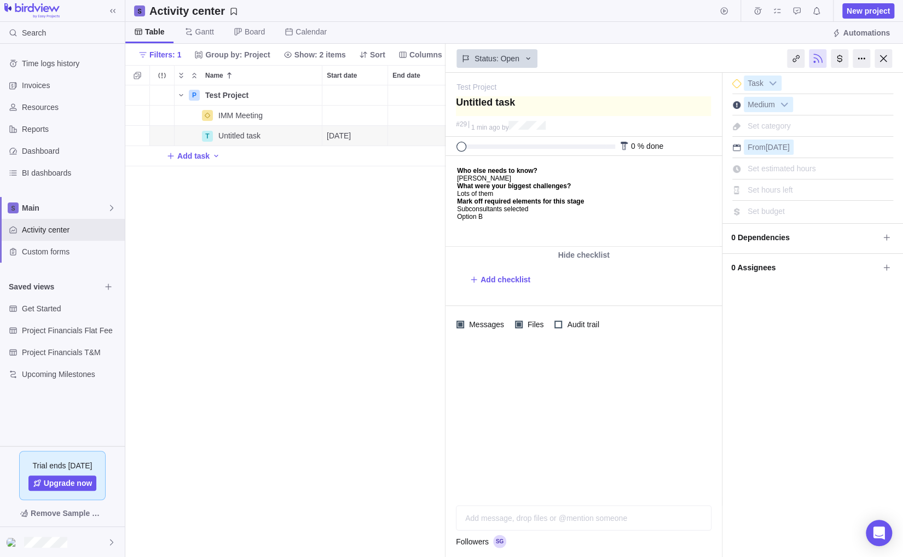
click at [478, 106] on textarea at bounding box center [583, 106] width 255 height 20
type textarea "I"
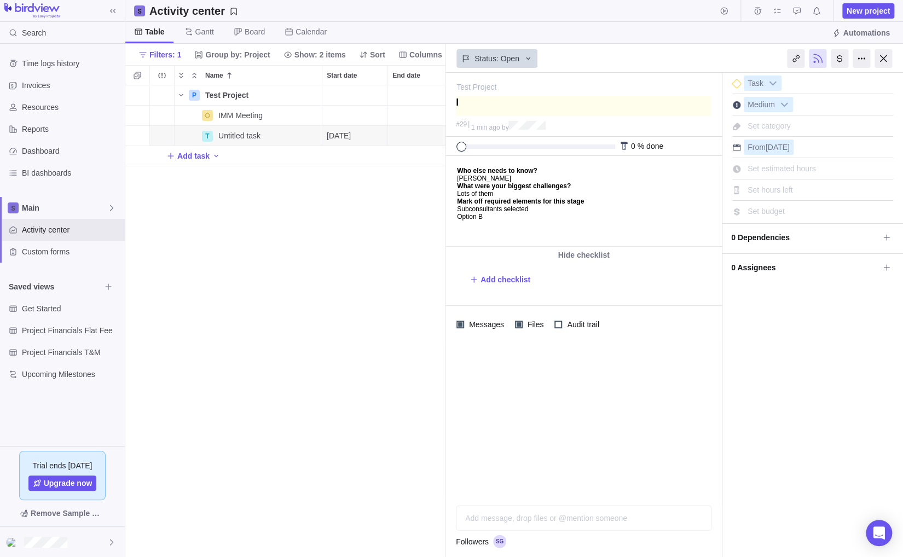
type textarea "IM"
type textarea "IMM"
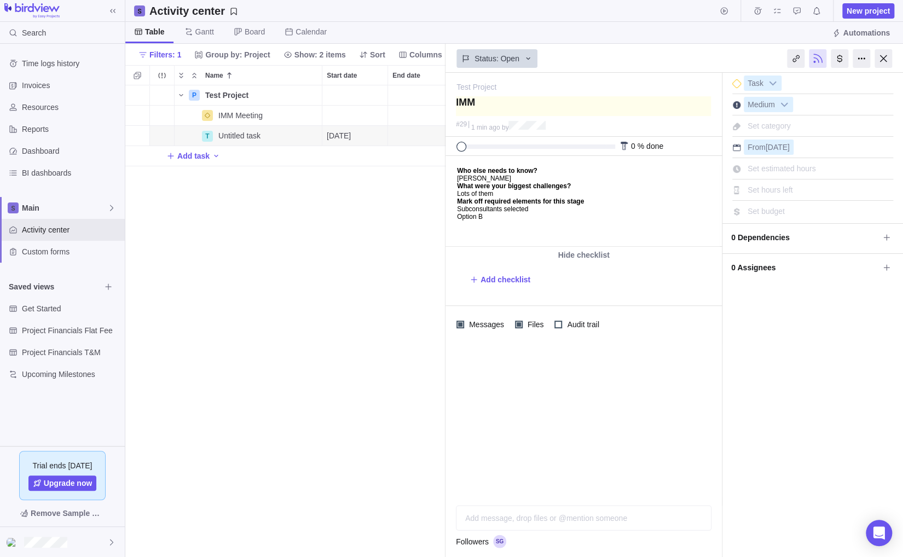
type textarea "IMM"
type textarea "IMM M"
type textarea "IMM Me"
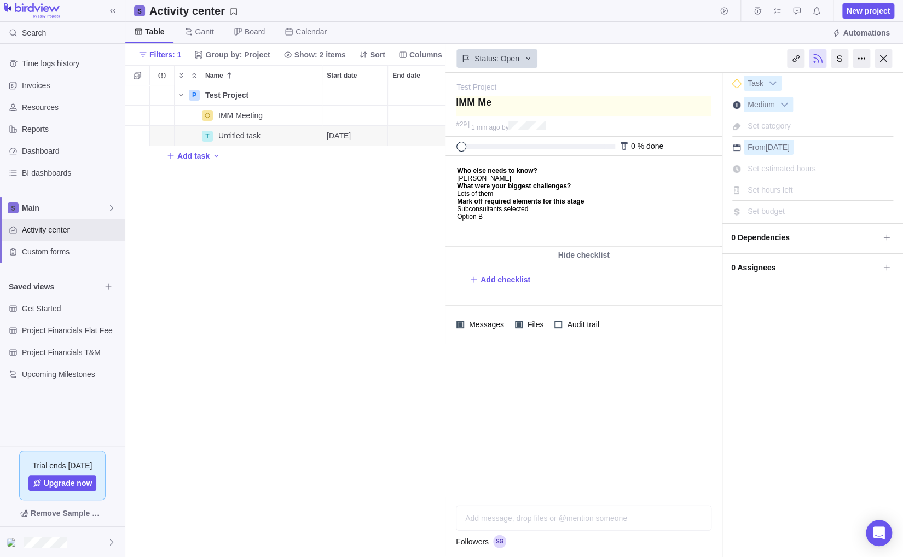
type textarea "IMM Mee"
type textarea "IMM Meet"
type textarea "IMM Meeti"
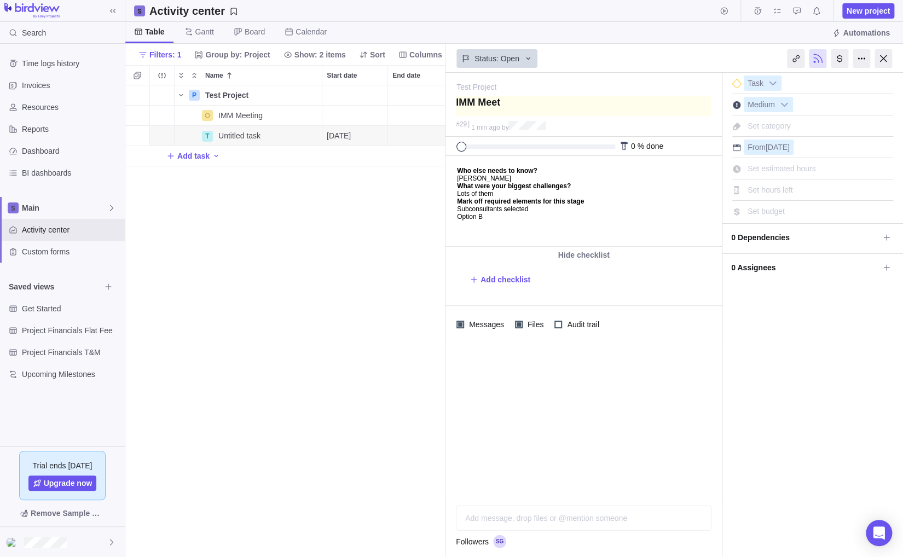
type textarea "IMM Meeti"
type textarea "IMM Meetin"
type textarea "IMM Meeting"
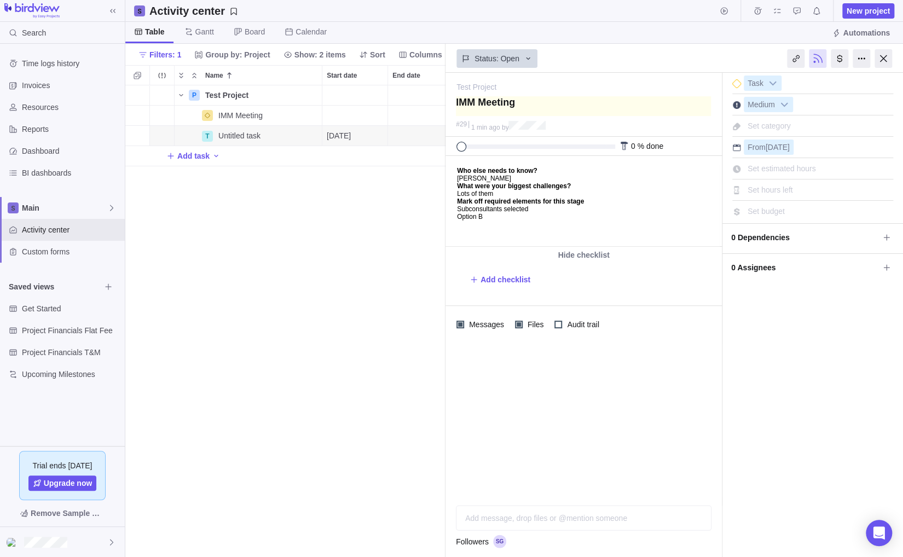
type textarea "IMM Meeting"
type textarea "IMM Meeting N"
type textarea "IMM Meeting No"
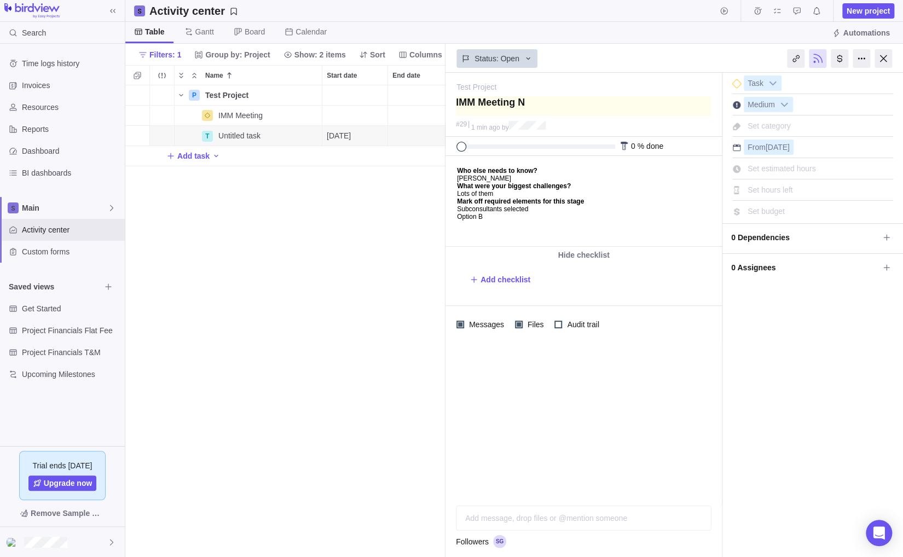
type textarea "IMM Meeting No"
type textarea "IMM Meeting Not"
type textarea "IMM Meeting Note"
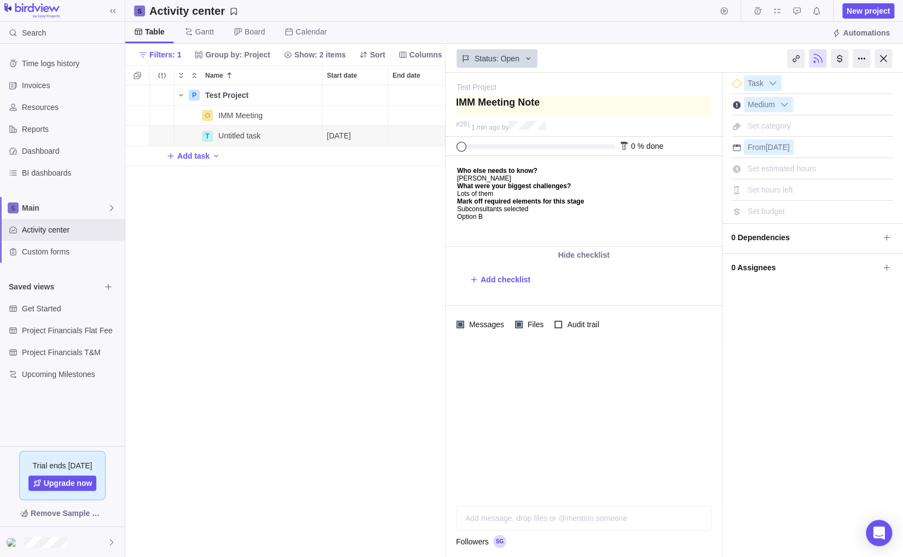
type textarea "IMM Meeting Notes"
drag, startPoint x: 231, startPoint y: 137, endPoint x: 180, endPoint y: 130, distance: 51.0
click at [180, 130] on div "T IMM Meeting Notes" at bounding box center [248, 135] width 148 height 21
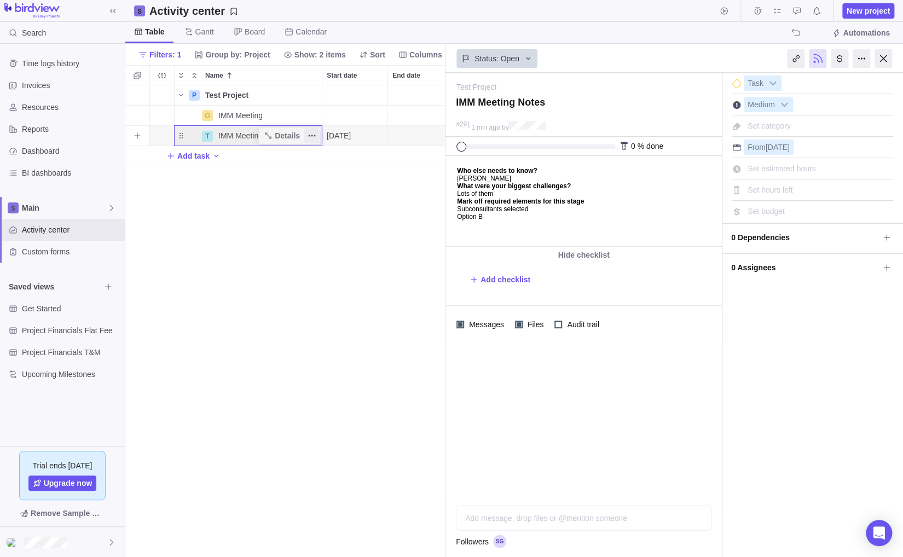
click at [313, 134] on icon "More actions" at bounding box center [312, 135] width 9 height 9
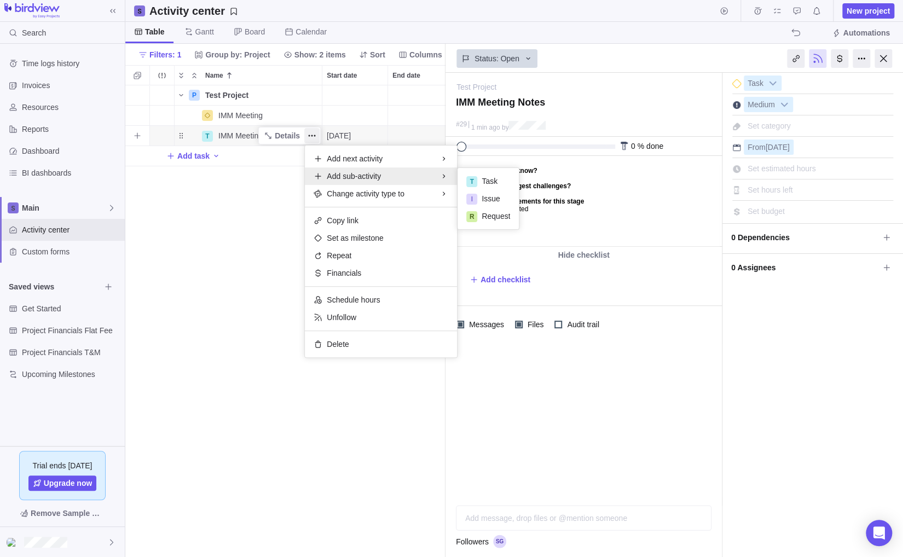
click at [374, 178] on span "Add sub-activity" at bounding box center [354, 176] width 54 height 11
click at [475, 178] on div "T" at bounding box center [471, 181] width 11 height 11
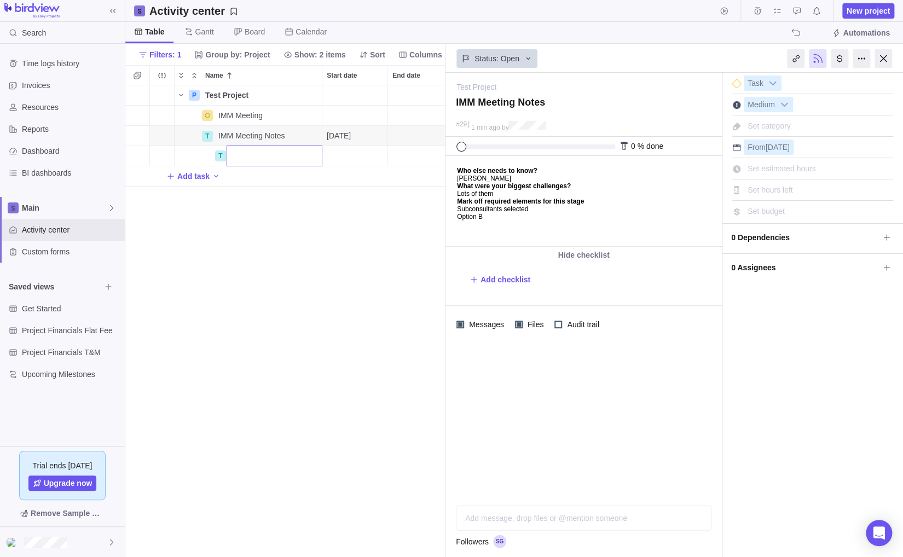
click at [283, 206] on div "P Test Project Details Open 3 IMM Meeting Details Open 28 T IMM Meeting Notes D…" at bounding box center [285, 321] width 320 height 472
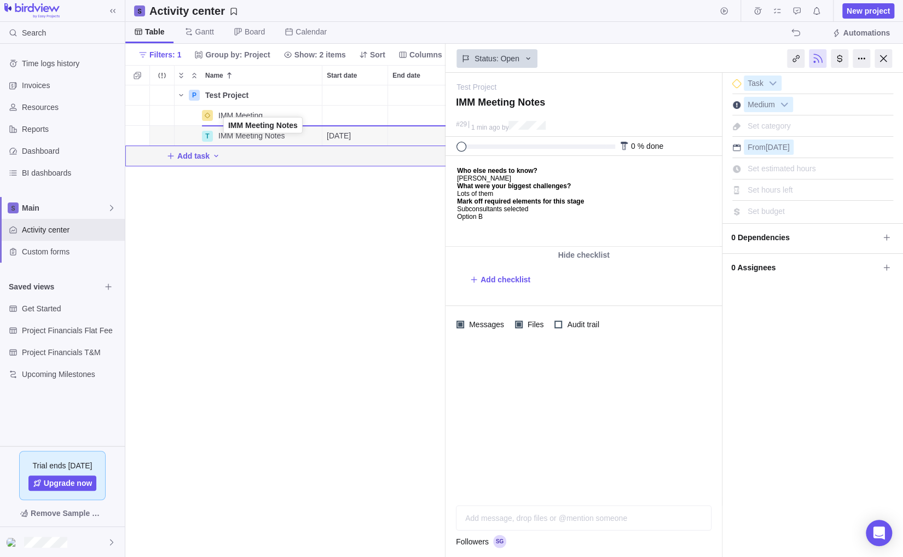
drag, startPoint x: 180, startPoint y: 134, endPoint x: 225, endPoint y: 125, distance: 46.3
drag, startPoint x: 181, startPoint y: 132, endPoint x: 232, endPoint y: 117, distance: 53.3
click at [192, 116] on icon "Name" at bounding box center [194, 115] width 9 height 9
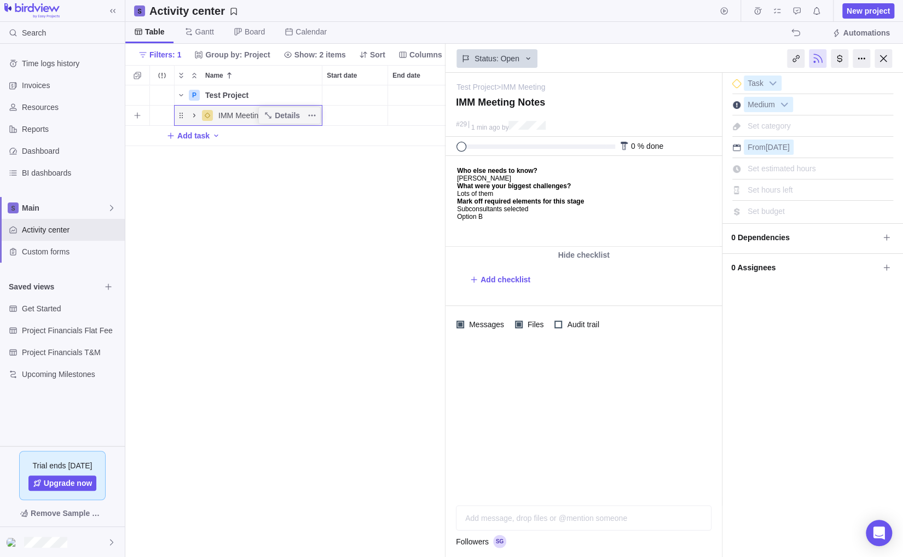
click at [193, 114] on icon "Name" at bounding box center [194, 115] width 9 height 9
click at [183, 136] on div "Name" at bounding box center [194, 135] width 39 height 9
click at [309, 132] on icon "More actions" at bounding box center [312, 135] width 9 height 9
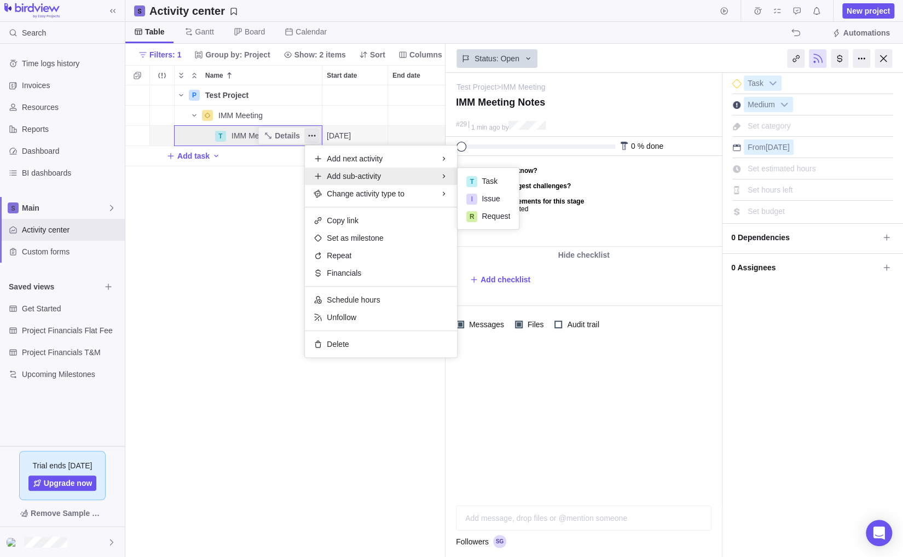
click at [255, 240] on div "P Test Project Details Open 3 IMM Meeting Details Open 28 T IMM Meeting Notes D…" at bounding box center [285, 321] width 320 height 472
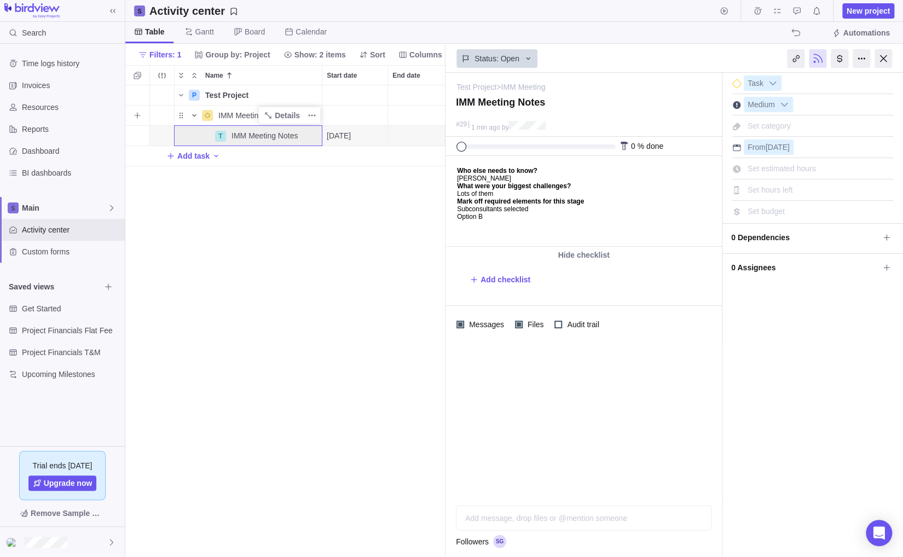
click at [195, 113] on icon "Name" at bounding box center [194, 115] width 9 height 9
click at [881, 56] on div at bounding box center [884, 58] width 18 height 19
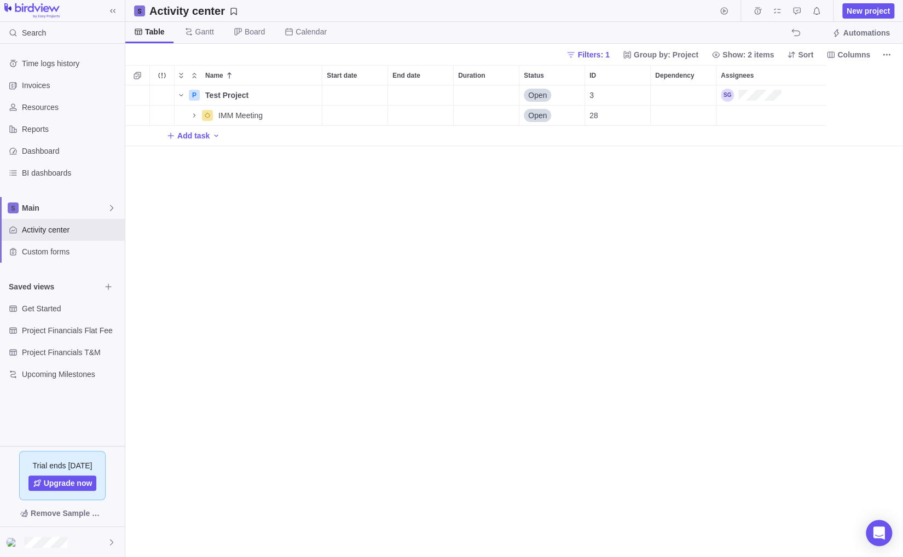
scroll to position [463, 769]
click at [195, 112] on icon "Name" at bounding box center [194, 115] width 9 height 9
click at [62, 248] on span "Custom forms" at bounding box center [71, 251] width 99 height 11
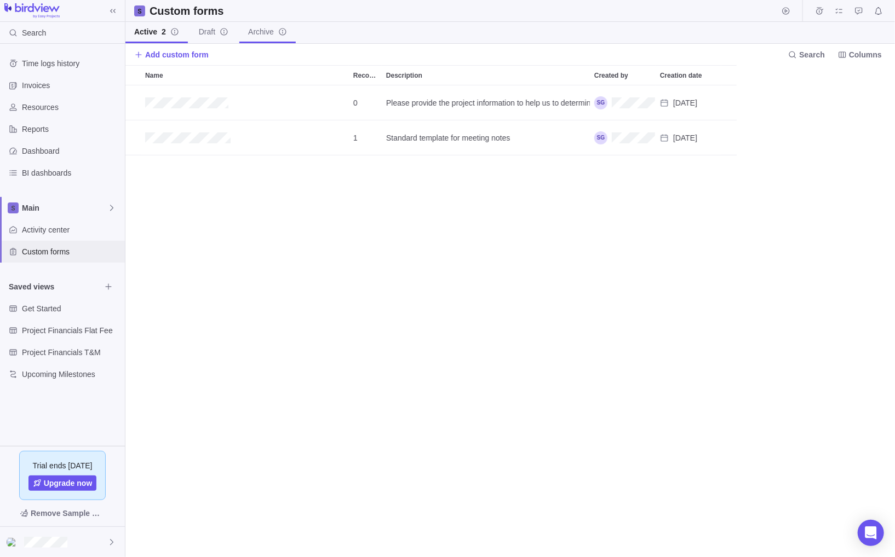
scroll to position [463, 761]
